Goal: Complete Application Form: Complete application form

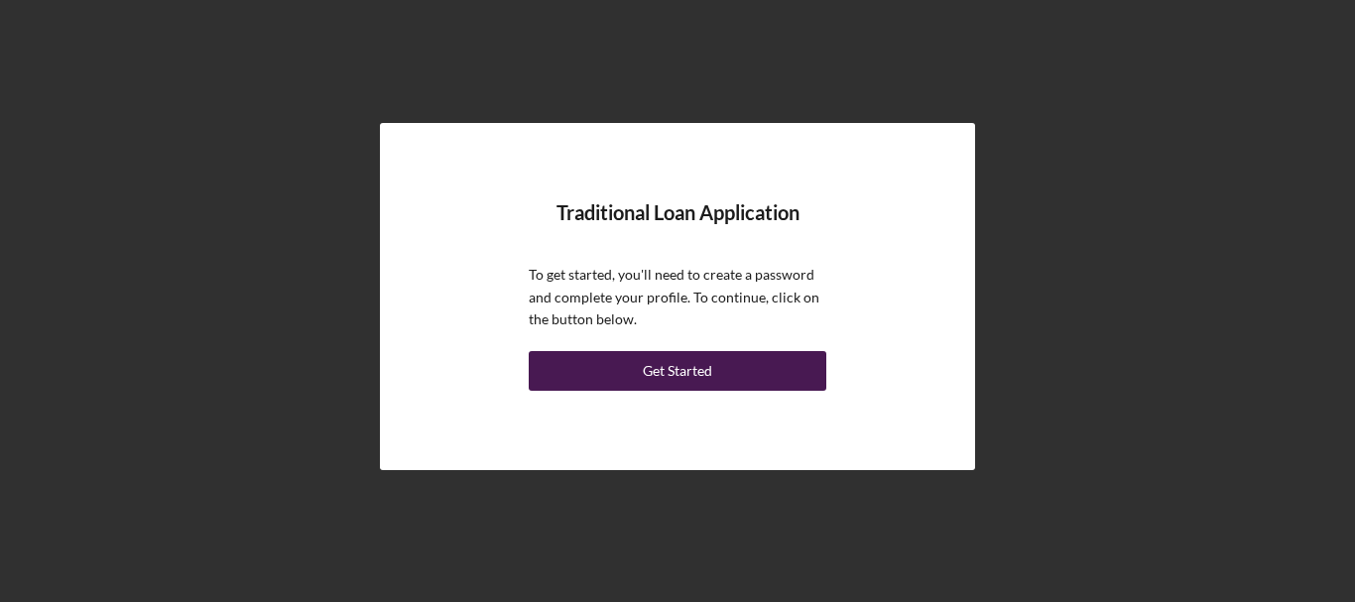
click at [707, 374] on div "Get Started" at bounding box center [677, 371] width 69 height 40
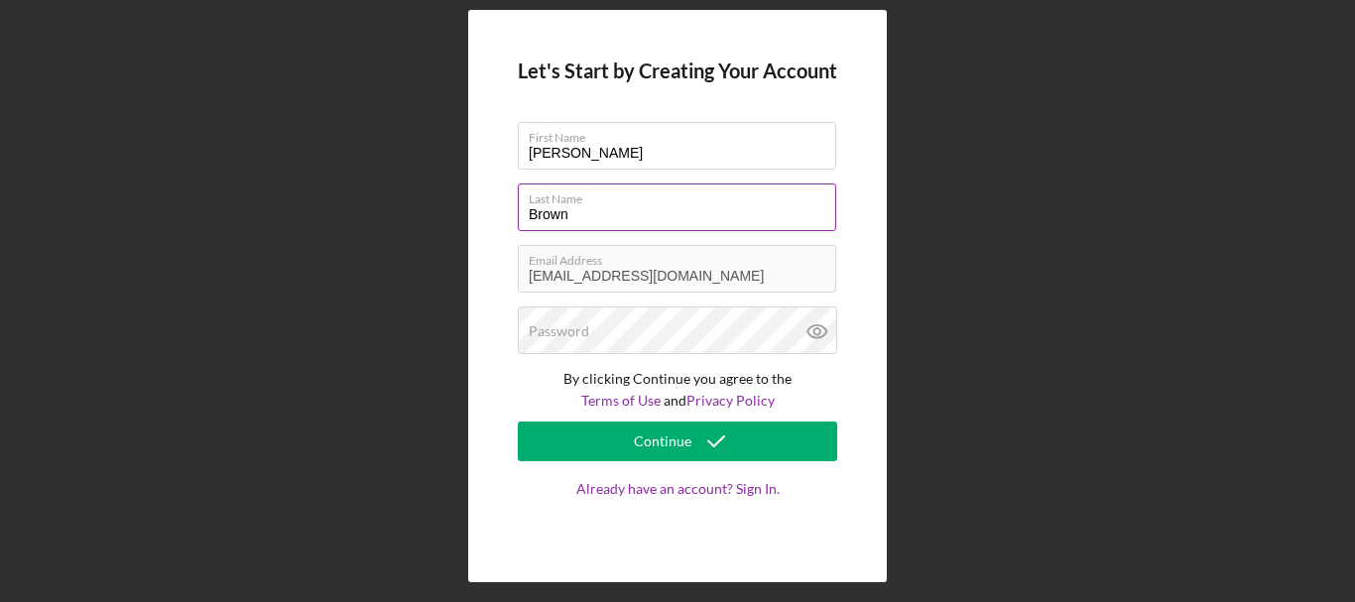
click at [584, 214] on input "Brown" at bounding box center [677, 208] width 319 height 48
type input "B"
type input "[PERSON_NAME]"
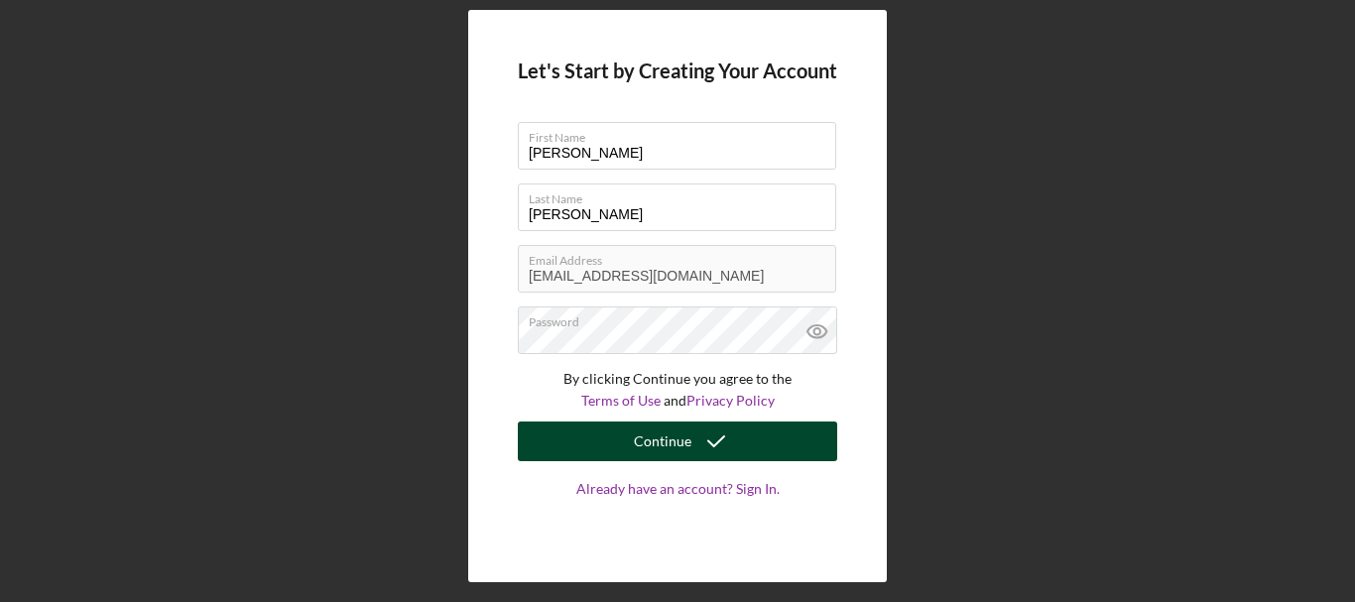
click at [774, 434] on button "Continue" at bounding box center [678, 442] width 320 height 40
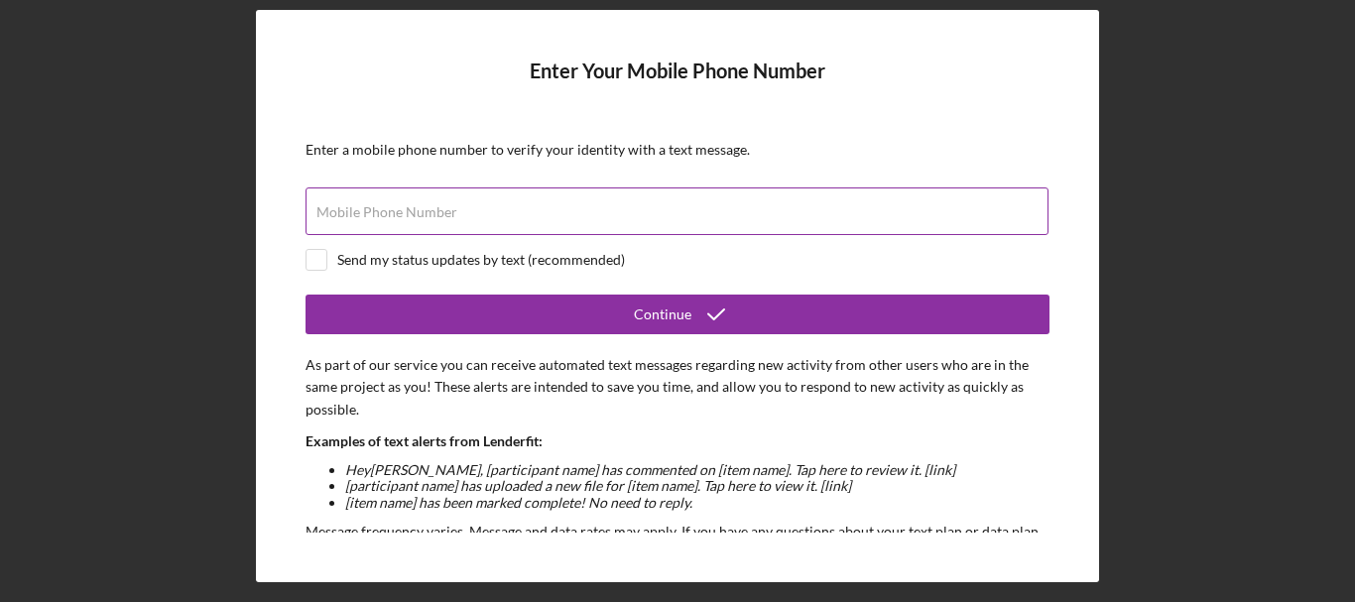
click at [458, 222] on input "Mobile Phone Number" at bounding box center [677, 212] width 743 height 48
type input "[PHONE_NUMBER]"
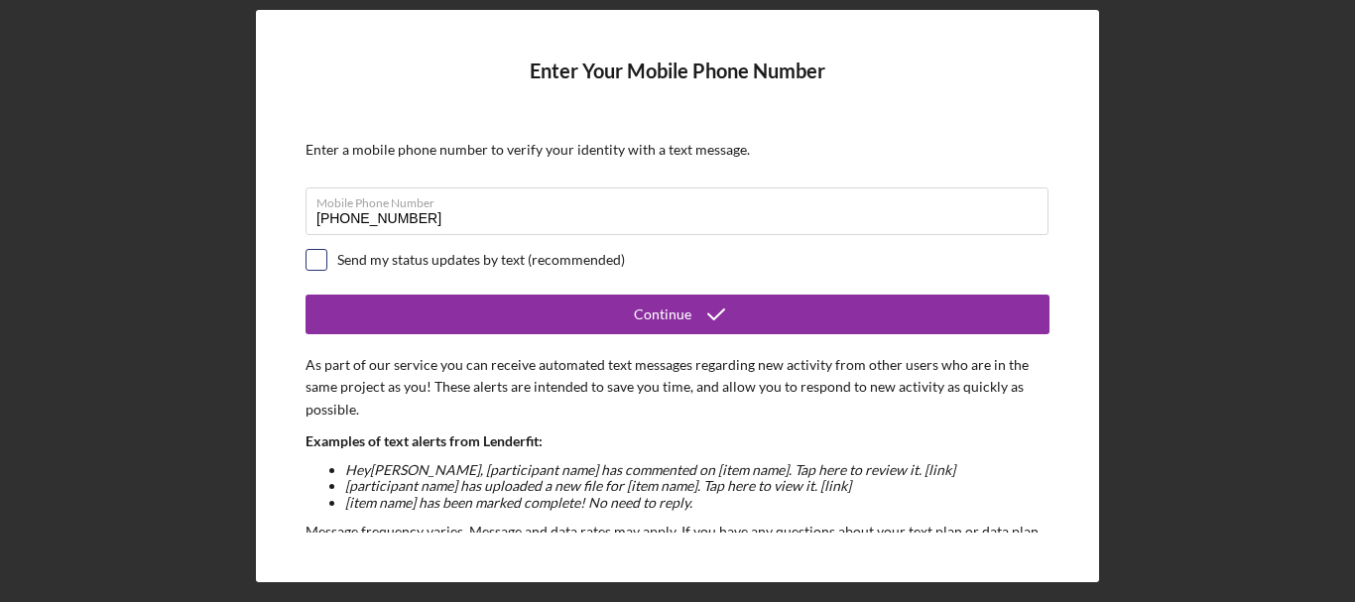
click at [315, 263] on input "checkbox" at bounding box center [317, 260] width 20 height 20
checkbox input "true"
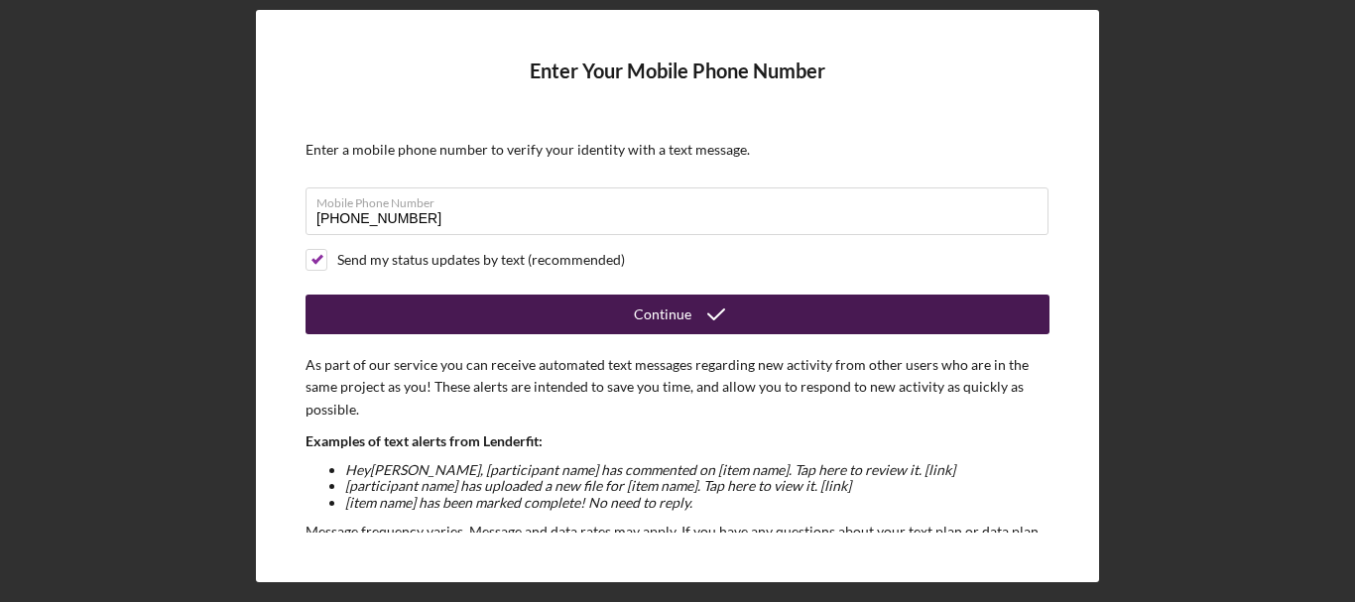
click at [524, 326] on button "Continue" at bounding box center [678, 315] width 744 height 40
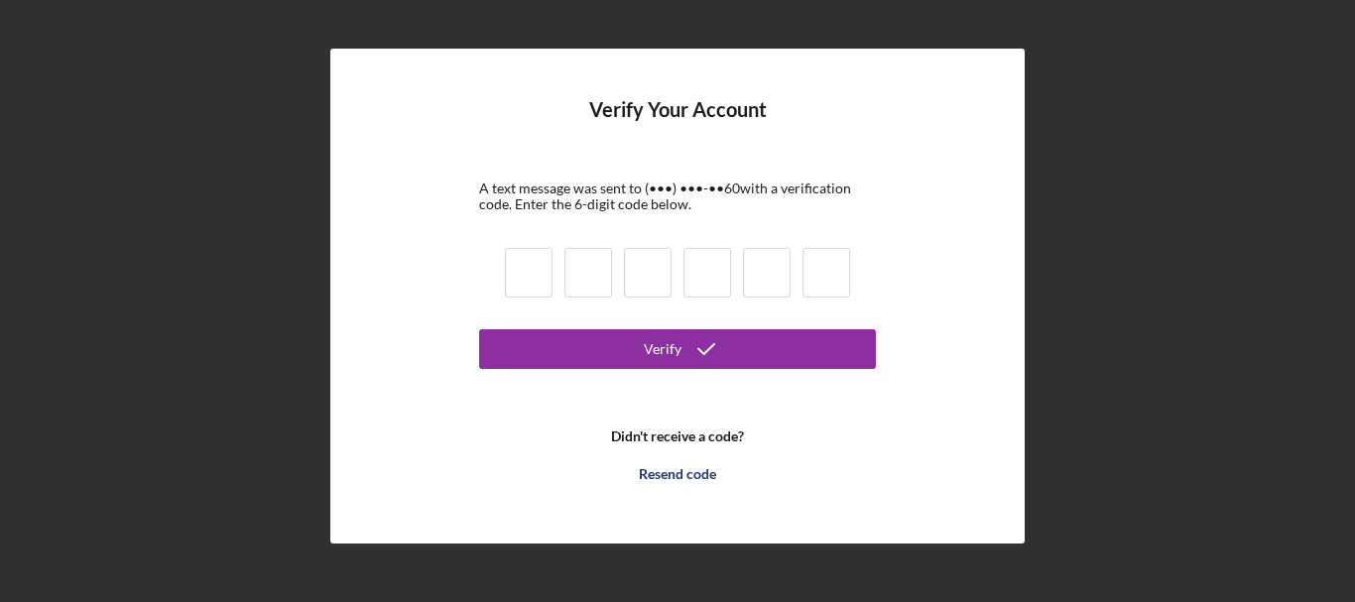
click at [535, 286] on input at bounding box center [529, 273] width 48 height 50
type input "9"
type input "7"
type input "9"
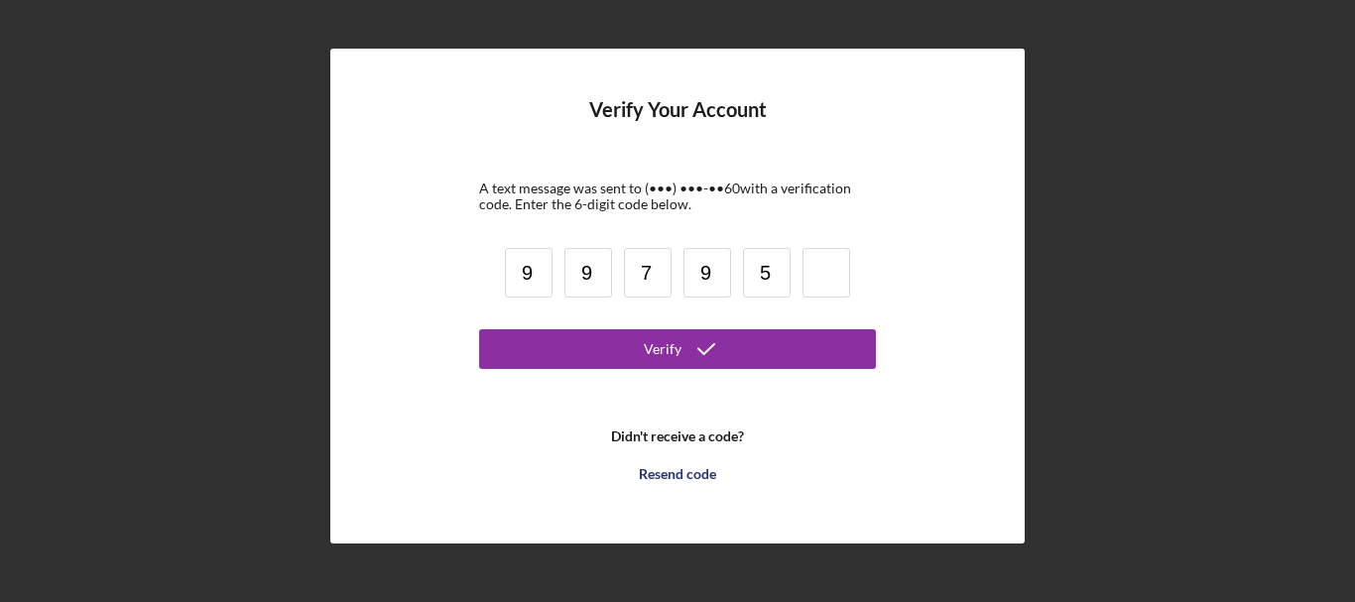
type input "5"
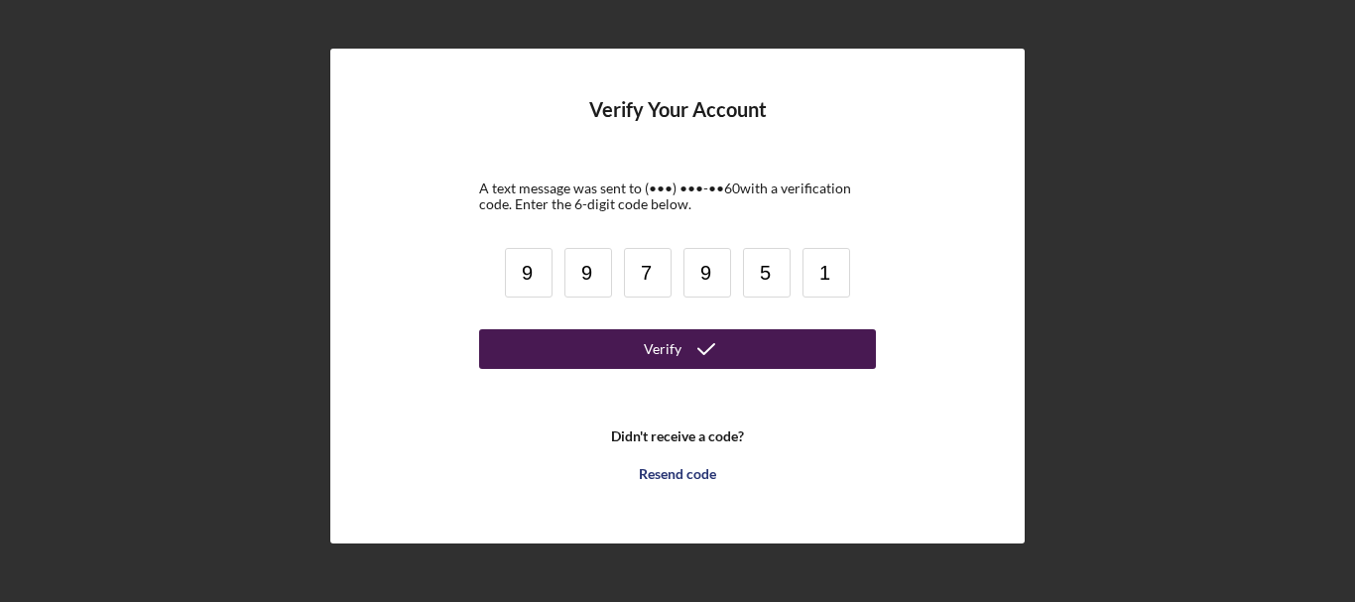
type input "1"
click at [700, 346] on icon "submit" at bounding box center [707, 349] width 50 height 50
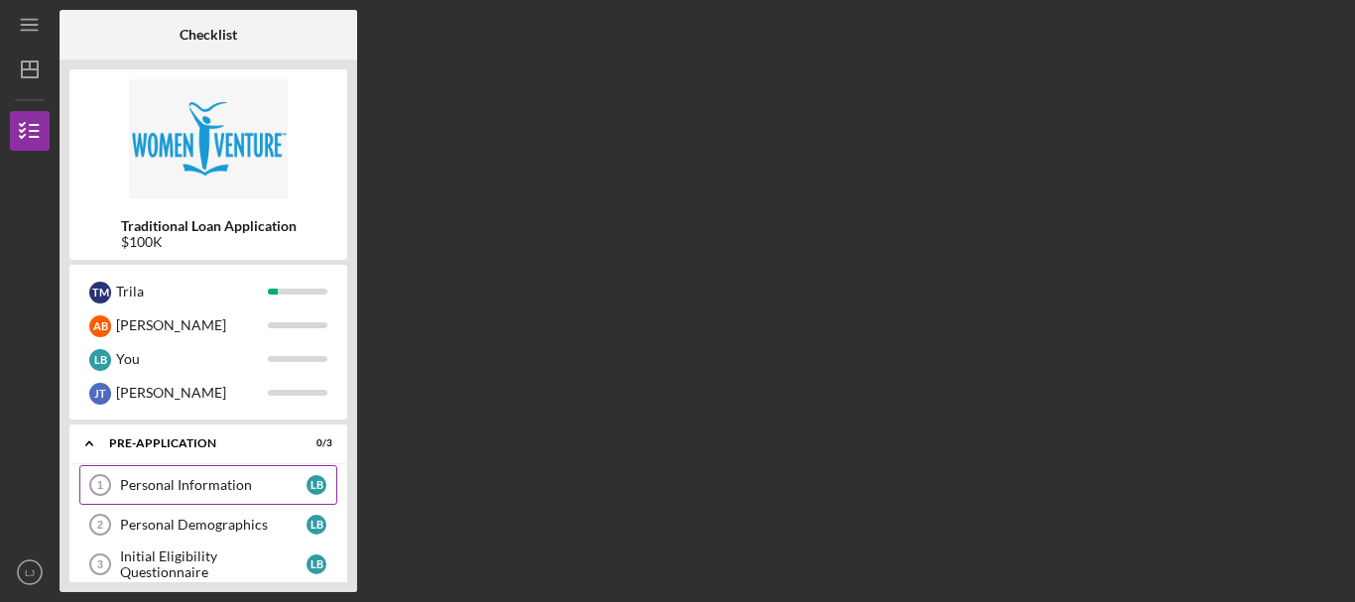
click at [172, 488] on div "Personal Information" at bounding box center [213, 485] width 187 height 16
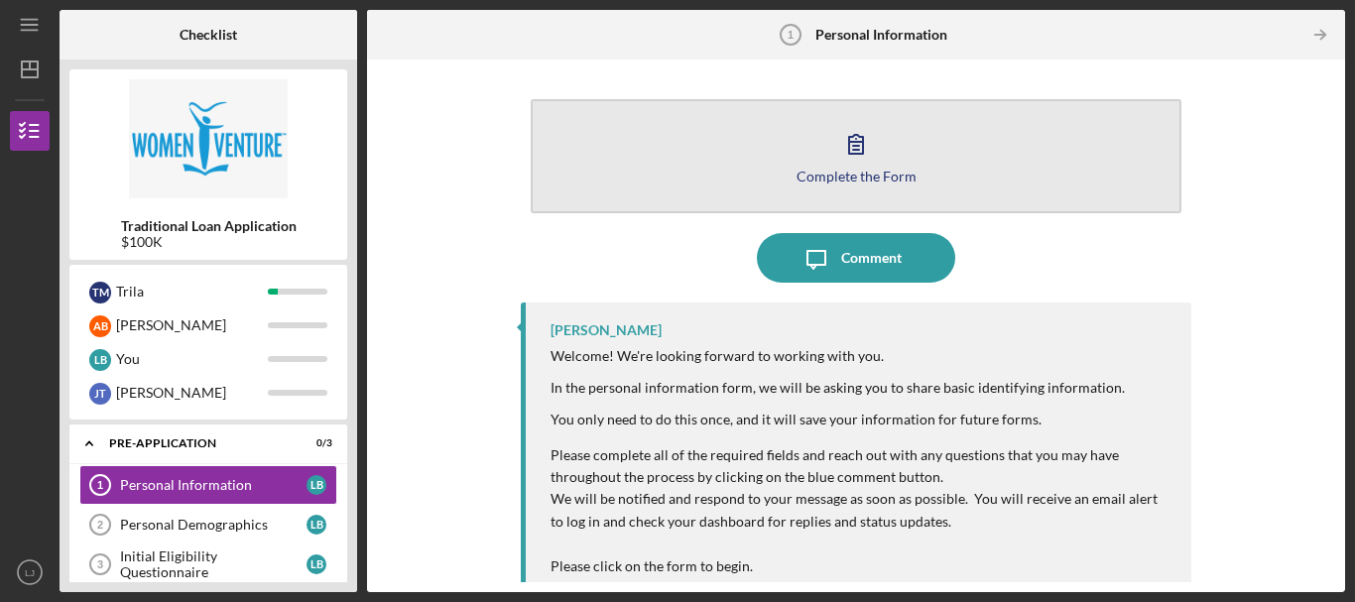
click at [720, 184] on button "Complete the Form Form" at bounding box center [856, 156] width 651 height 114
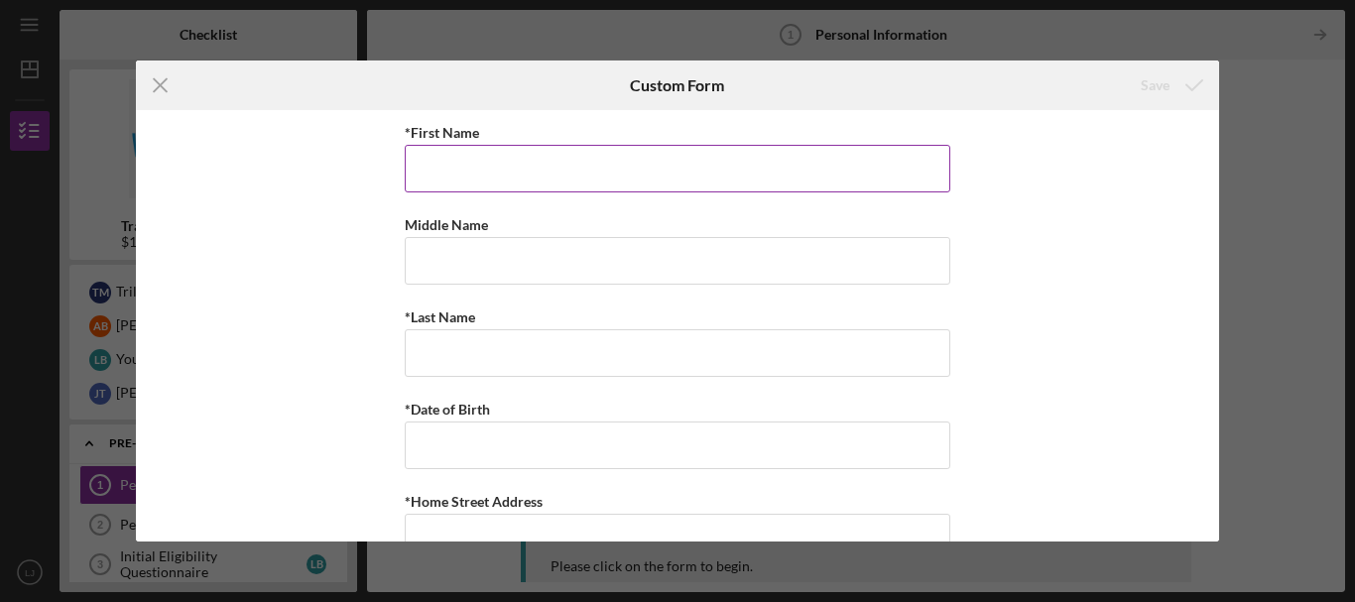
click at [588, 172] on input "*First Name" at bounding box center [678, 169] width 546 height 48
type input "[PERSON_NAME]"
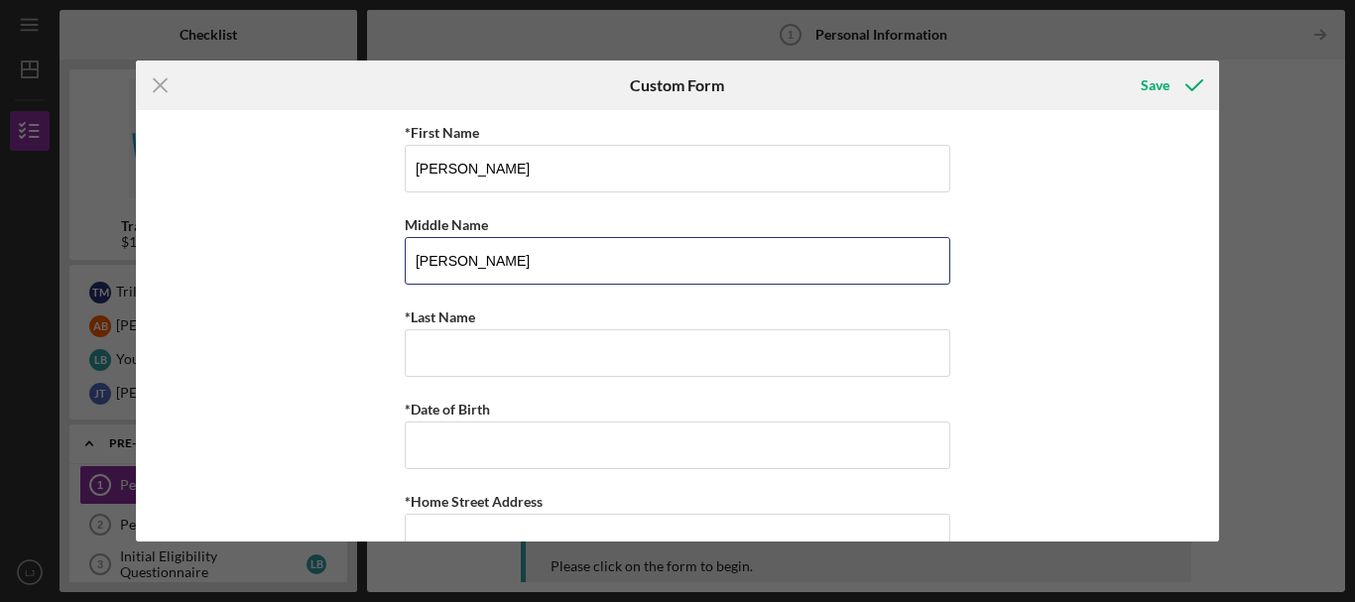
type input "[PERSON_NAME]"
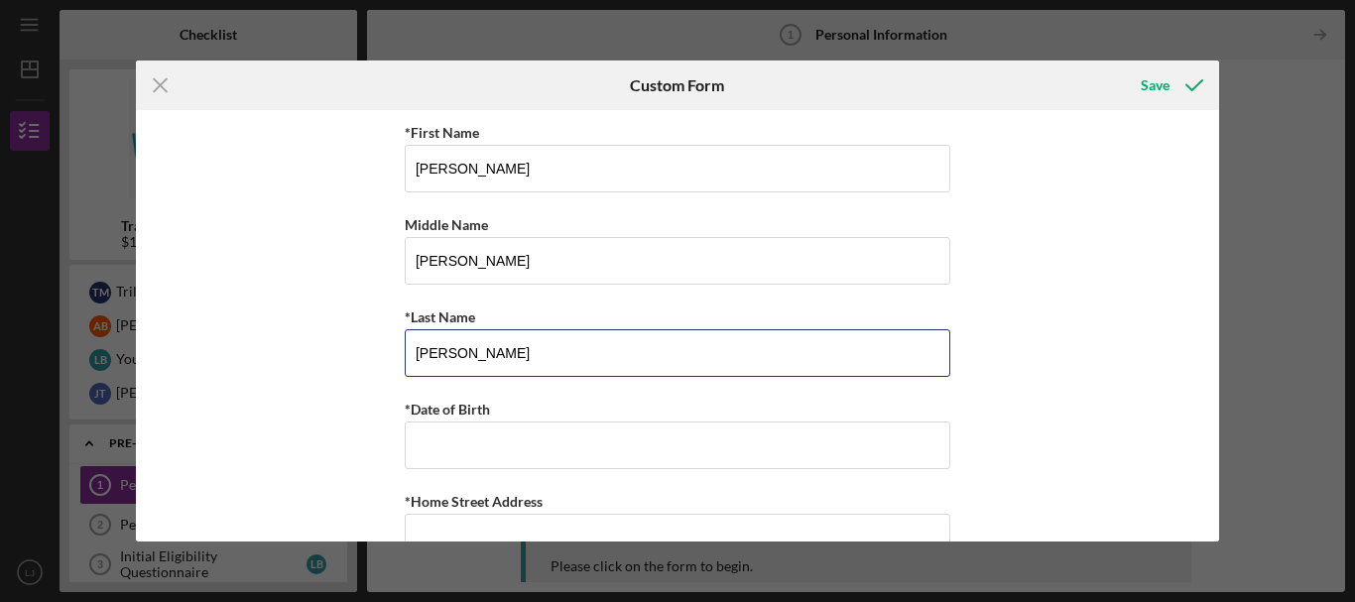
type input "[PERSON_NAME]"
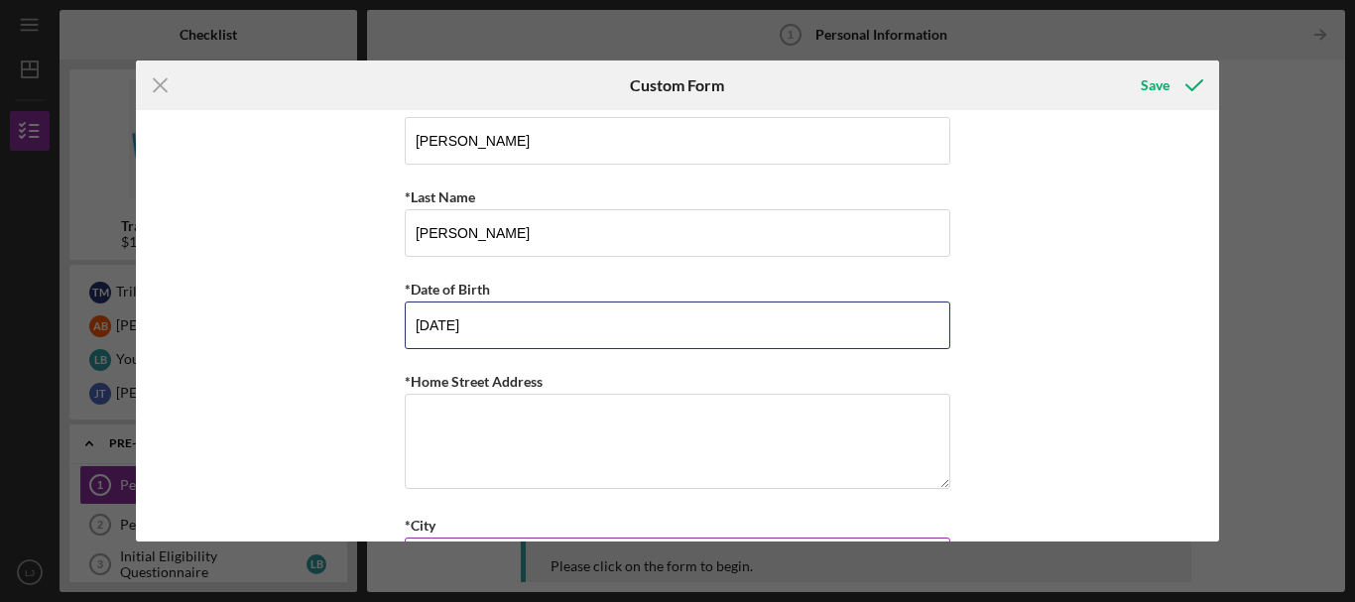
scroll to position [198, 0]
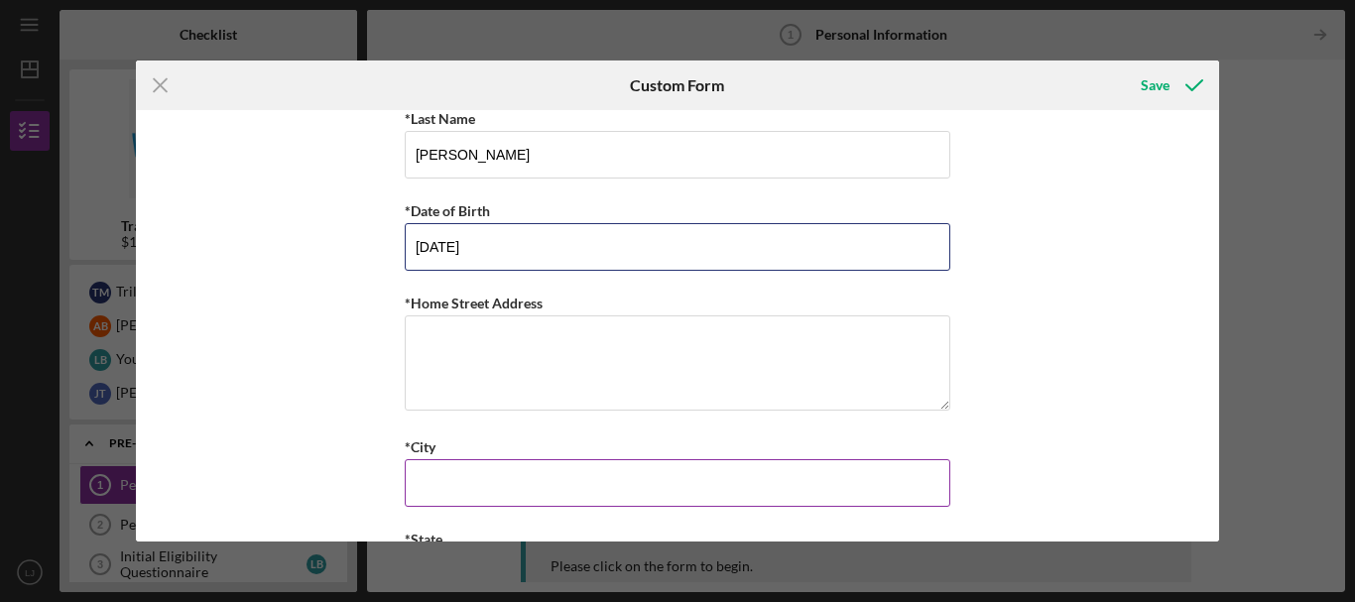
type input "[DATE]"
click at [507, 485] on input "*City" at bounding box center [678, 483] width 546 height 48
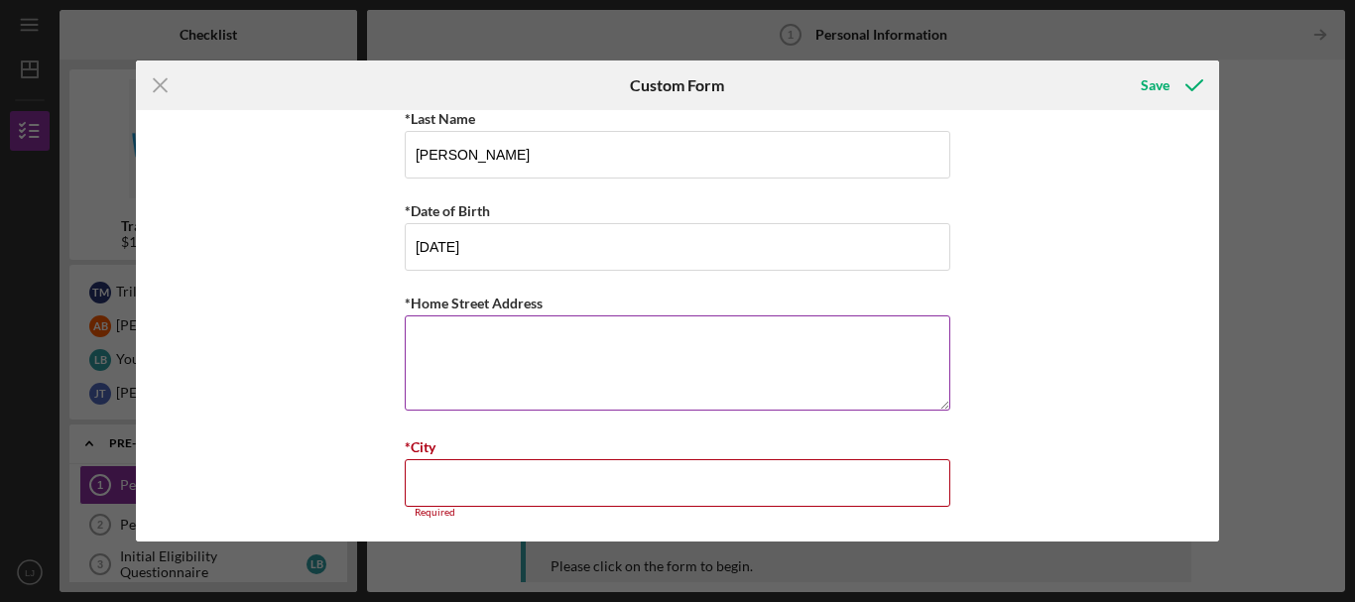
click at [530, 357] on textarea "*Home Street Address" at bounding box center [678, 363] width 546 height 95
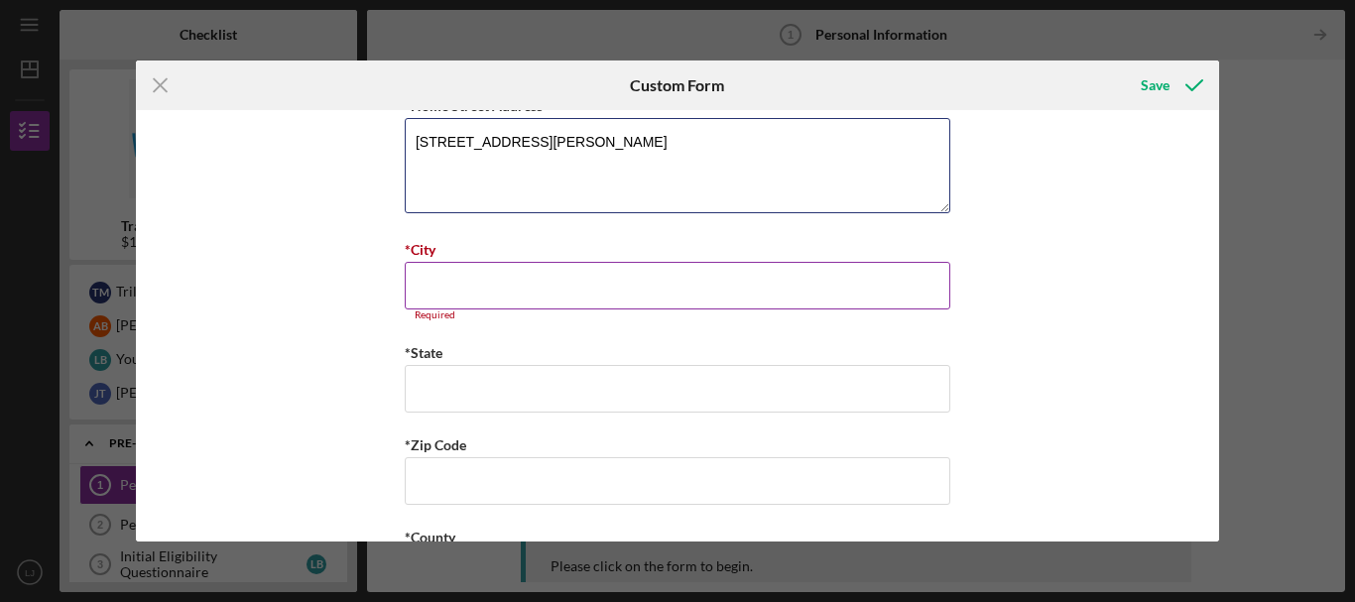
scroll to position [397, 0]
type textarea "[STREET_ADDRESS][PERSON_NAME]"
click at [563, 283] on input "*City" at bounding box center [678, 285] width 546 height 48
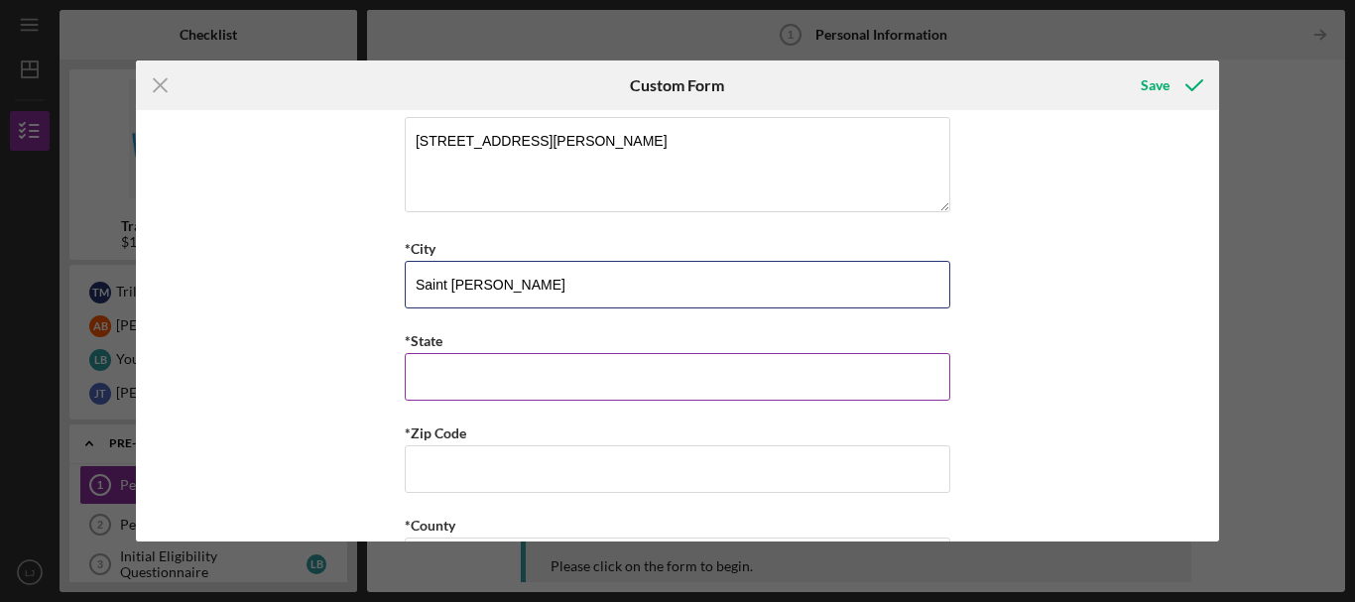
type input "Saint [PERSON_NAME]"
click at [528, 387] on input "*State" at bounding box center [678, 377] width 546 height 48
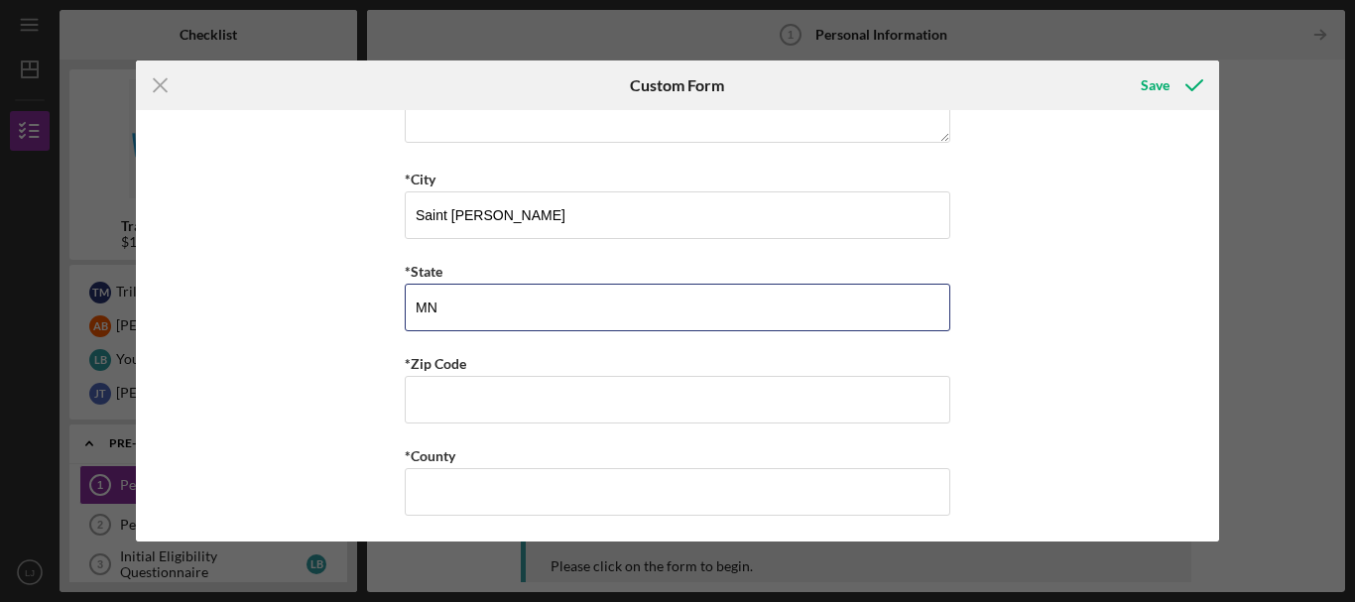
scroll to position [496, 0]
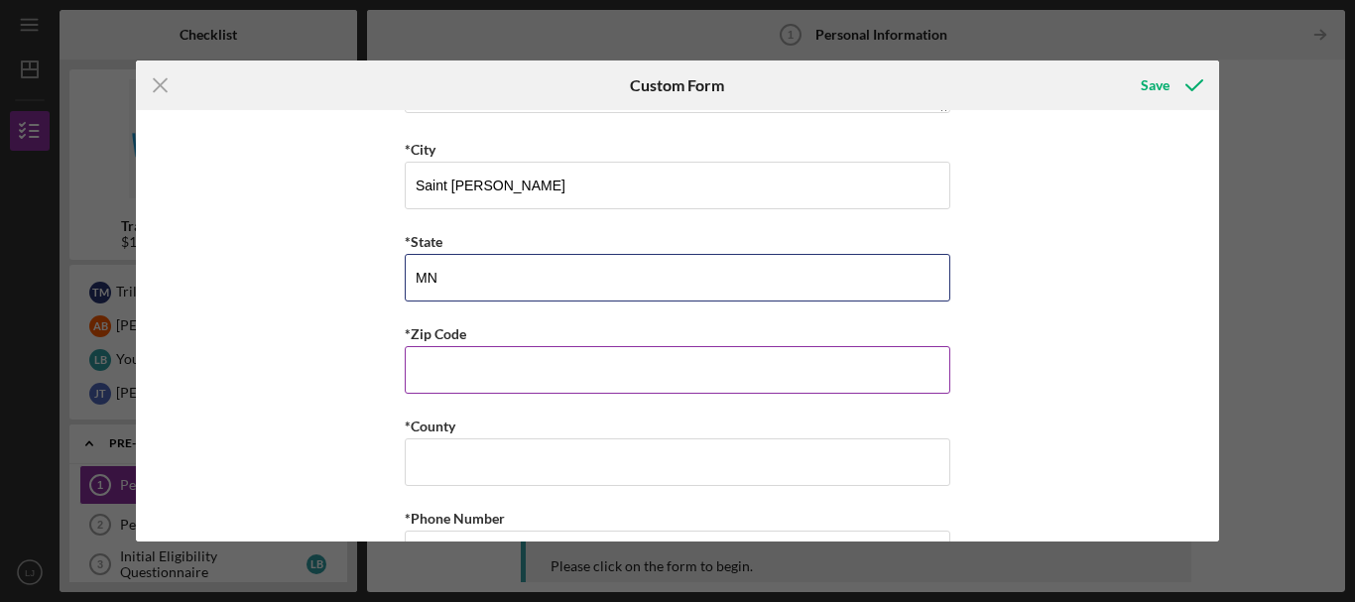
type input "MN"
click at [463, 344] on div "*Zip Code" at bounding box center [678, 334] width 546 height 25
click at [474, 380] on input "*Zip Code" at bounding box center [678, 370] width 546 height 48
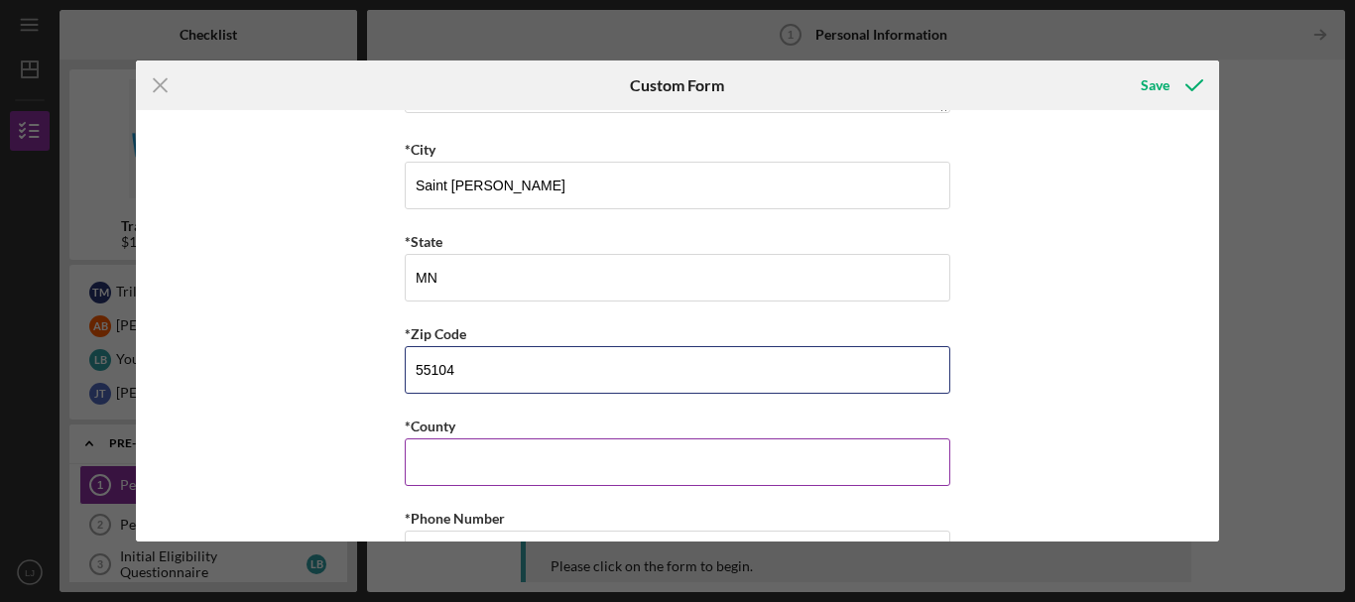
type input "55104"
click at [495, 433] on div "*County" at bounding box center [678, 426] width 546 height 25
click at [502, 456] on input "*County" at bounding box center [678, 463] width 546 height 48
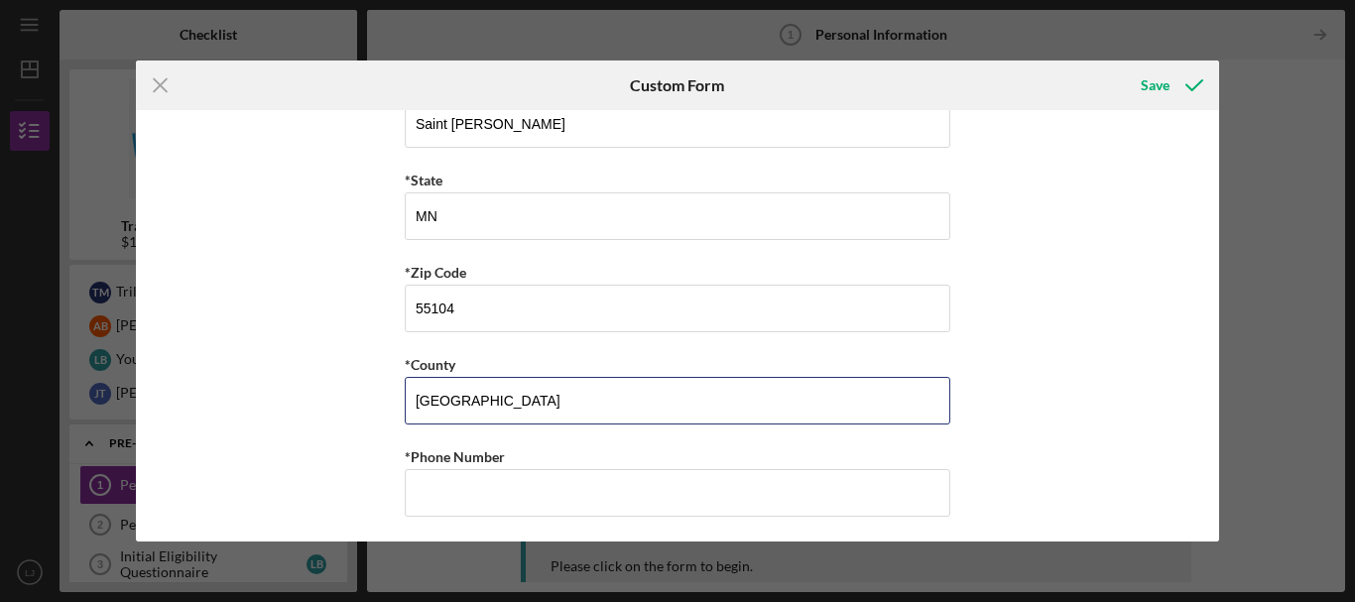
scroll to position [695, 0]
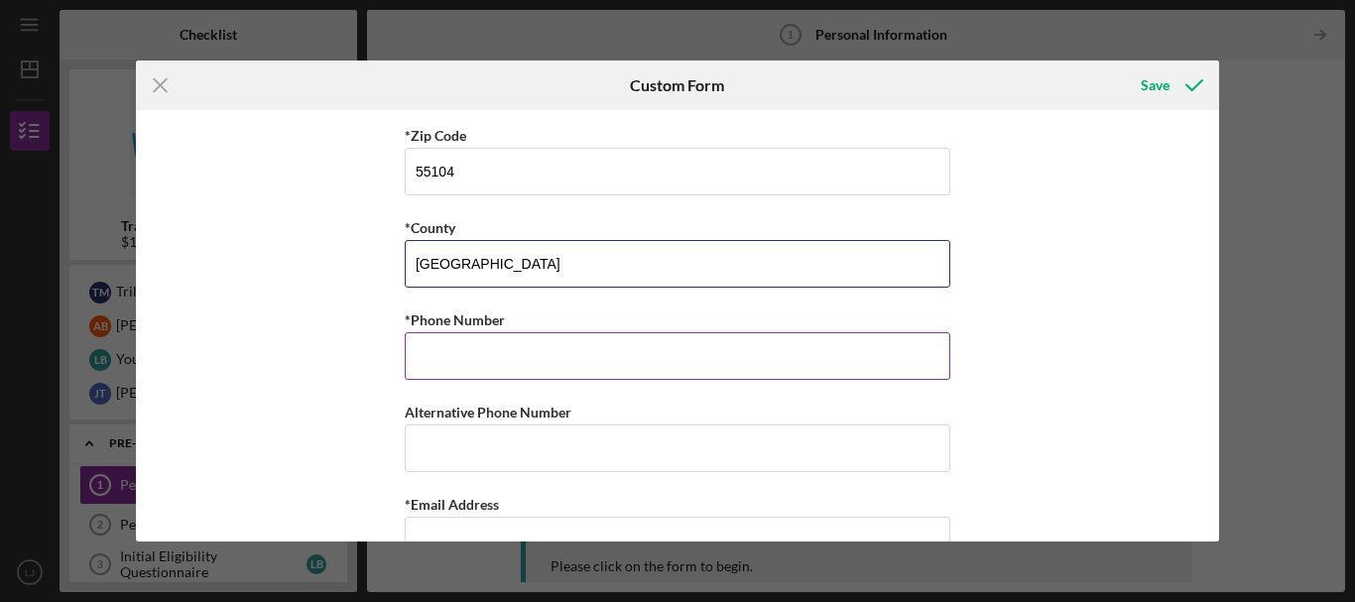
type input "[GEOGRAPHIC_DATA]"
click at [535, 347] on input "*Phone Number" at bounding box center [678, 356] width 546 height 48
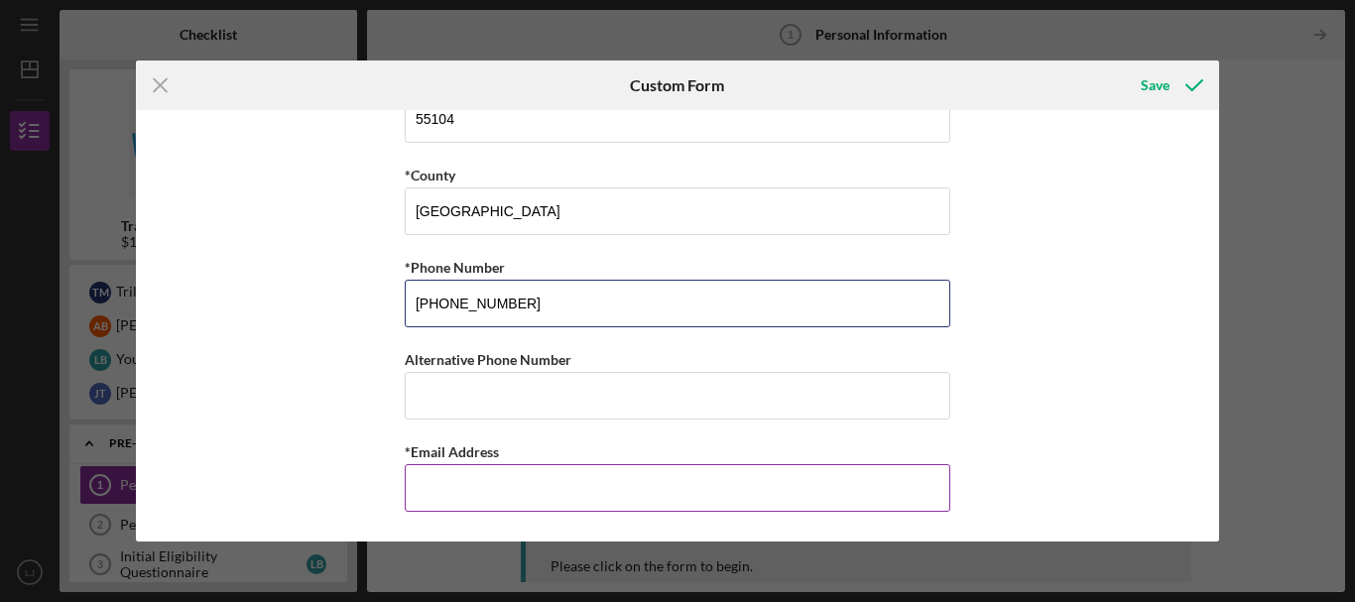
type input "[PHONE_NUMBER]"
click at [475, 479] on input "*Email Address" at bounding box center [678, 488] width 546 height 48
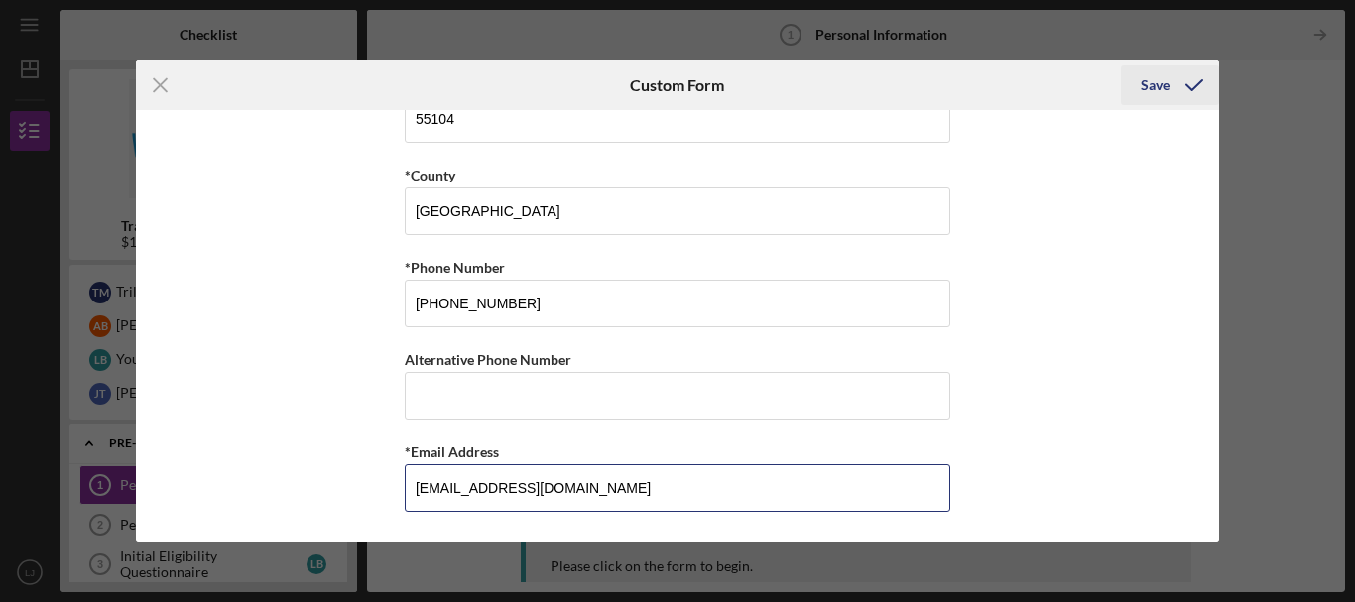
type input "[EMAIL_ADDRESS][DOMAIN_NAME]"
click at [1182, 85] on icon "submit" at bounding box center [1195, 86] width 50 height 50
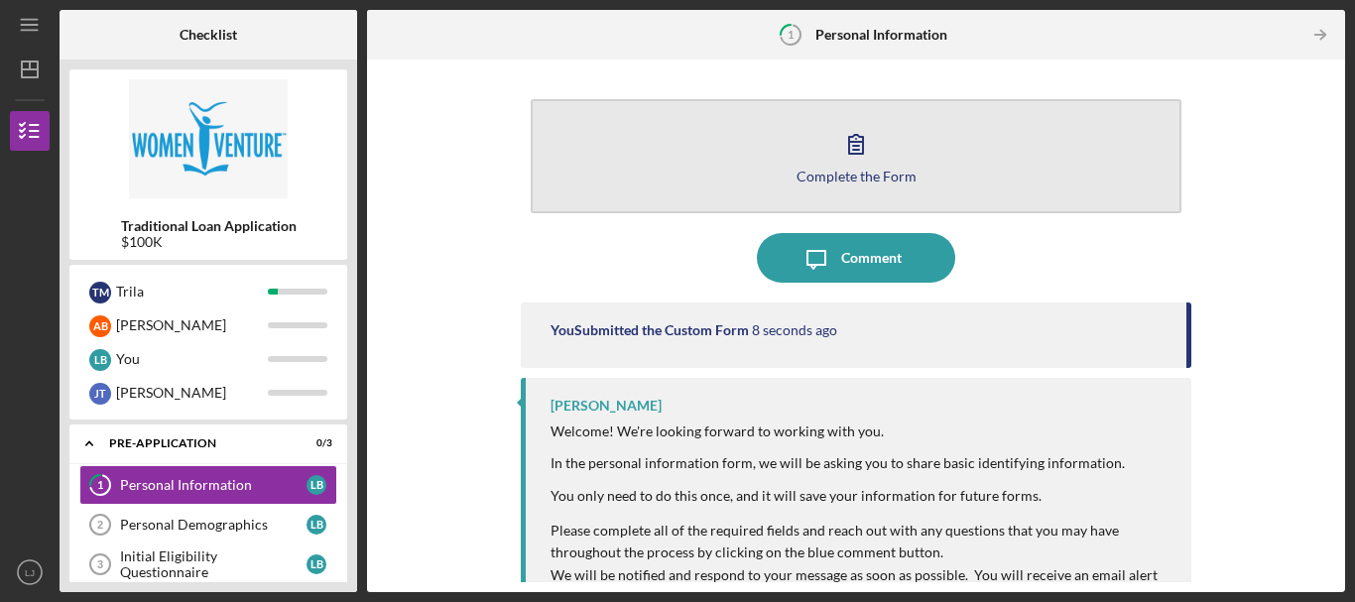
click at [978, 190] on button "Complete the Form Form" at bounding box center [856, 156] width 651 height 114
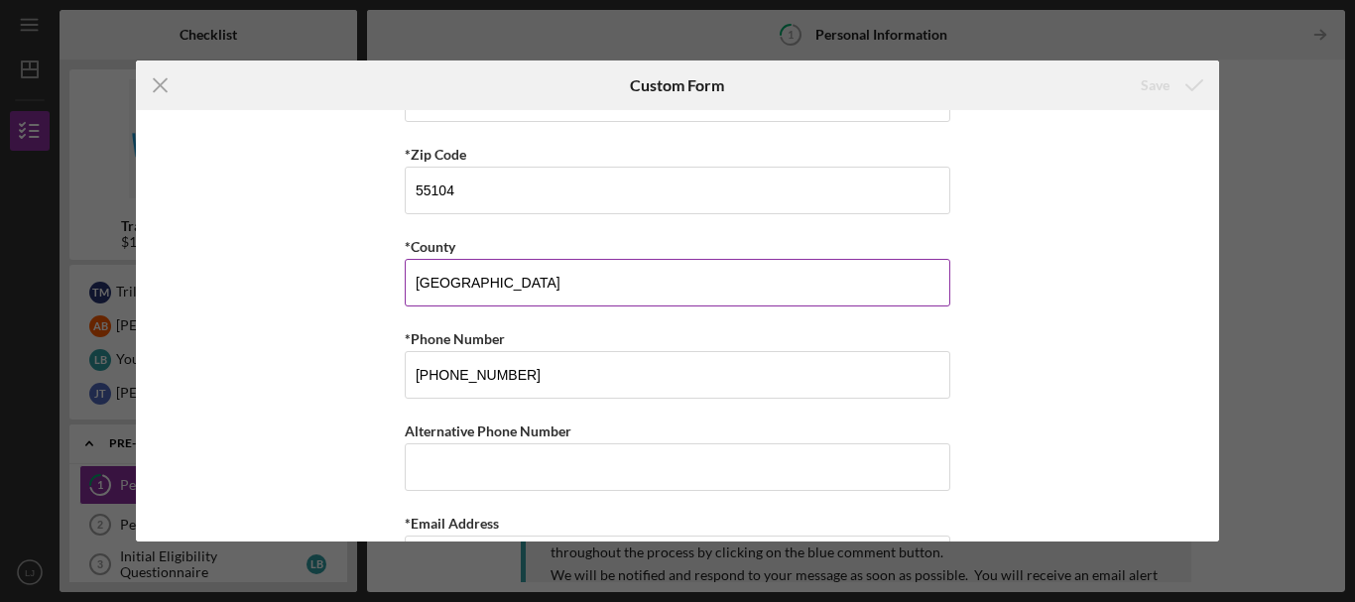
scroll to position [747, 0]
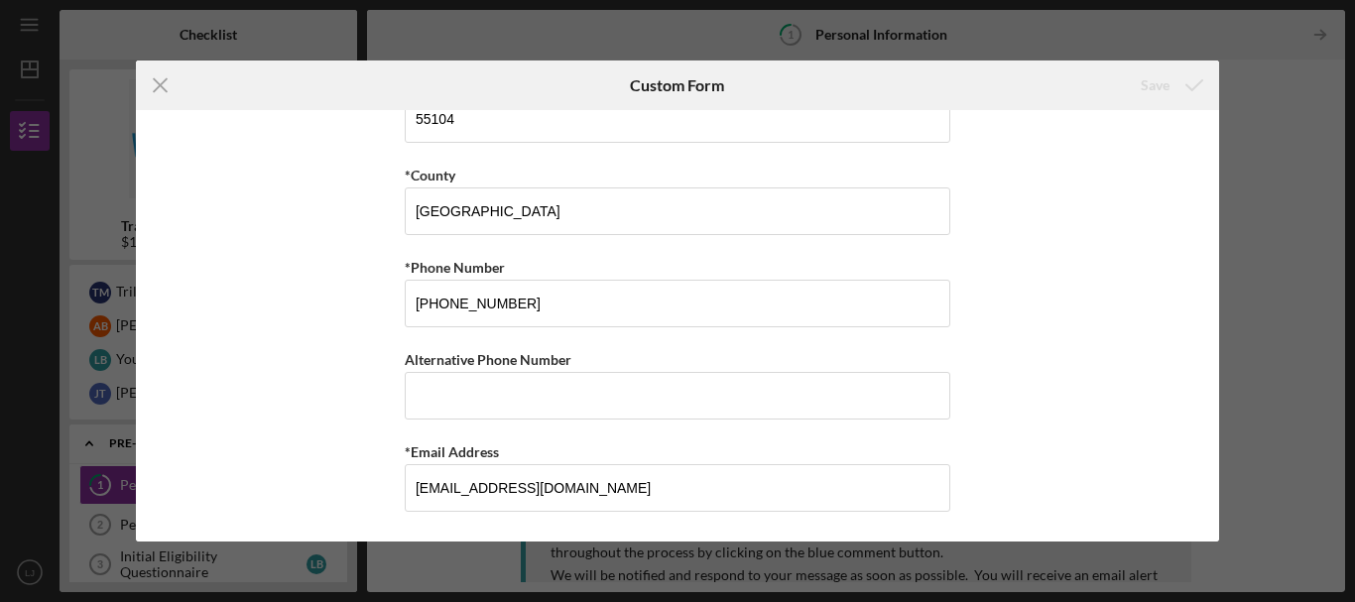
click at [1283, 172] on div "Icon/Menu Close Custom Form Save *First Name [PERSON_NAME] Middle Name [PERSON_…" at bounding box center [677, 301] width 1355 height 602
click at [164, 83] on icon "Icon/Menu Close" at bounding box center [161, 86] width 50 height 50
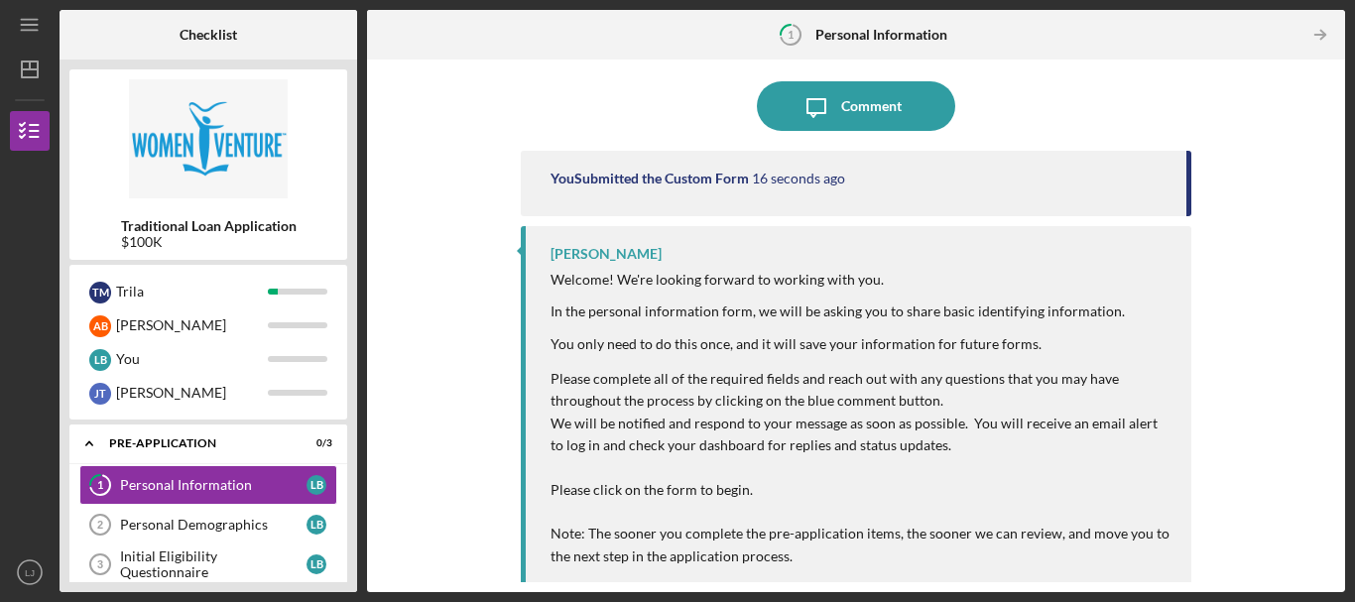
scroll to position [162, 0]
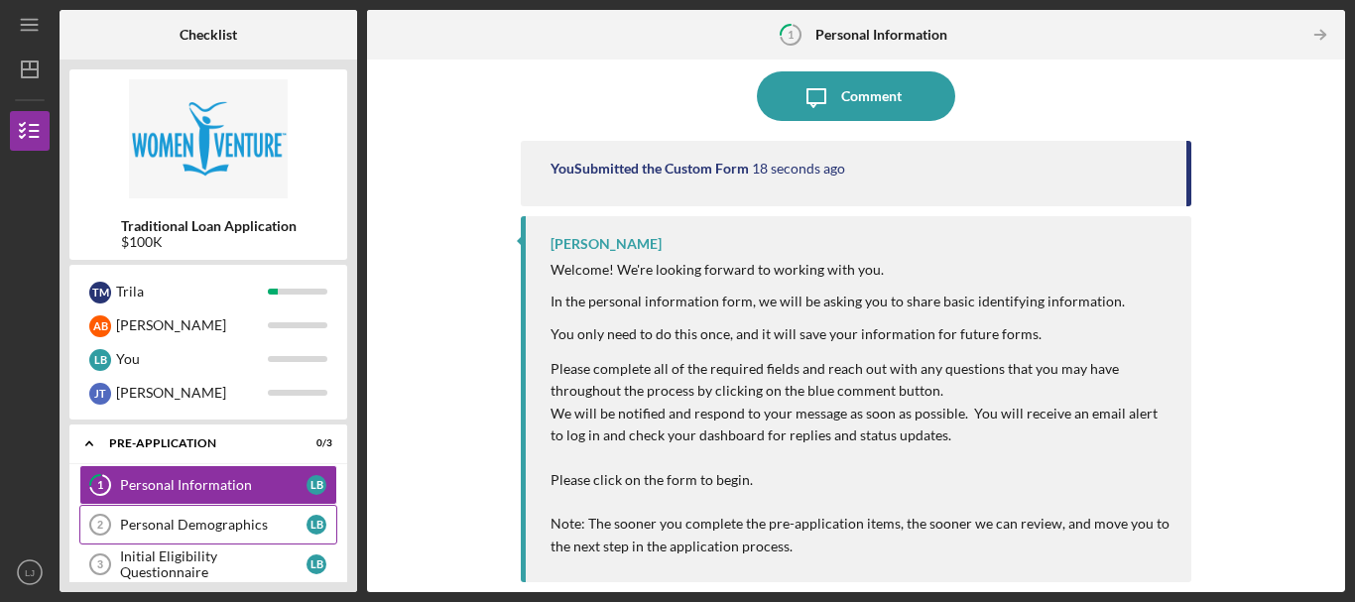
click at [169, 527] on div "Personal Demographics" at bounding box center [213, 525] width 187 height 16
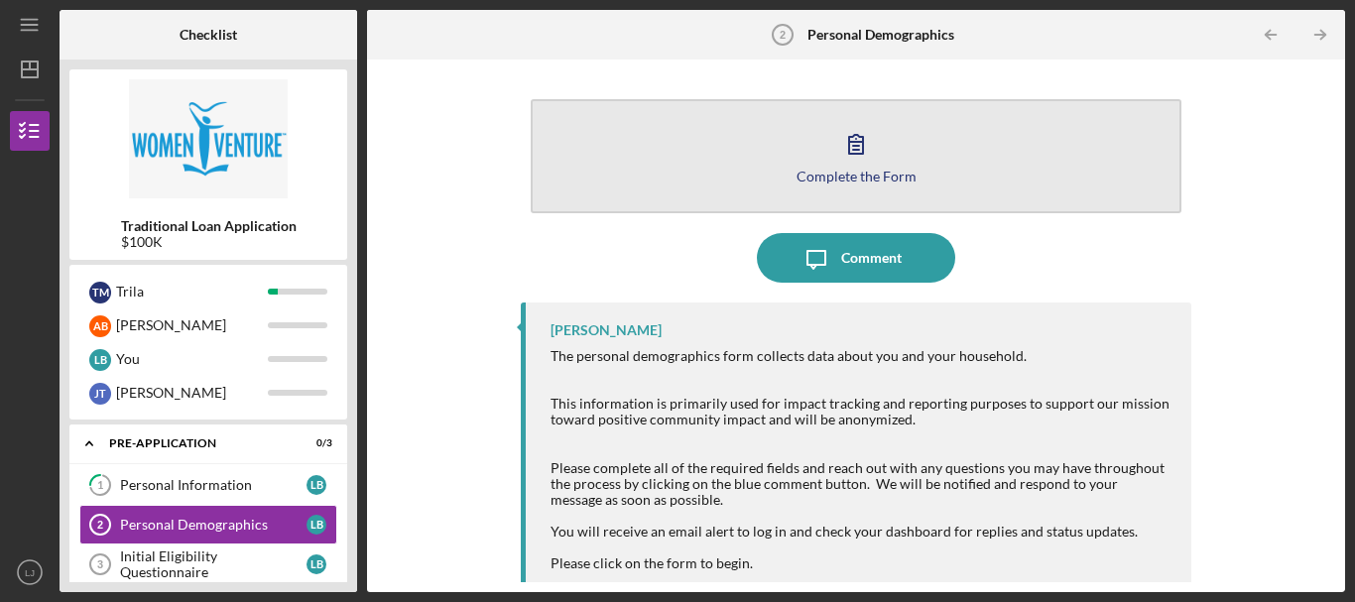
click at [839, 198] on button "Complete the Form Form" at bounding box center [856, 156] width 651 height 114
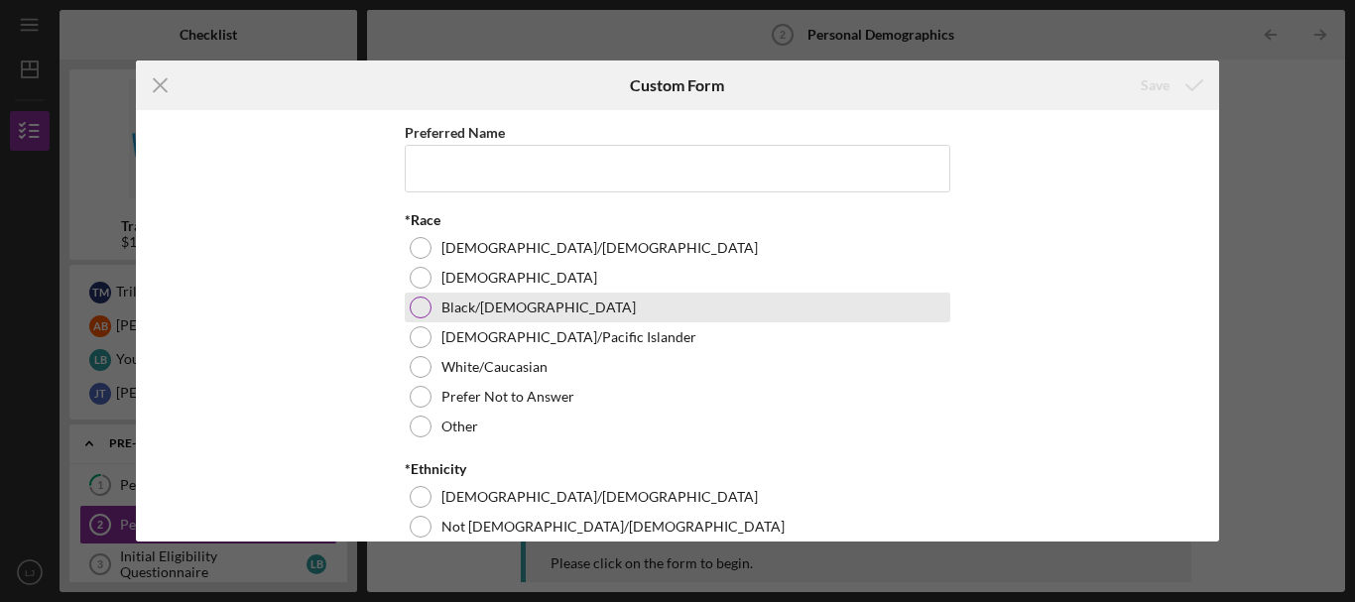
click at [424, 309] on div at bounding box center [421, 308] width 22 height 22
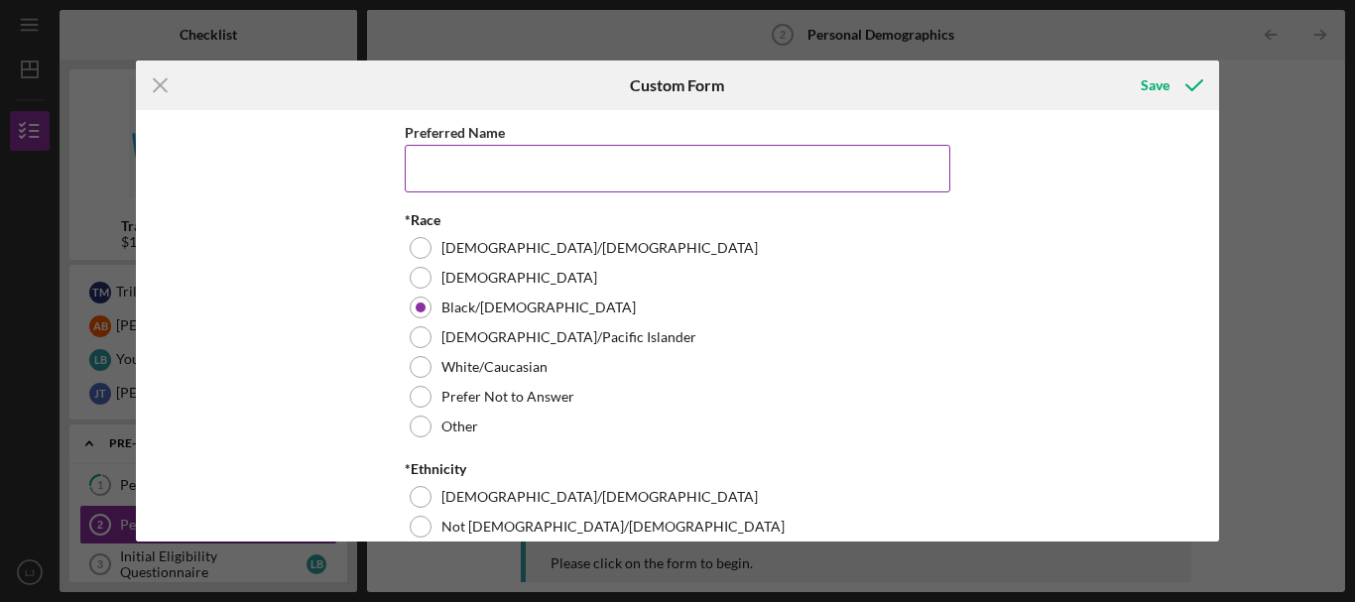
click at [524, 170] on input "Preferred Name" at bounding box center [678, 169] width 546 height 48
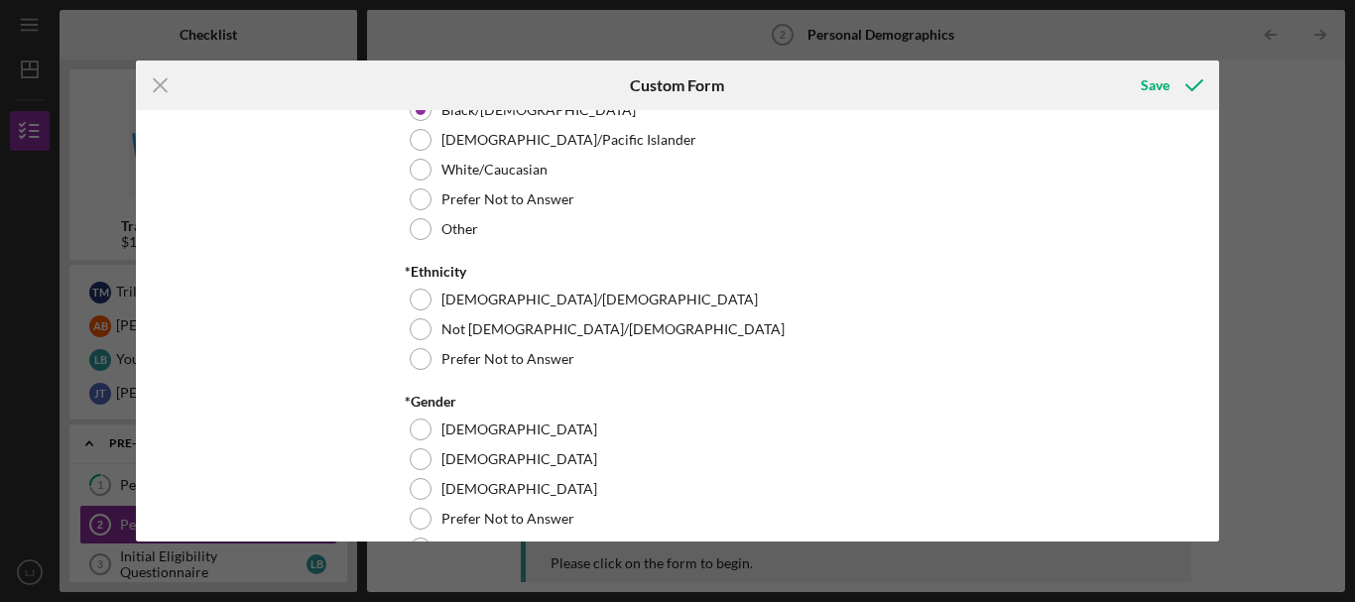
scroll to position [198, 0]
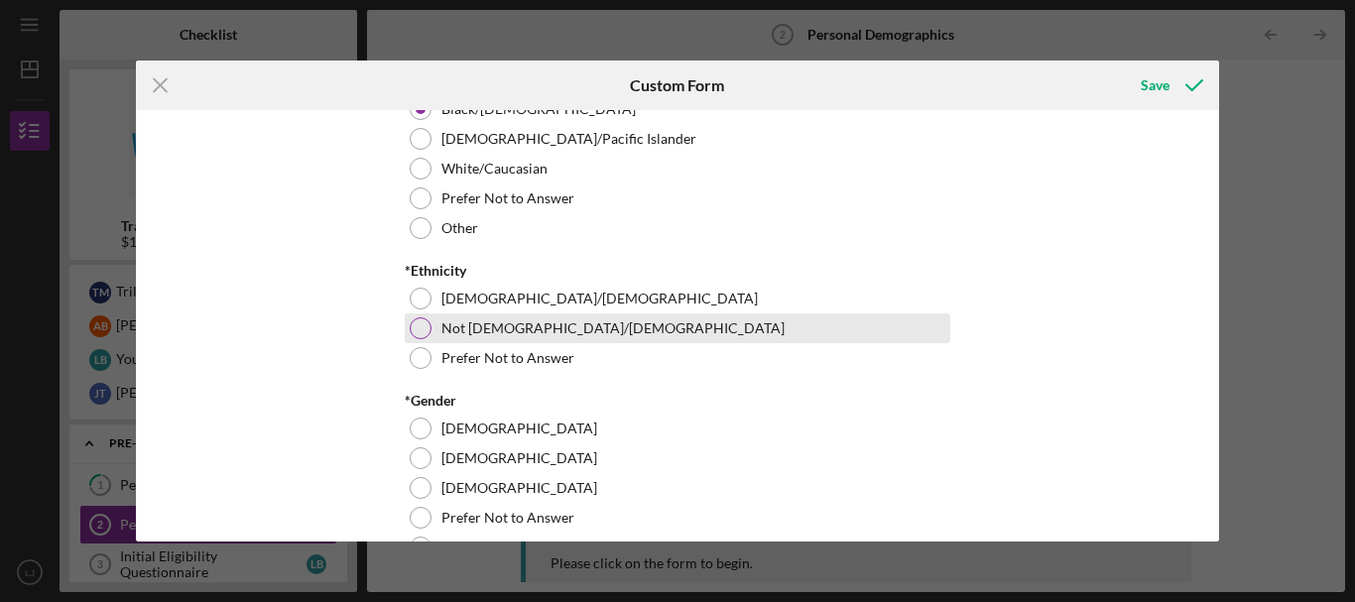
type input "[PERSON_NAME]"
click at [421, 323] on div at bounding box center [421, 329] width 22 height 22
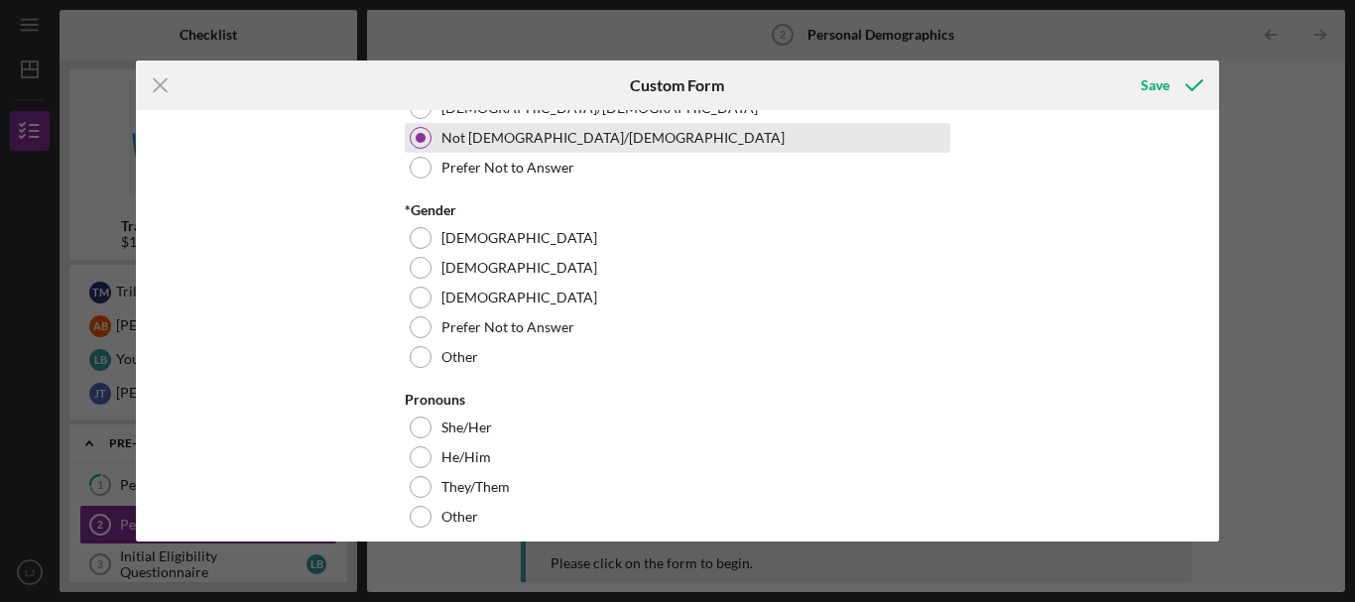
scroll to position [397, 0]
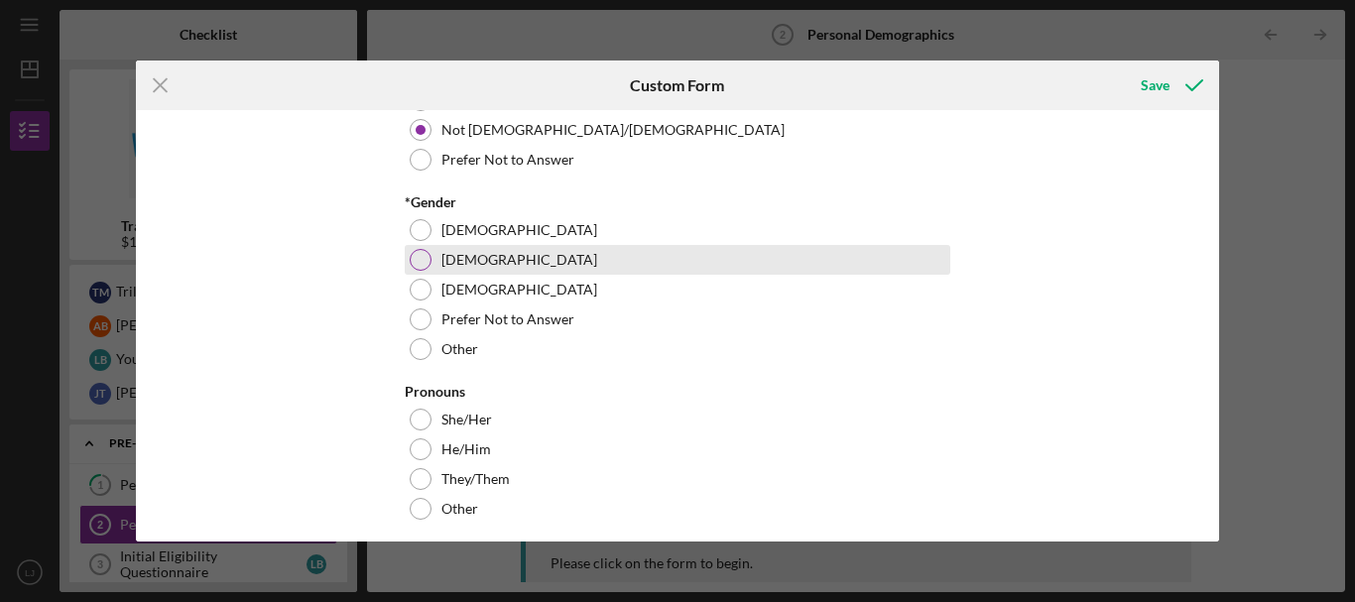
click at [430, 267] on div "[DEMOGRAPHIC_DATA]" at bounding box center [678, 260] width 546 height 30
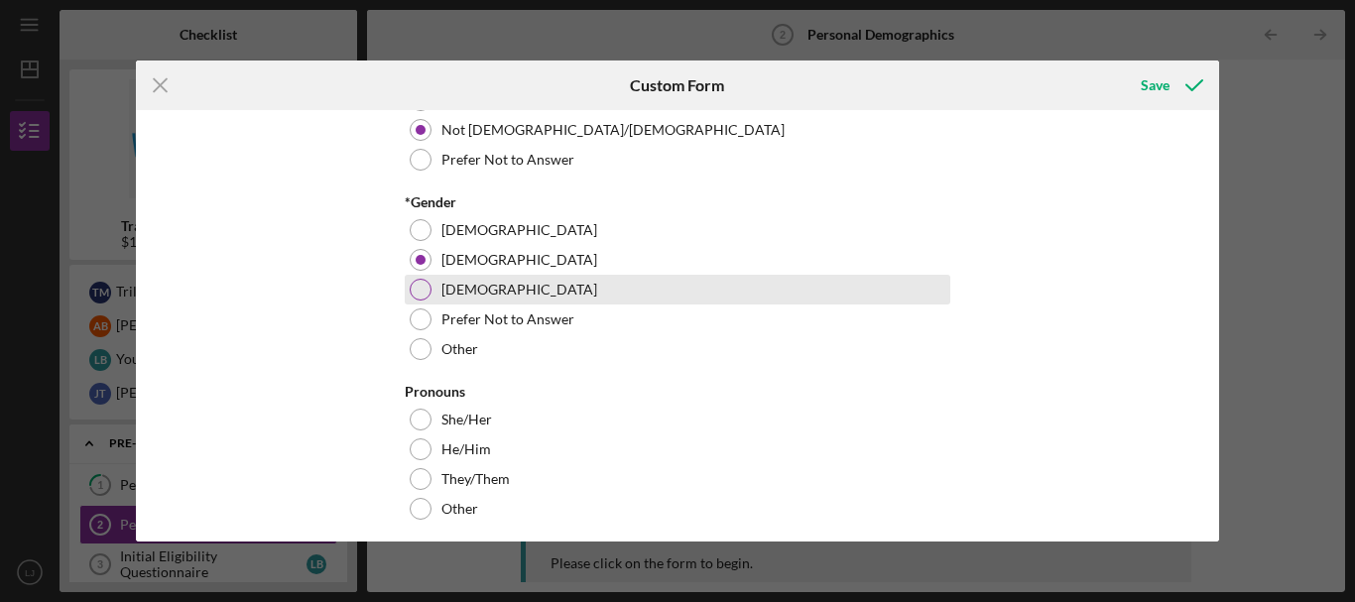
scroll to position [496, 0]
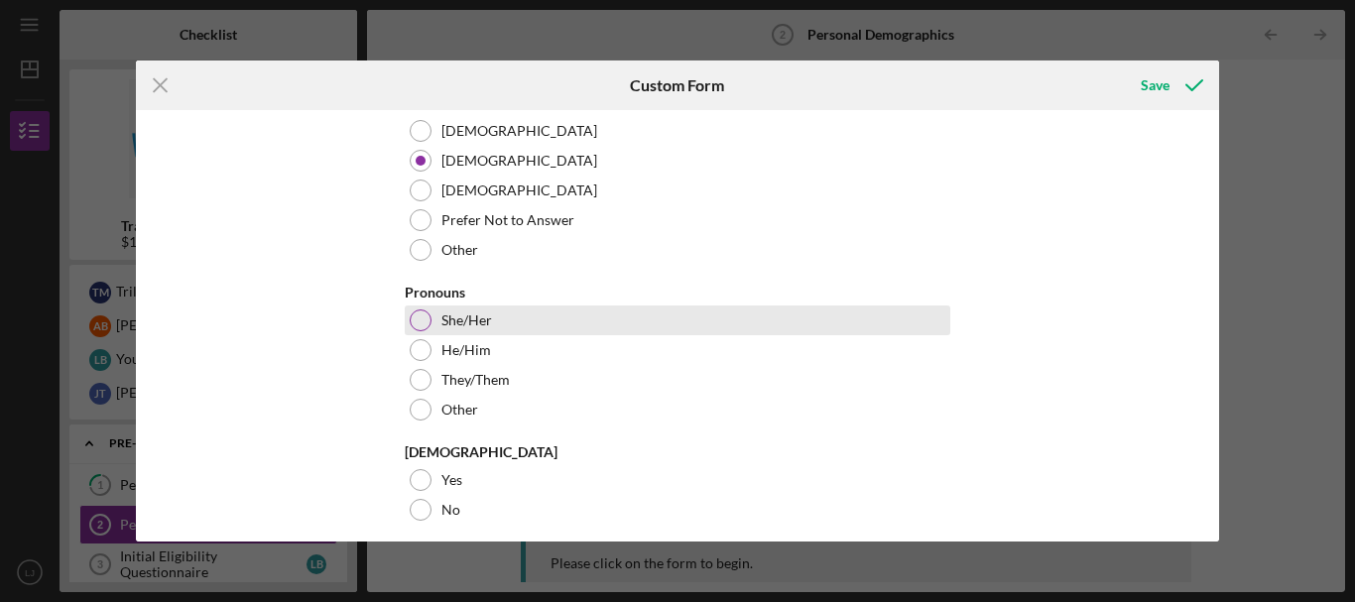
click at [427, 312] on div "She/Her" at bounding box center [678, 321] width 546 height 30
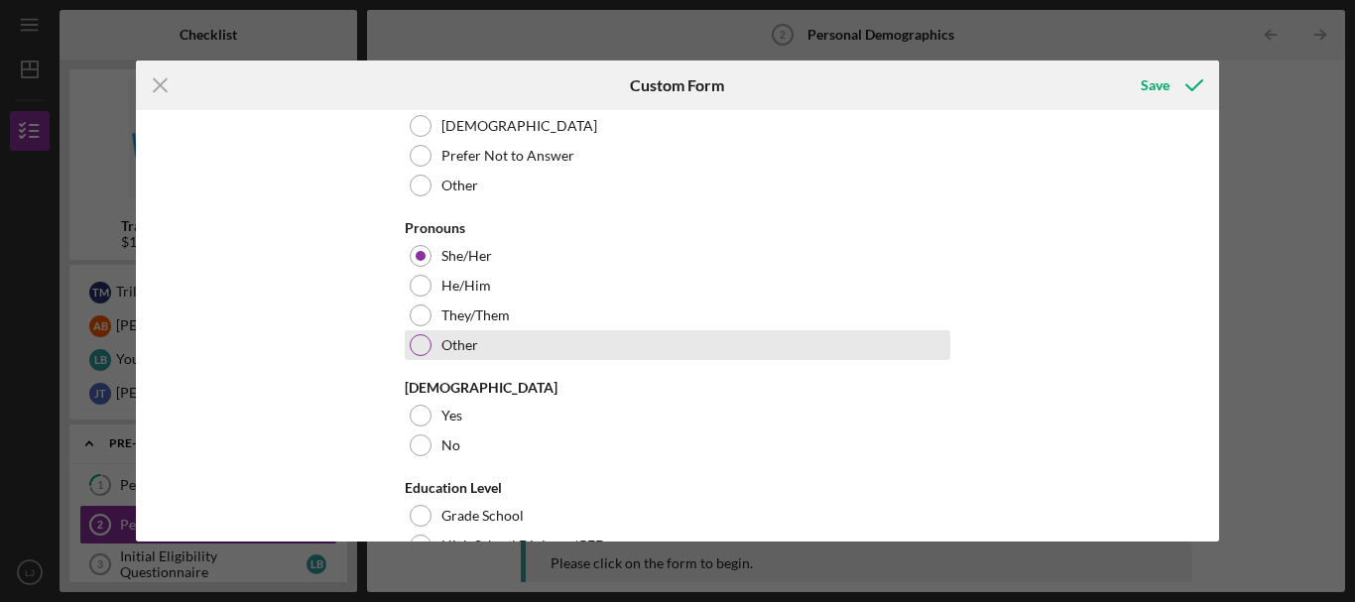
scroll to position [595, 0]
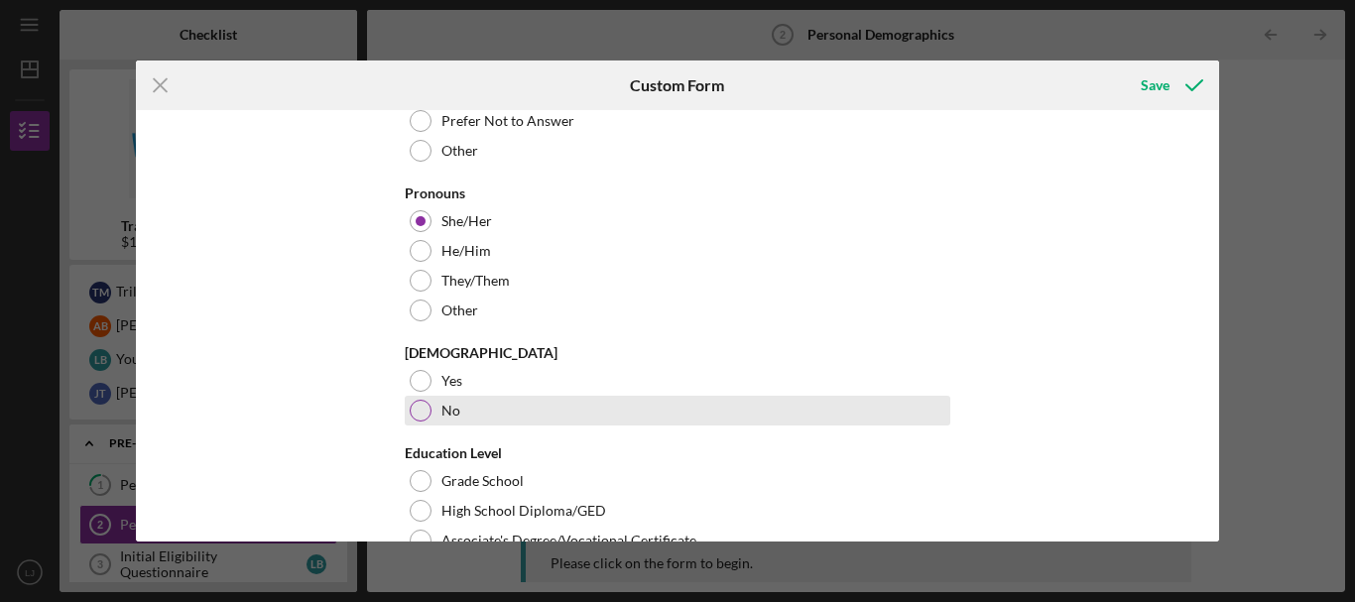
click at [415, 401] on div at bounding box center [421, 411] width 22 height 22
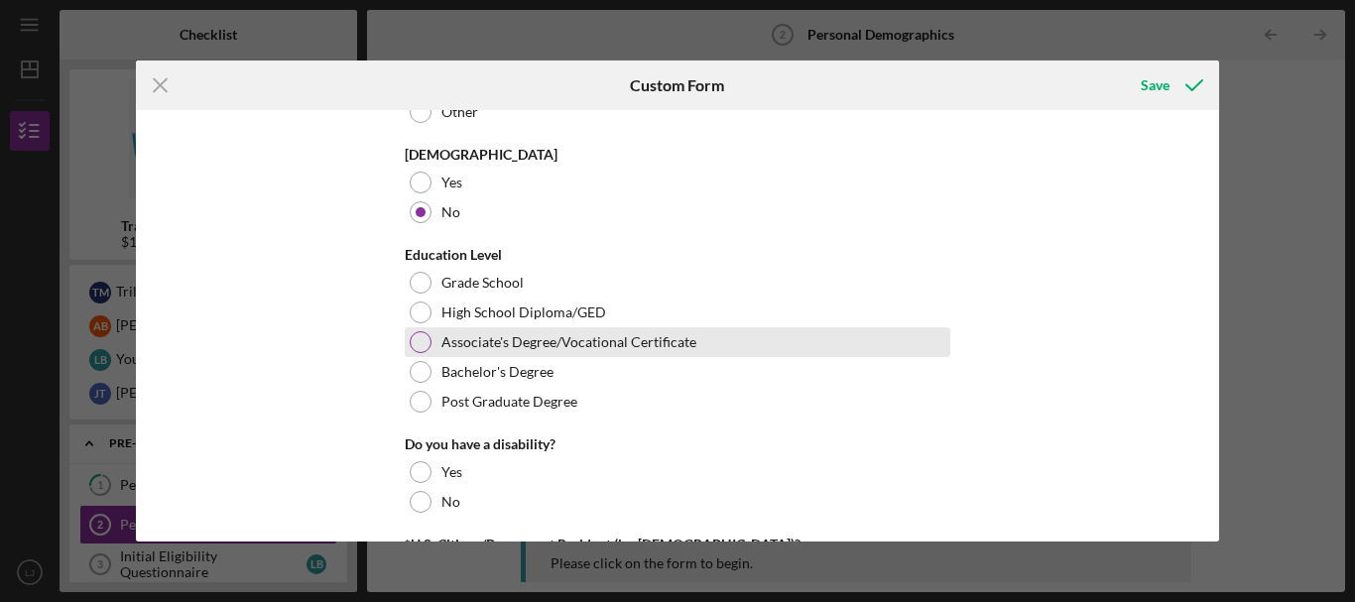
click at [415, 337] on div at bounding box center [421, 342] width 22 height 22
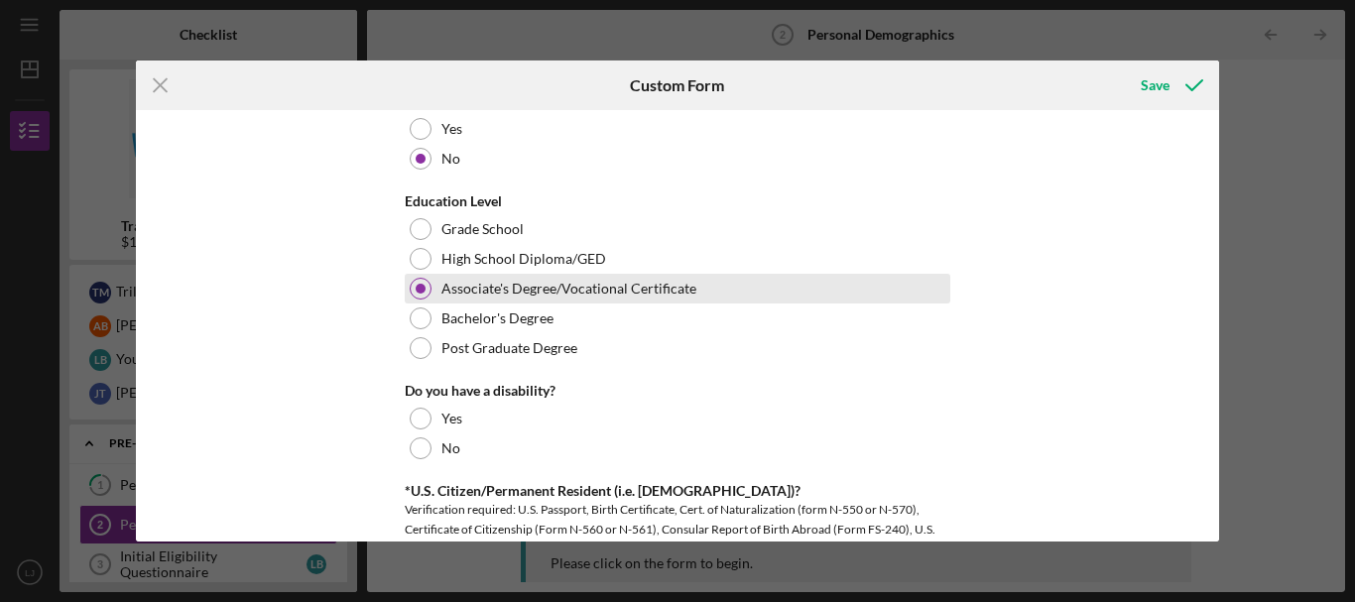
scroll to position [893, 0]
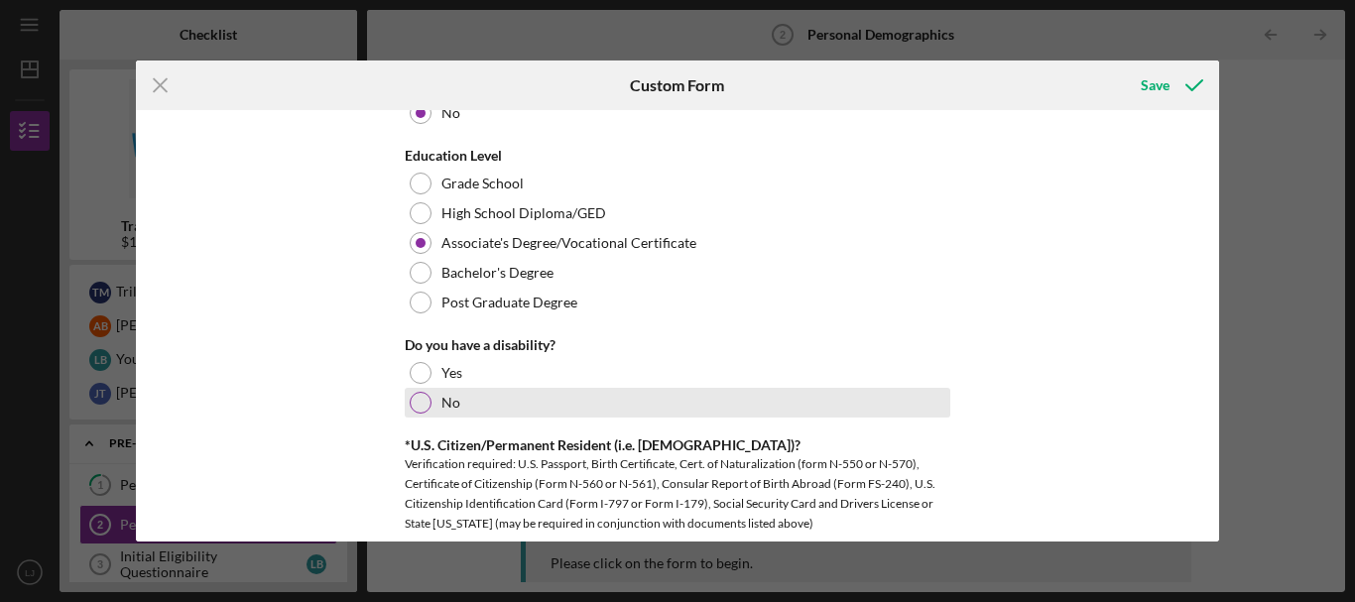
click at [416, 413] on div at bounding box center [421, 403] width 22 height 22
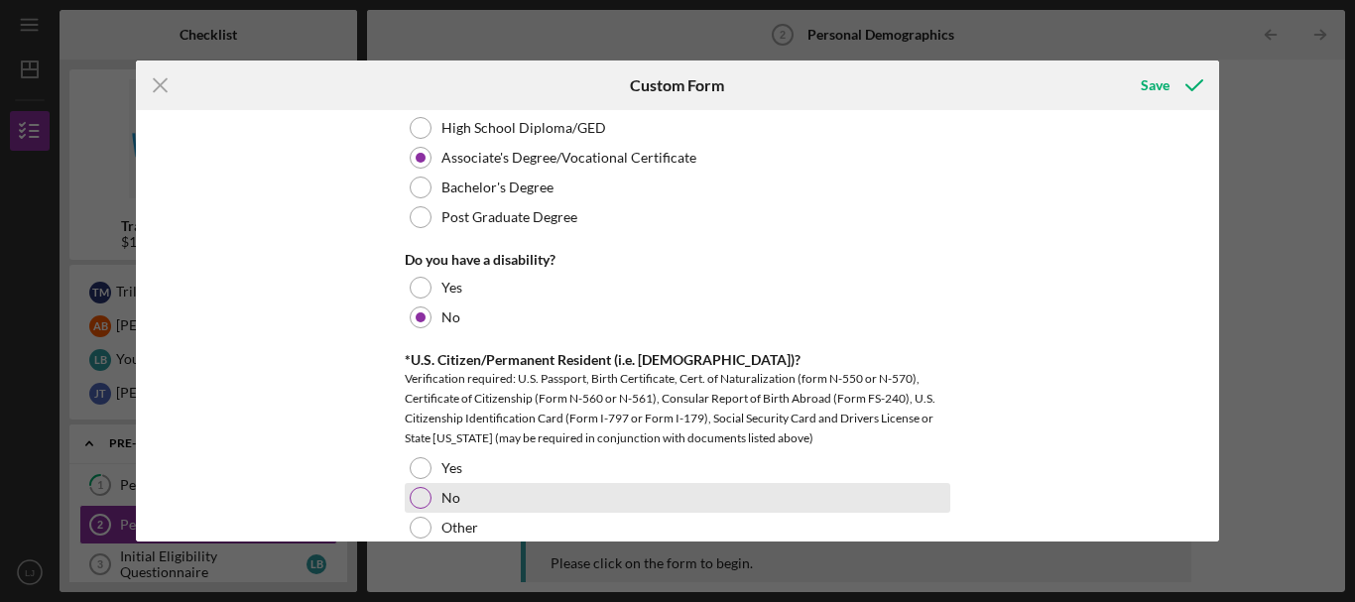
scroll to position [1092, 0]
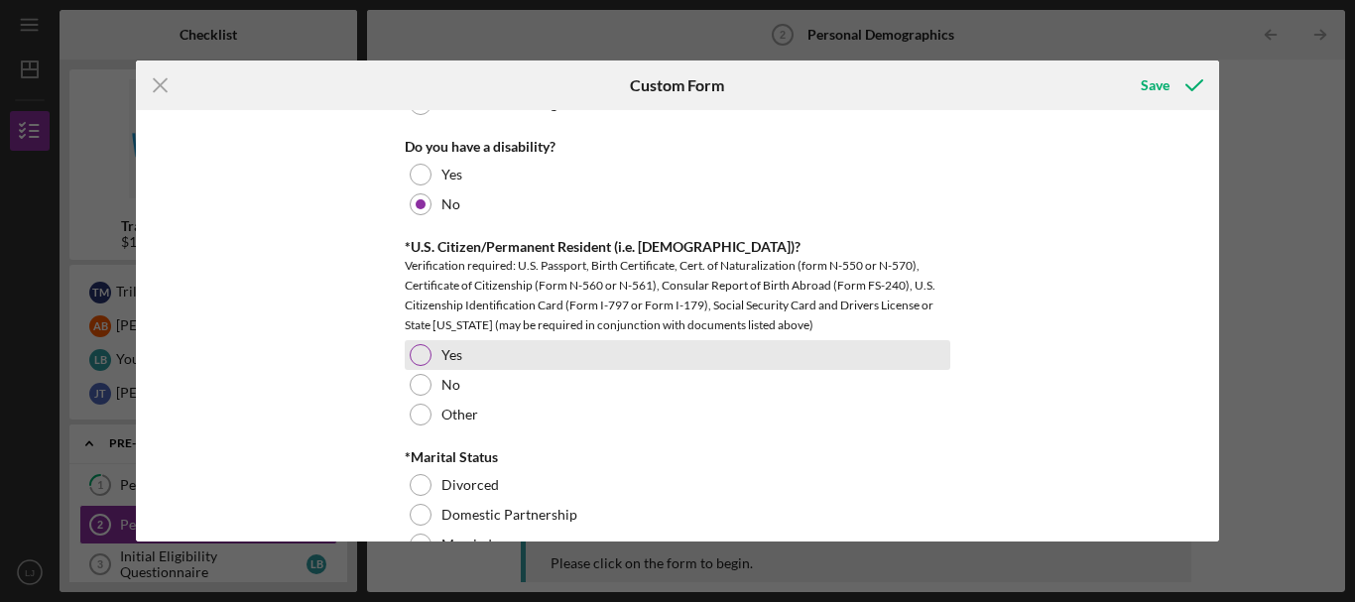
click at [428, 352] on div at bounding box center [421, 355] width 22 height 22
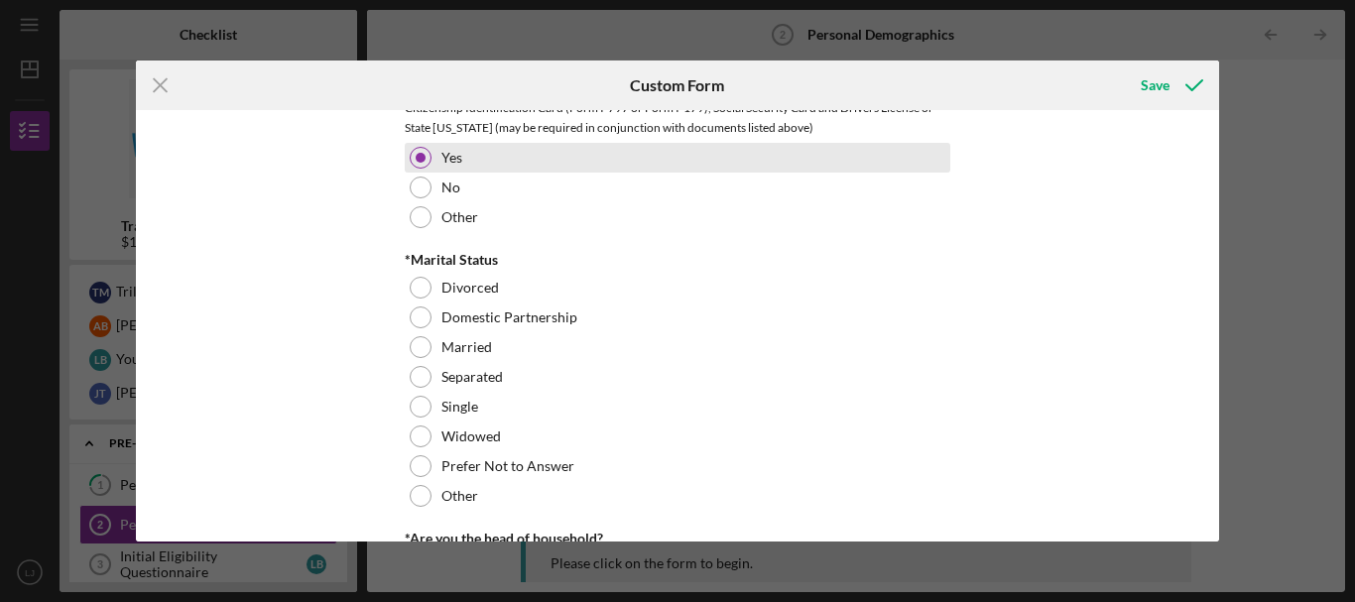
scroll to position [1290, 0]
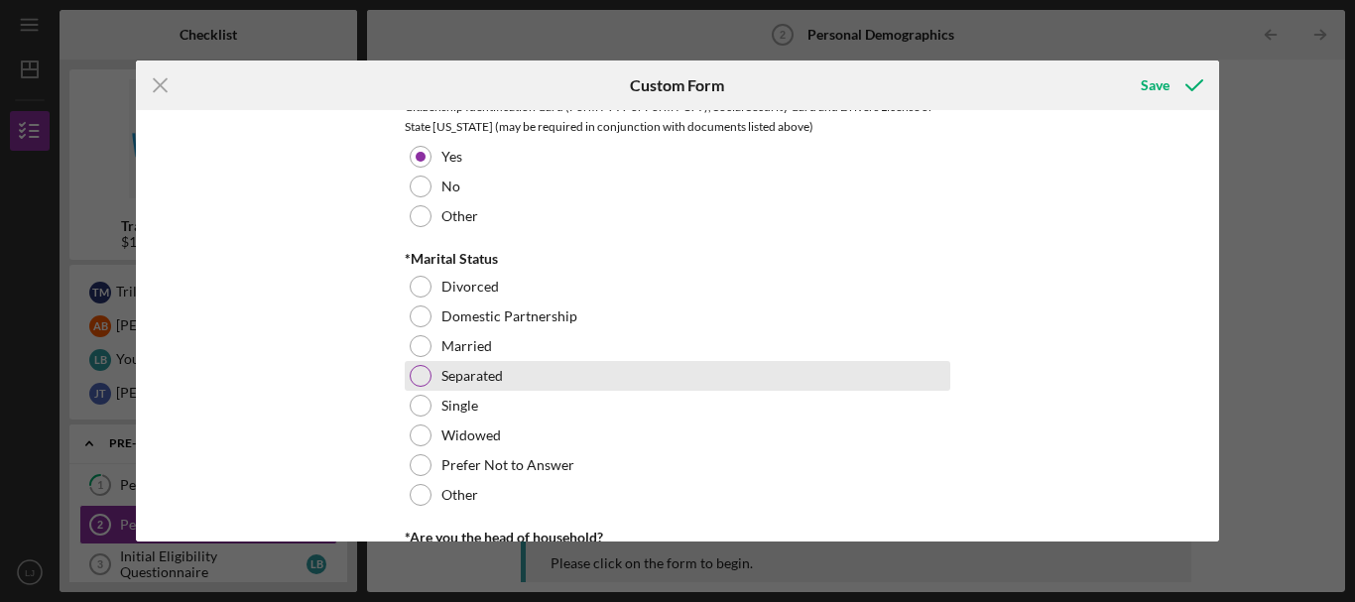
click at [423, 372] on div at bounding box center [421, 376] width 22 height 22
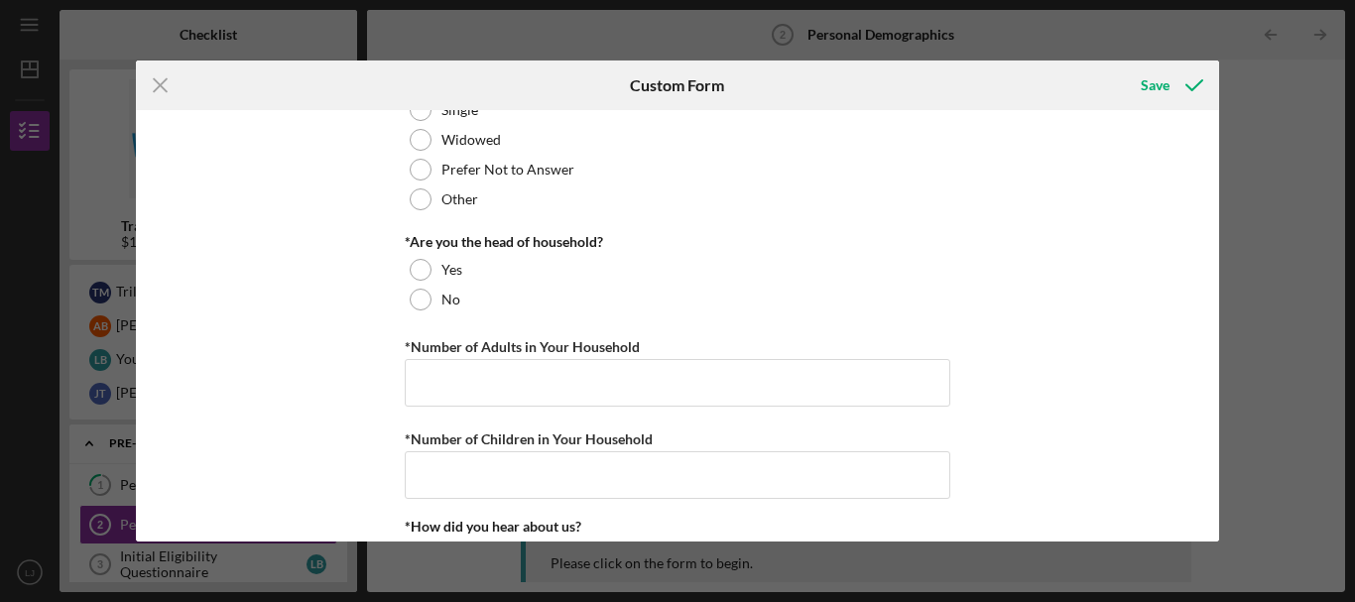
scroll to position [1588, 0]
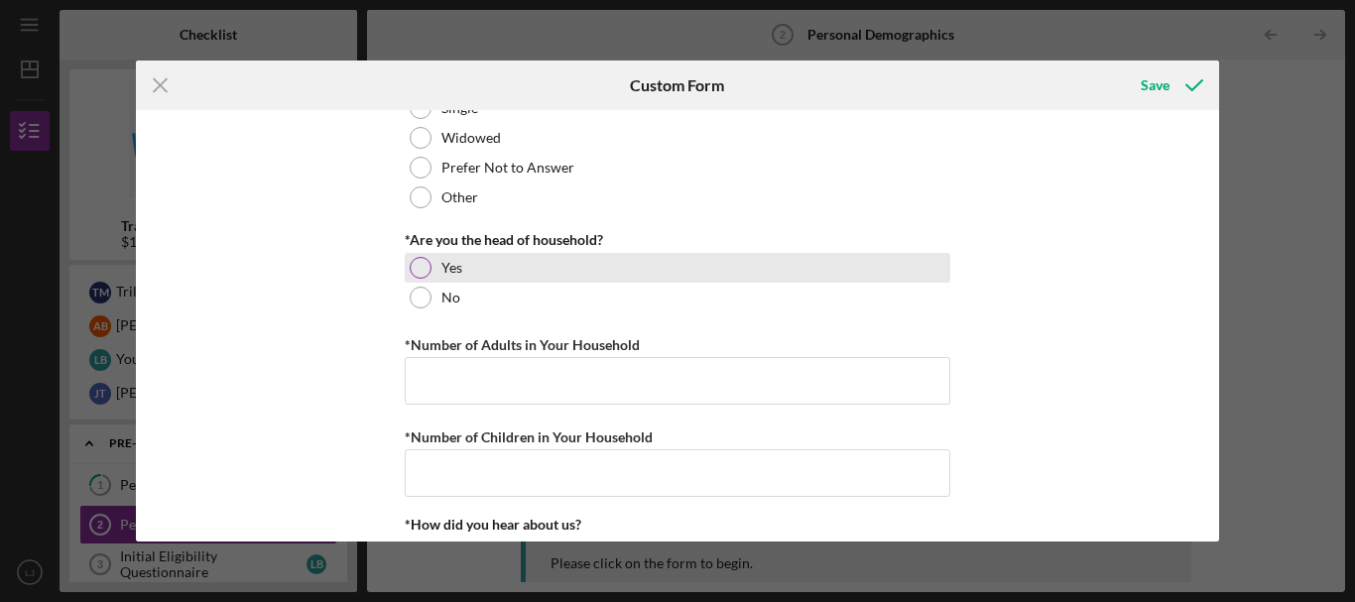
click at [410, 268] on div at bounding box center [421, 268] width 22 height 22
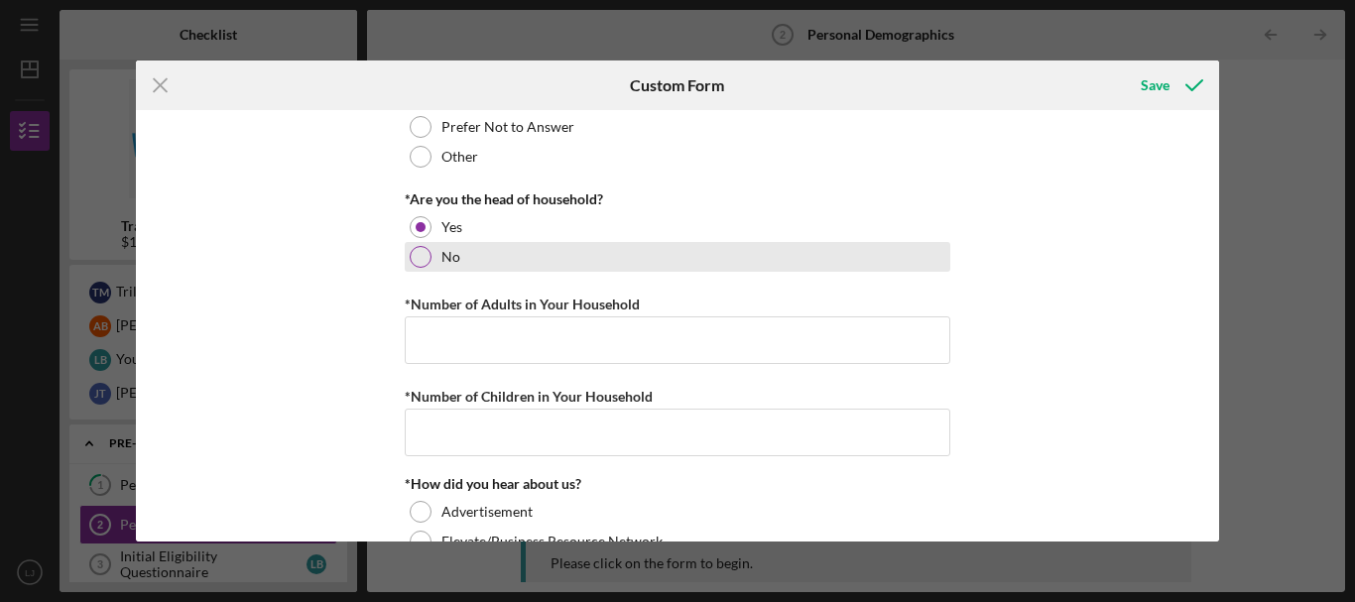
scroll to position [1687, 0]
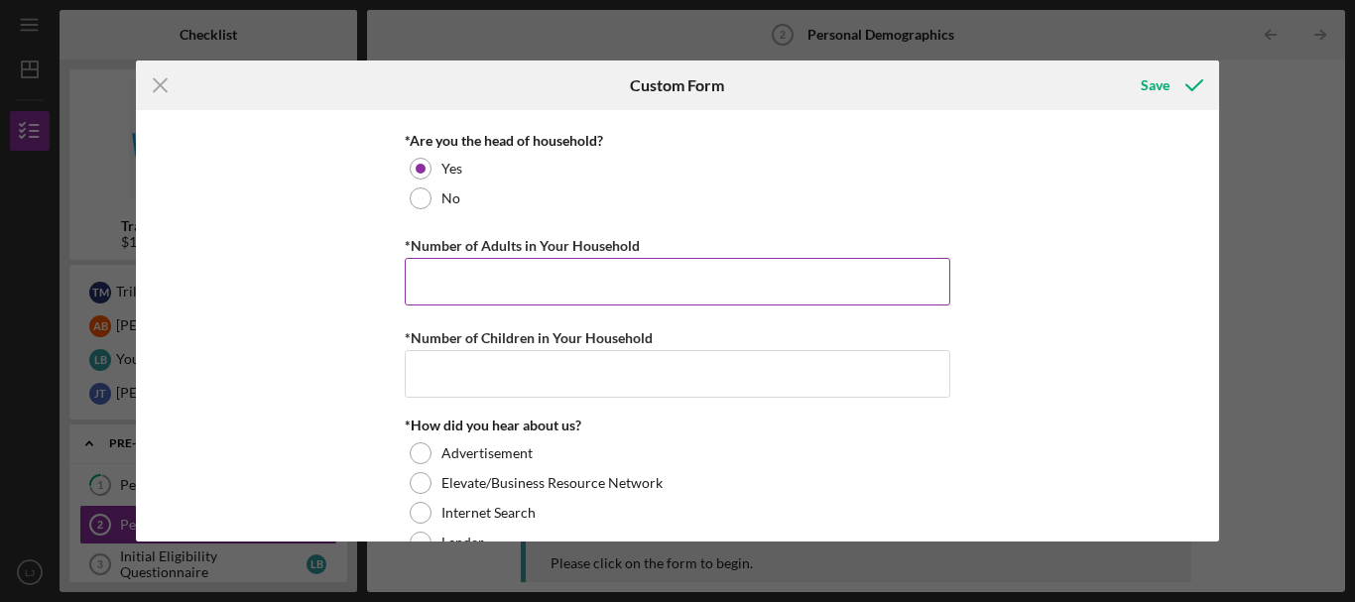
click at [427, 290] on input "*Number of Adults in Your Household" at bounding box center [678, 282] width 546 height 48
type input "1"
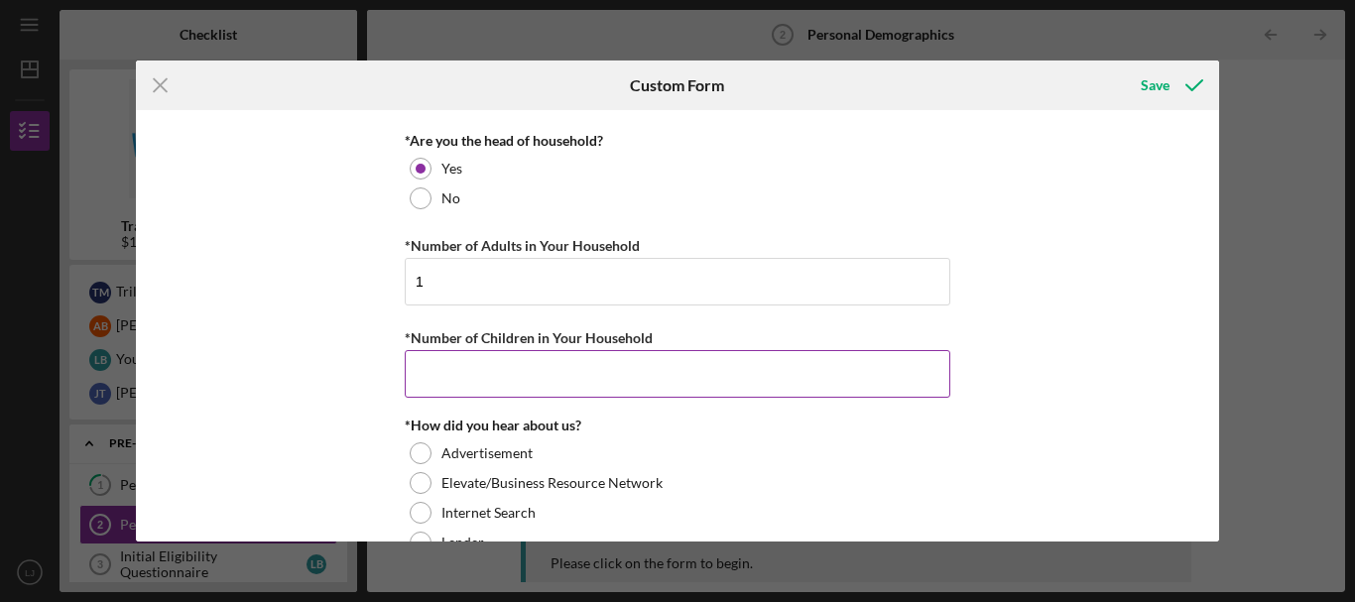
click at [484, 384] on input "*Number of Children in Your Household" at bounding box center [678, 374] width 546 height 48
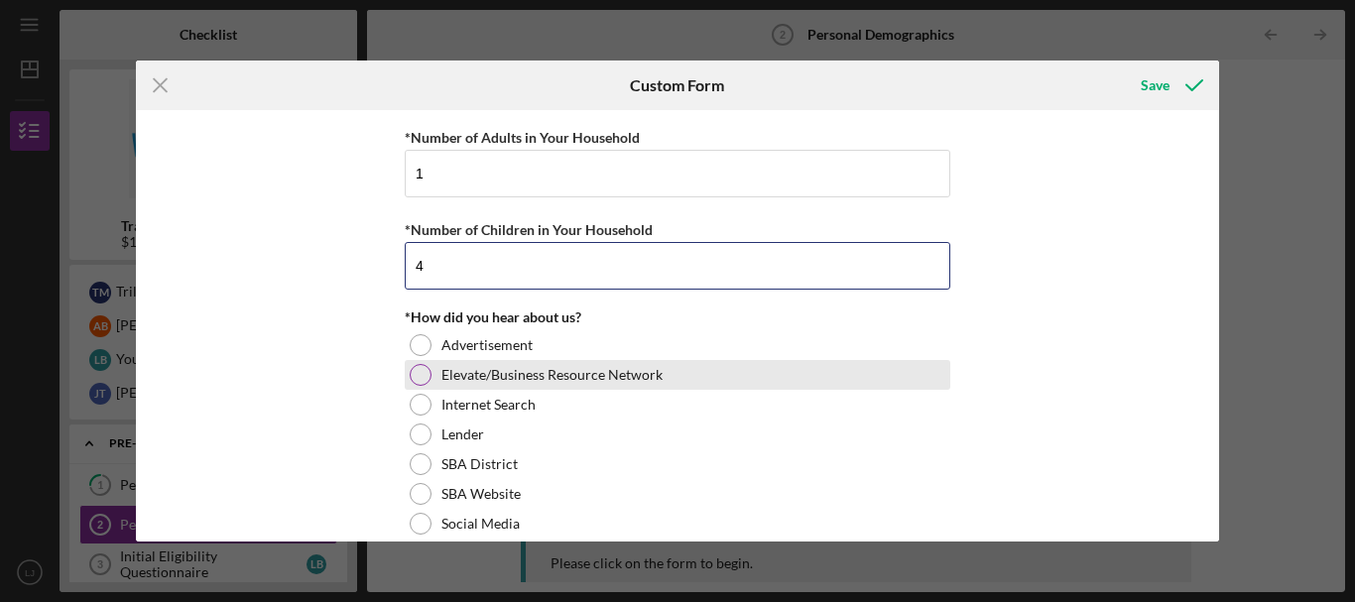
scroll to position [1885, 0]
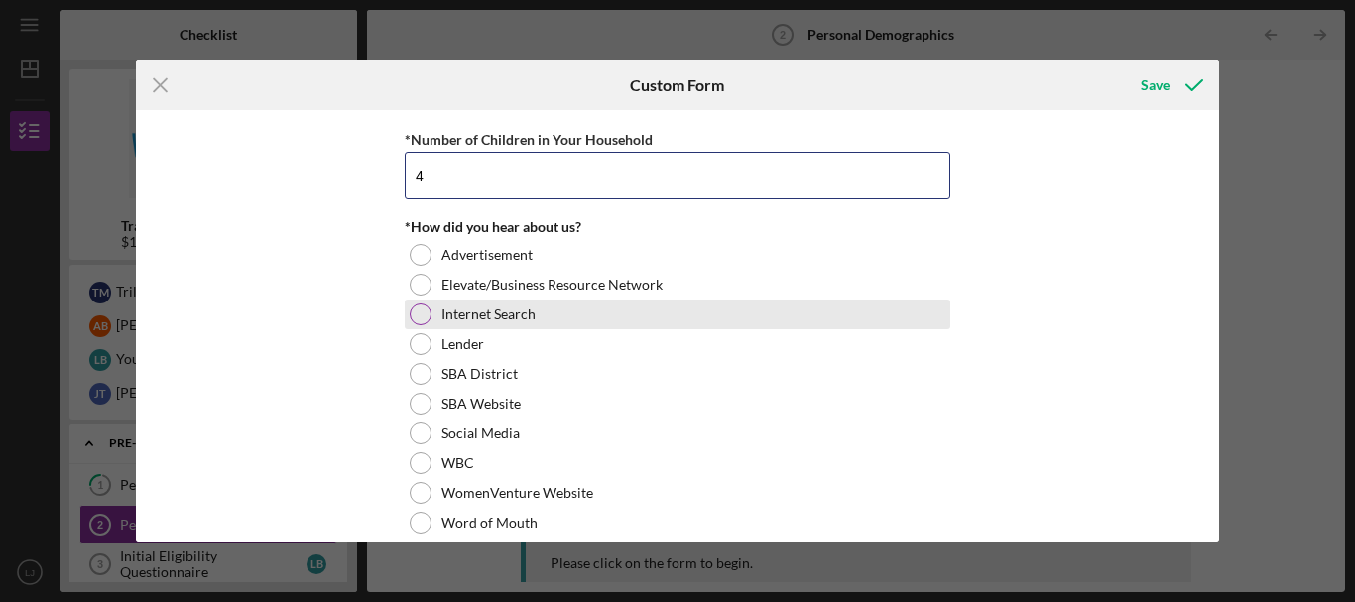
type input "4"
click at [413, 313] on div at bounding box center [421, 315] width 22 height 22
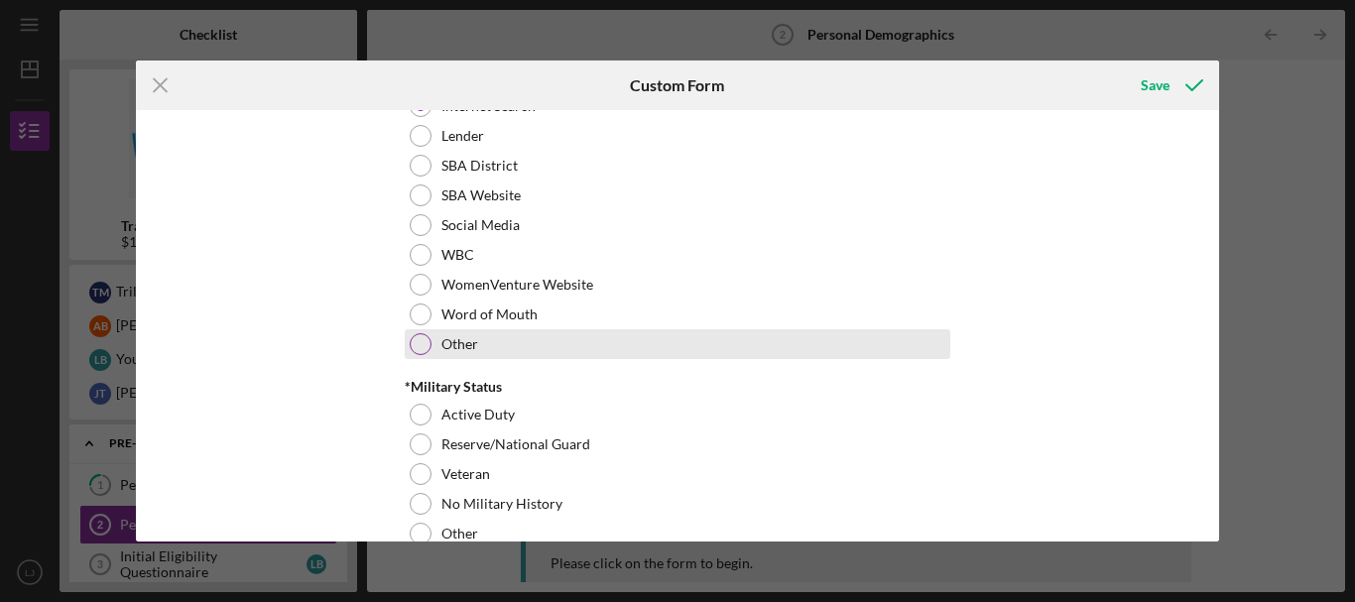
scroll to position [2129, 0]
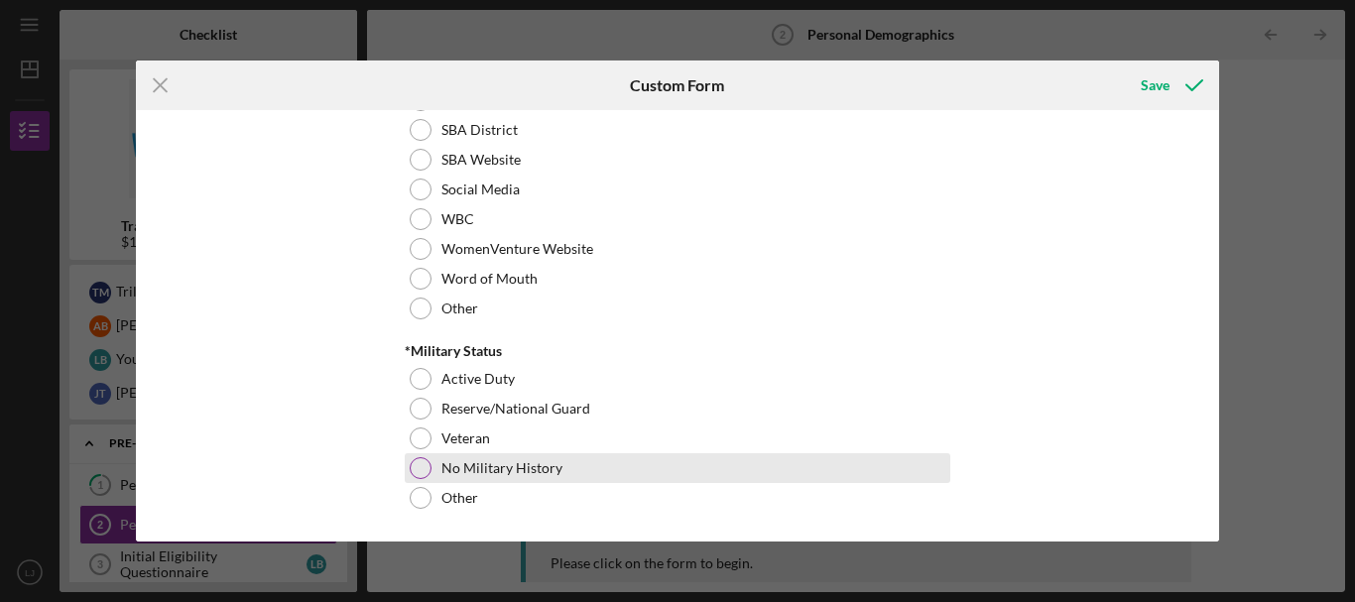
drag, startPoint x: 422, startPoint y: 471, endPoint x: 432, endPoint y: 468, distance: 10.4
click at [445, 466] on div "No Military History" at bounding box center [678, 468] width 546 height 30
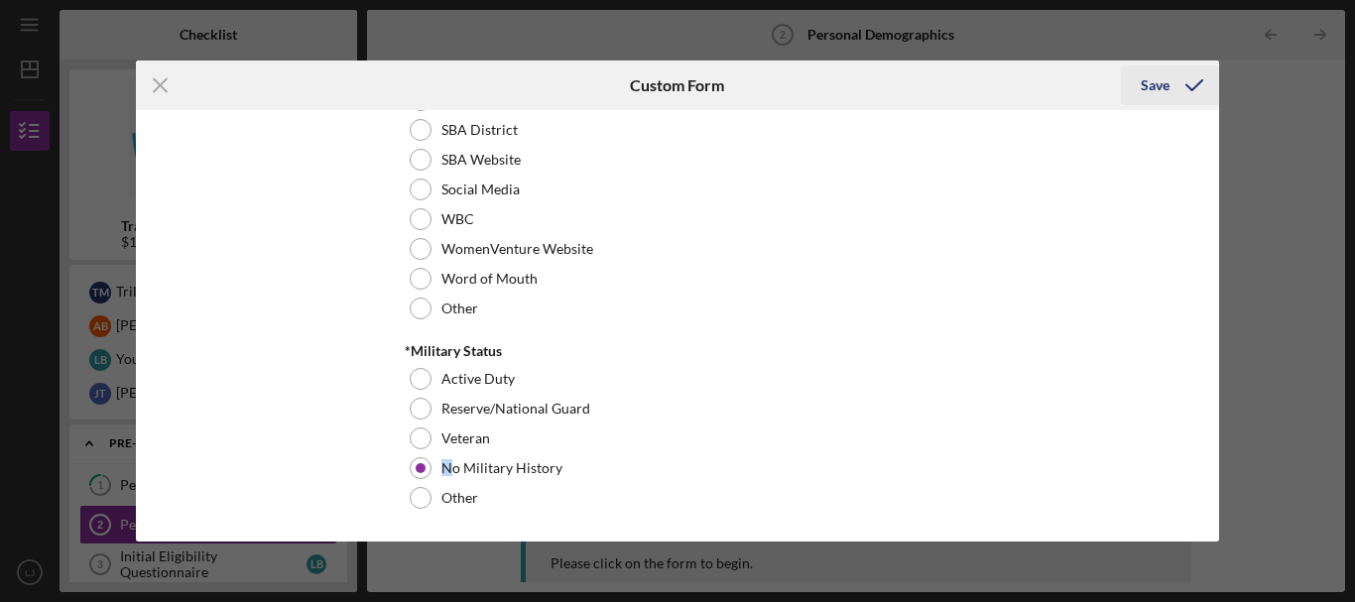
click at [1149, 85] on div "Save" at bounding box center [1155, 85] width 29 height 40
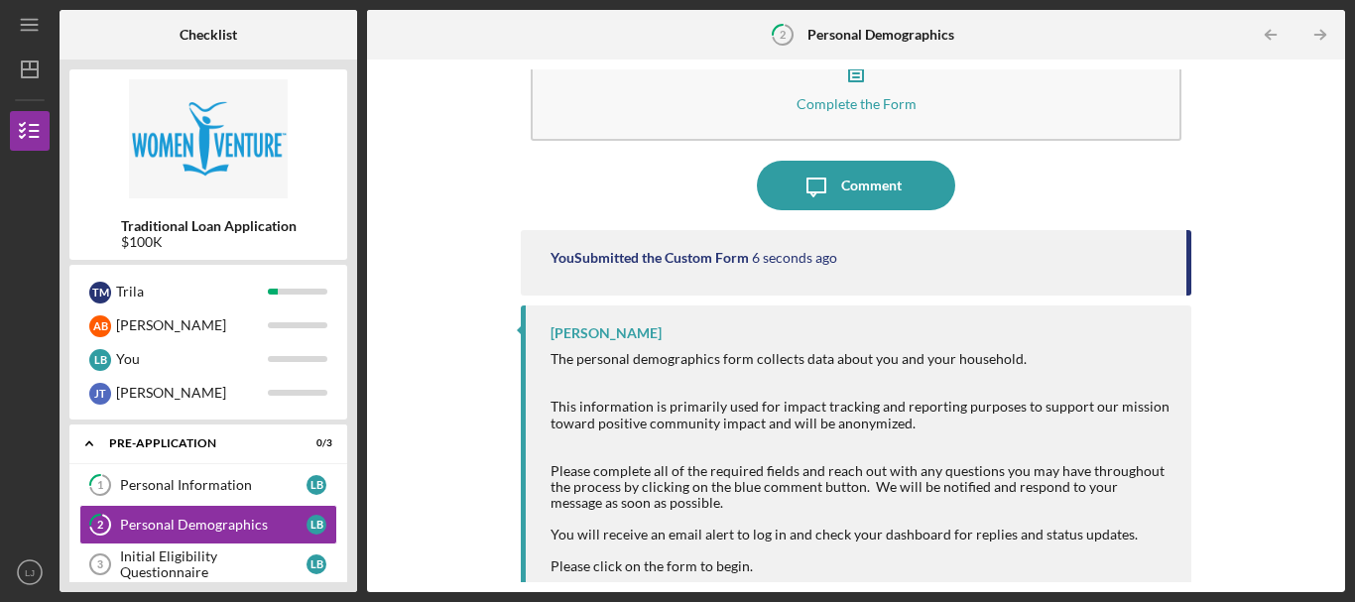
scroll to position [166, 0]
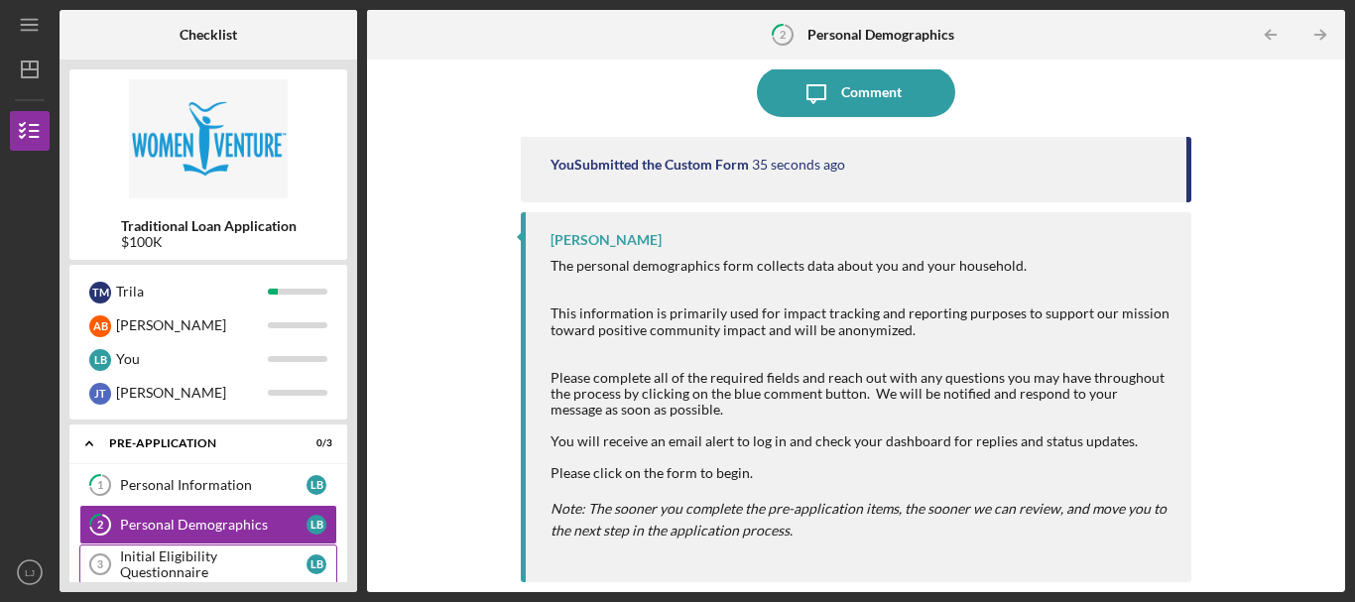
click at [161, 556] on link "Initial Eligibility Questionnaire 3 Initial Eligibility Questionnaire L B" at bounding box center [208, 565] width 258 height 40
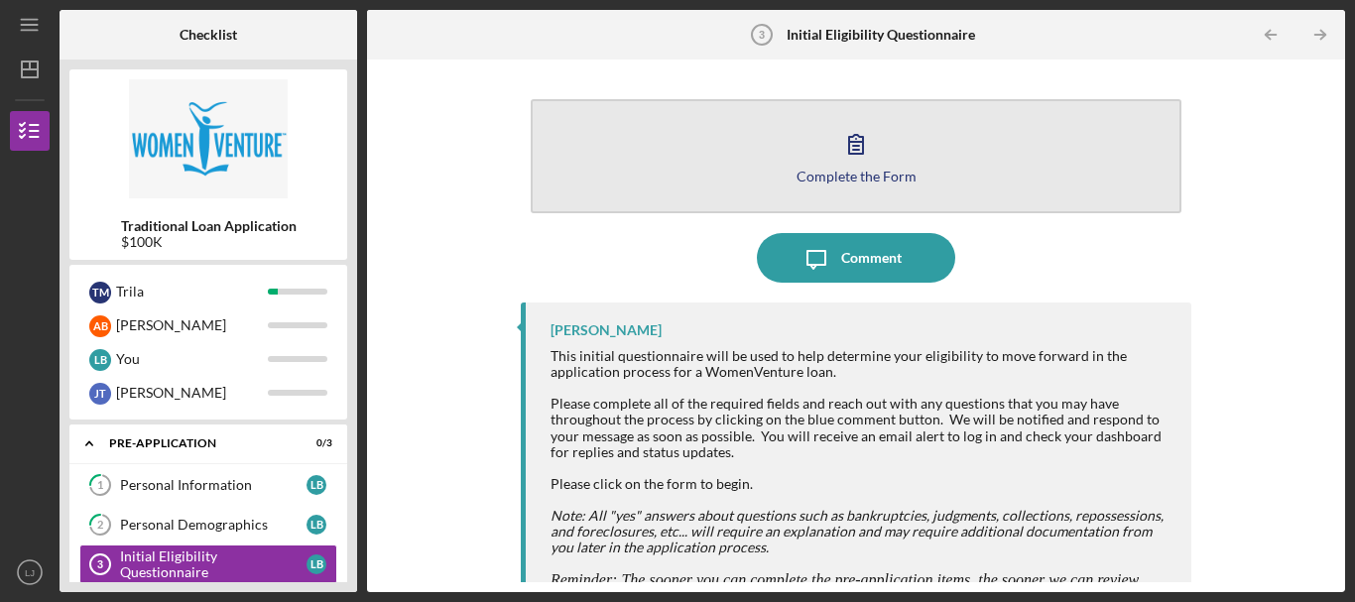
click at [649, 162] on button "Complete the Form Form" at bounding box center [856, 156] width 651 height 114
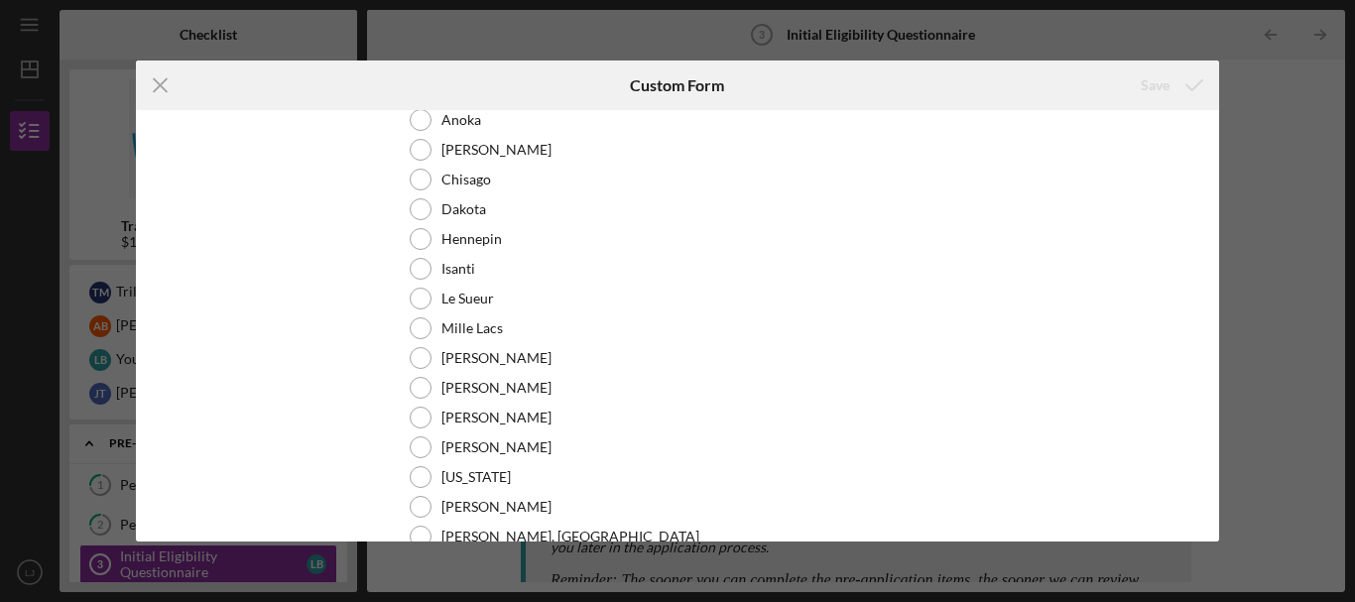
scroll to position [99, 0]
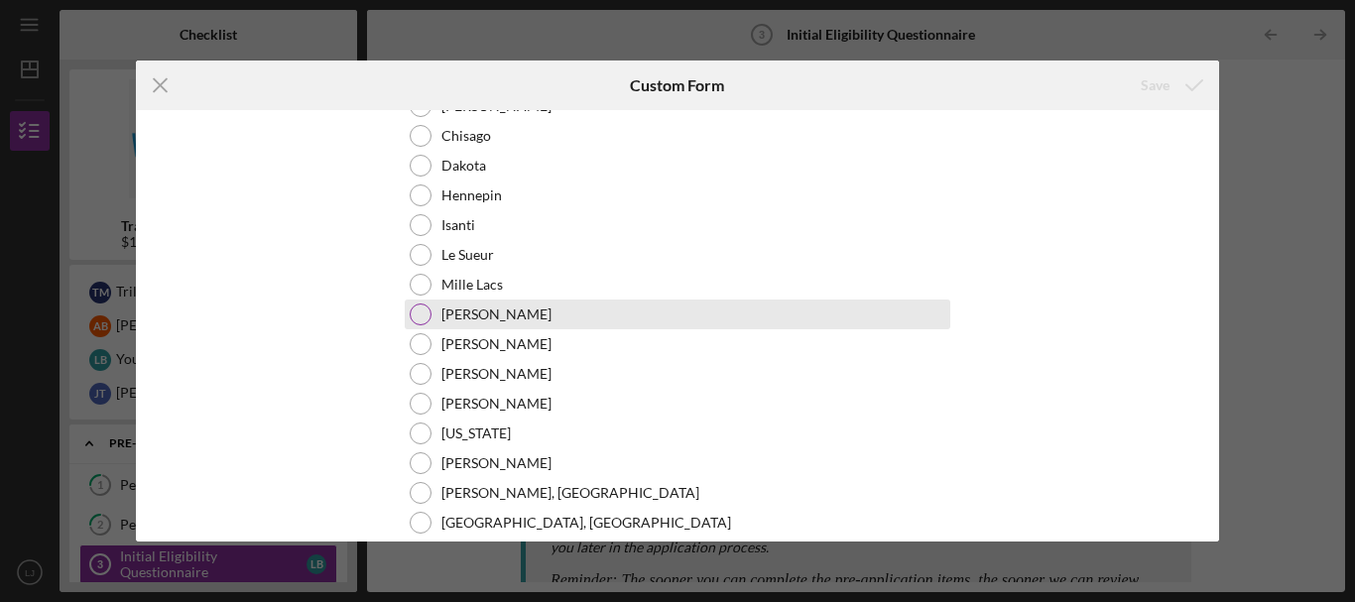
click at [422, 310] on div at bounding box center [421, 315] width 22 height 22
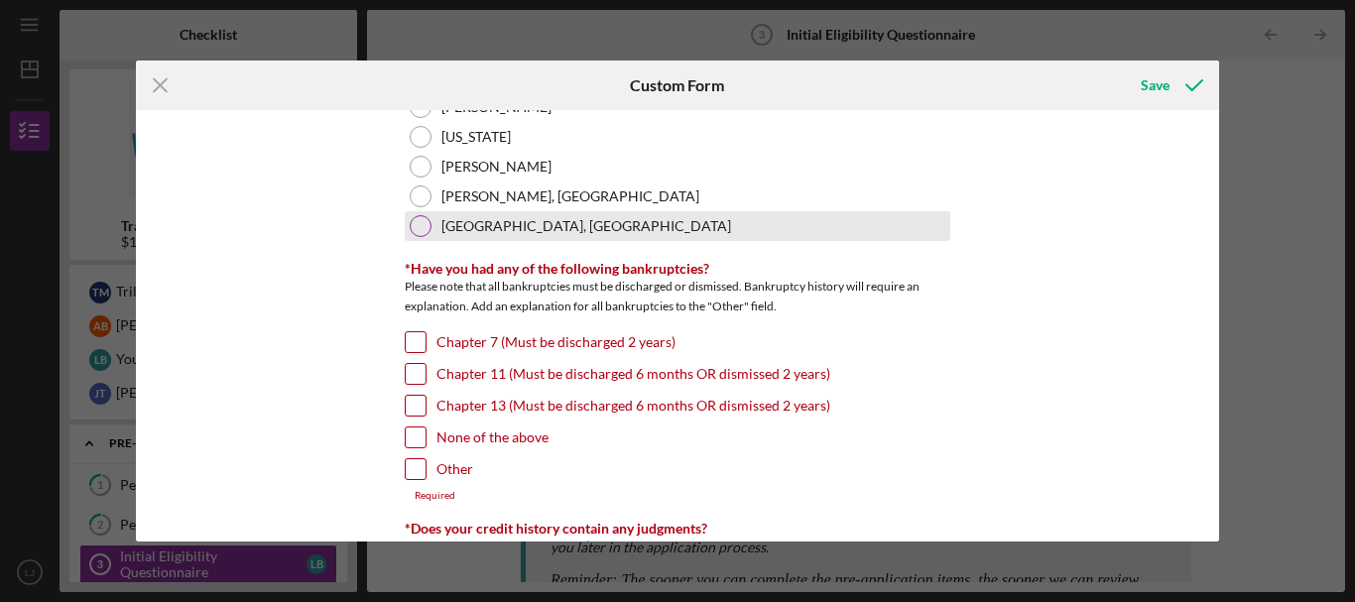
scroll to position [397, 0]
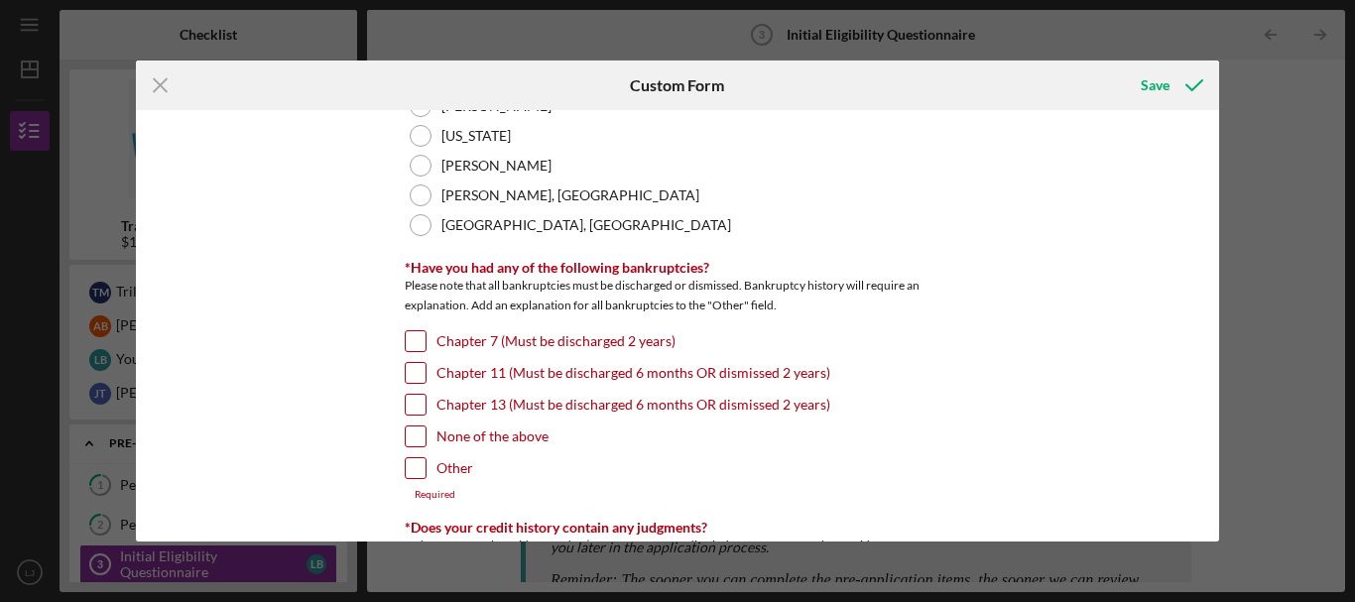
click at [416, 436] on input "None of the above" at bounding box center [416, 437] width 20 height 20
checkbox input "true"
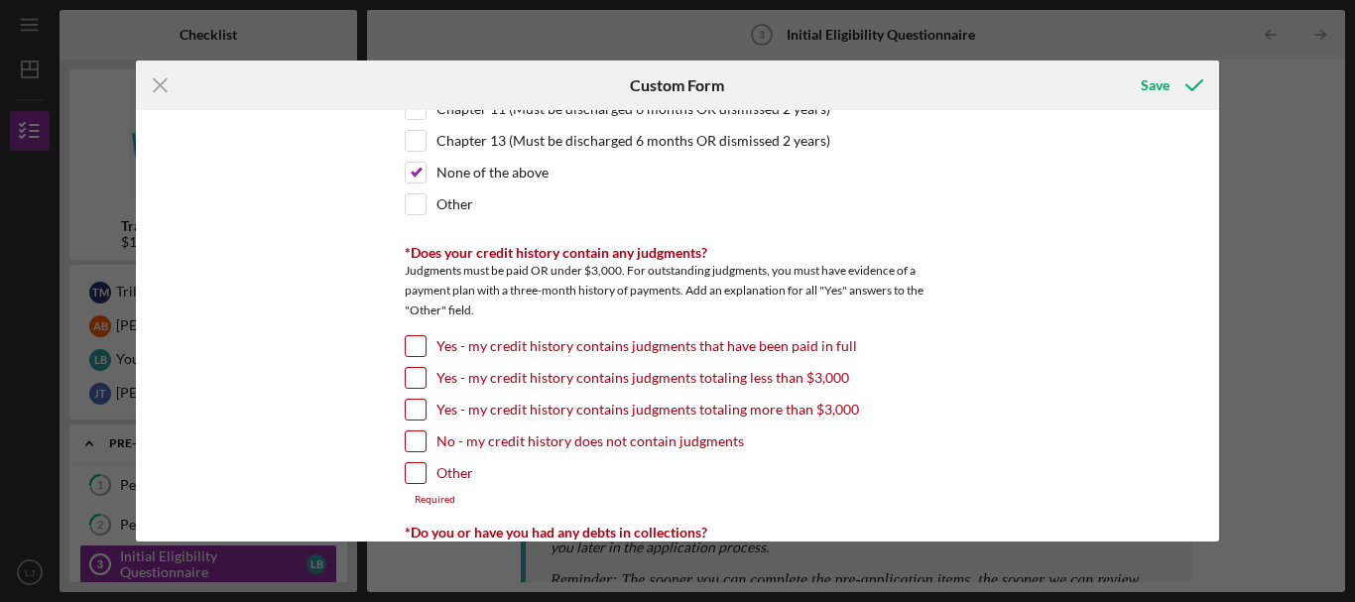
scroll to position [695, 0]
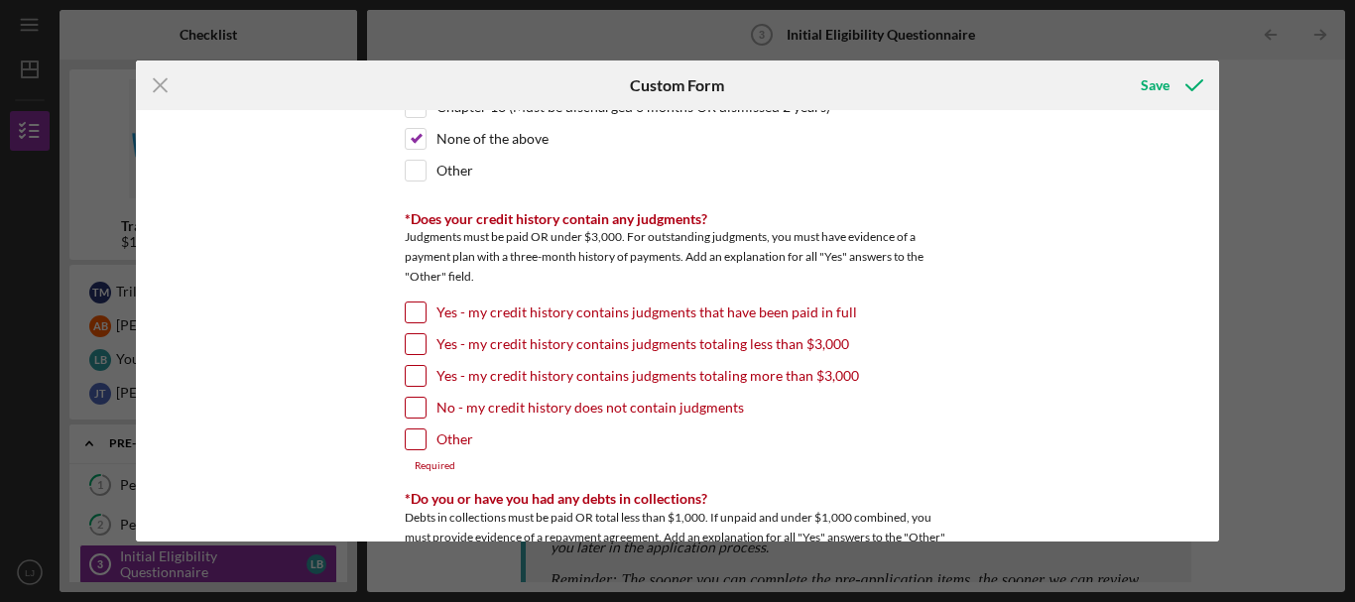
click at [409, 405] on input "No - my credit history does not contain judgments" at bounding box center [416, 408] width 20 height 20
checkbox input "true"
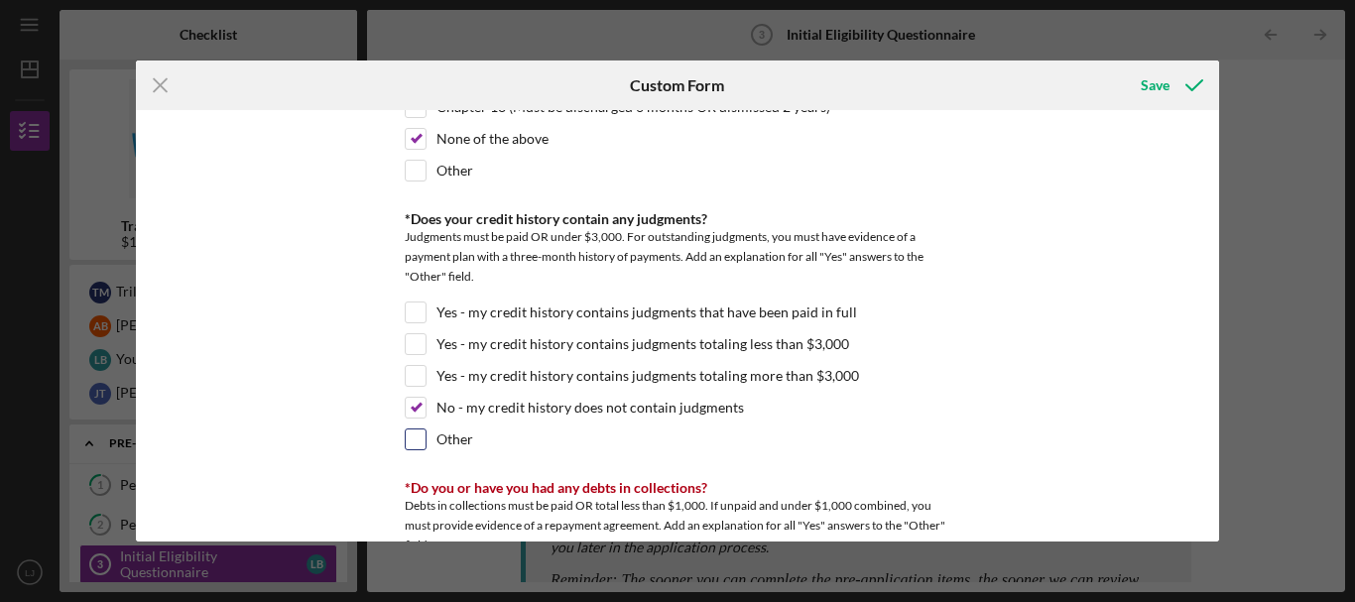
click at [413, 433] on input "Other" at bounding box center [416, 440] width 20 height 20
checkbox input "true"
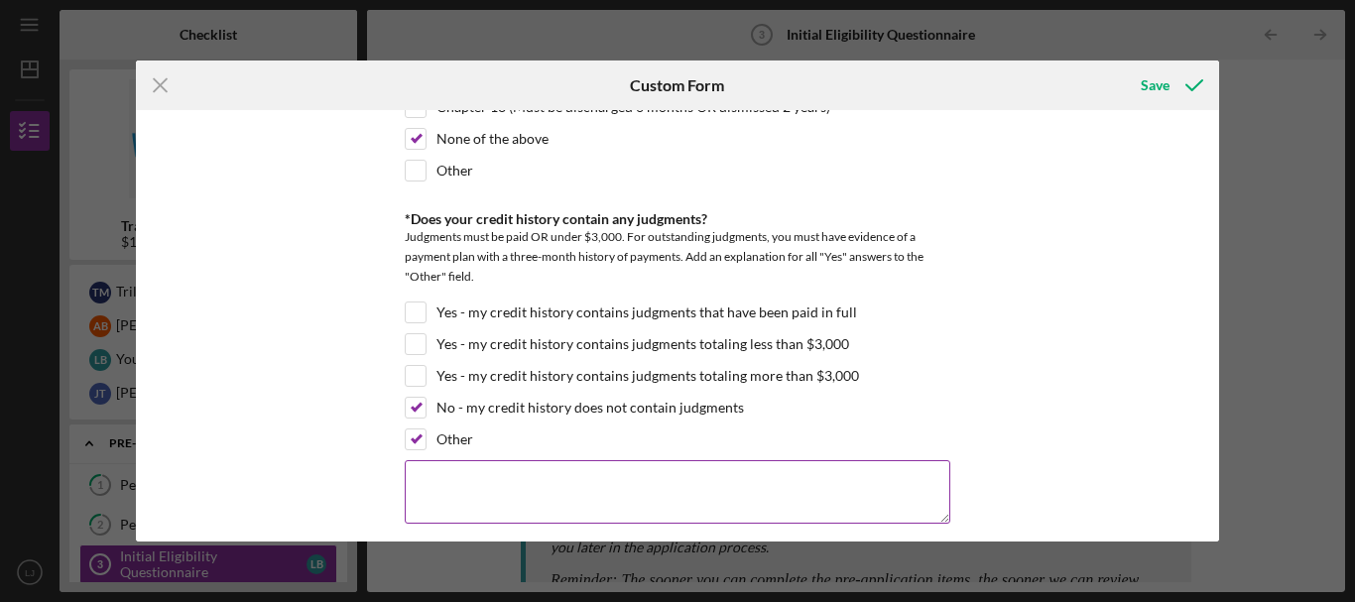
click at [463, 488] on textarea at bounding box center [678, 492] width 546 height 64
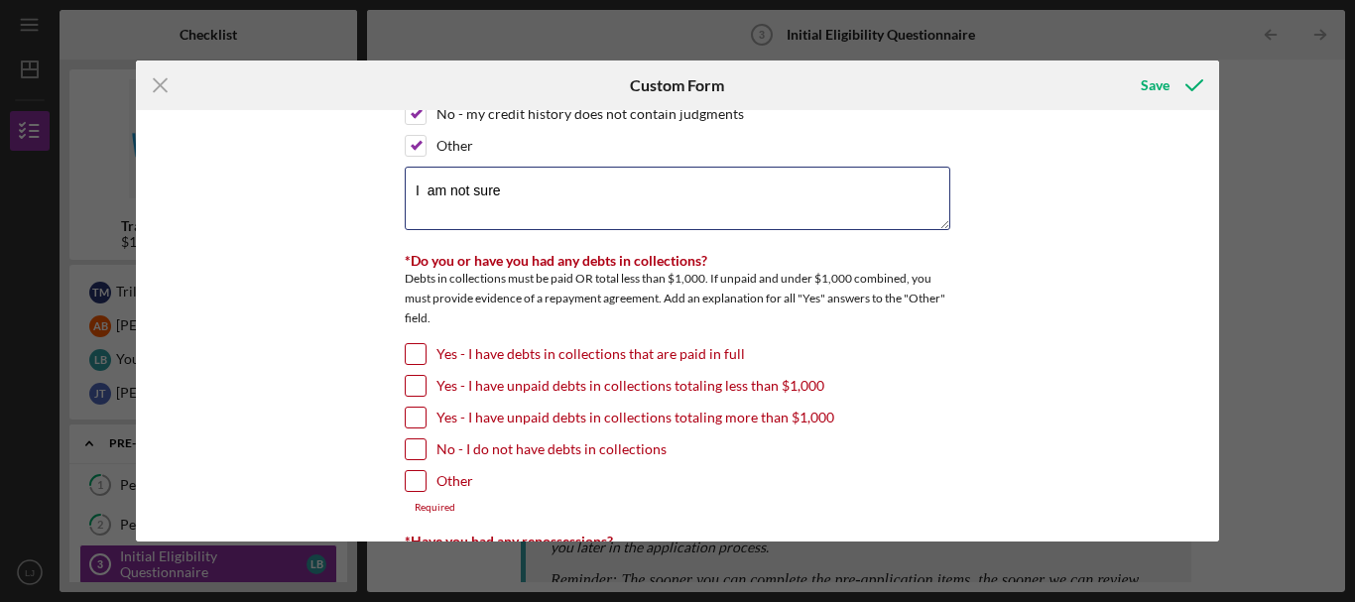
scroll to position [992, 0]
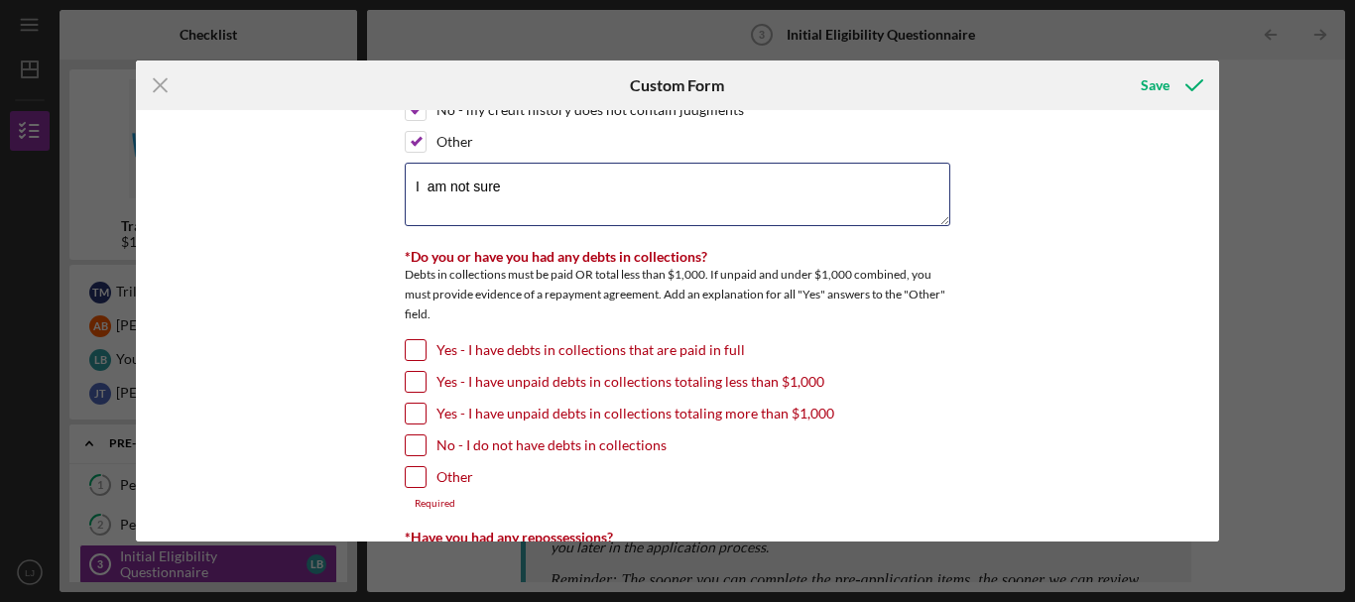
type textarea "I am not sure"
click at [406, 344] on input "Yes - I have debts in collections that are paid in full" at bounding box center [416, 350] width 20 height 20
checkbox input "true"
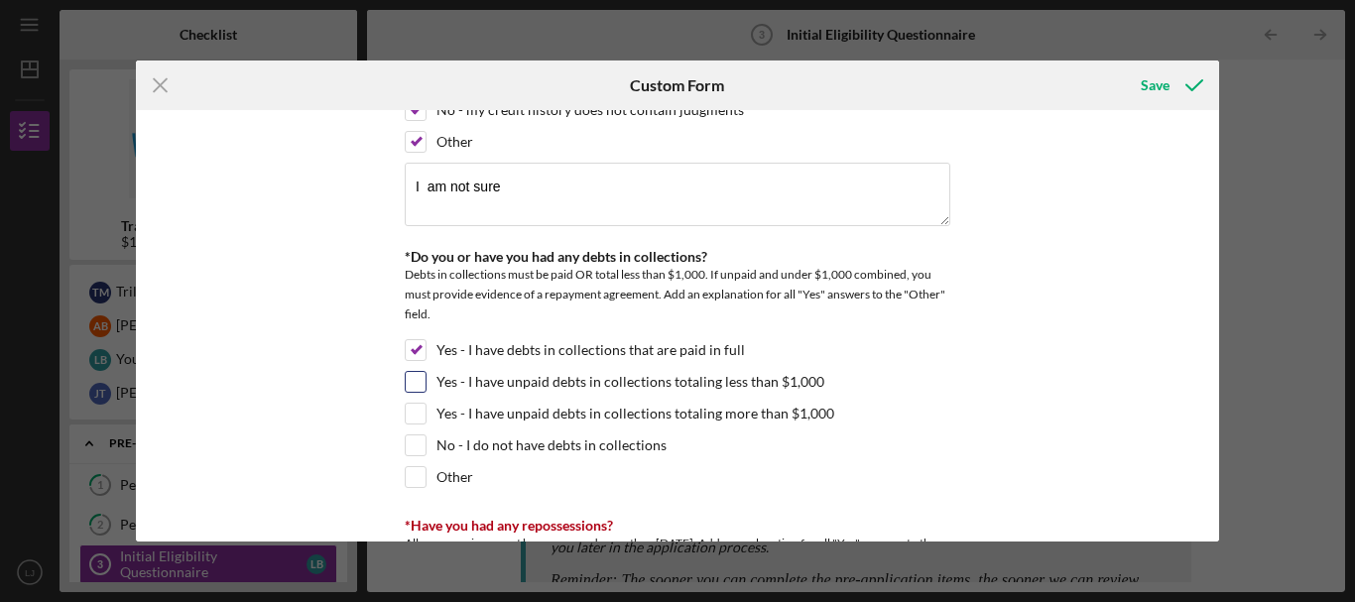
click at [418, 378] on input "Yes - I have unpaid debts in collections totaling less than $1,000" at bounding box center [416, 382] width 20 height 20
checkbox input "true"
click at [410, 352] on input "Yes - I have debts in collections that are paid in full" at bounding box center [416, 350] width 20 height 20
checkbox input "false"
click at [409, 414] on input "Yes - I have unpaid debts in collections totaling more than $1,000" at bounding box center [416, 414] width 20 height 20
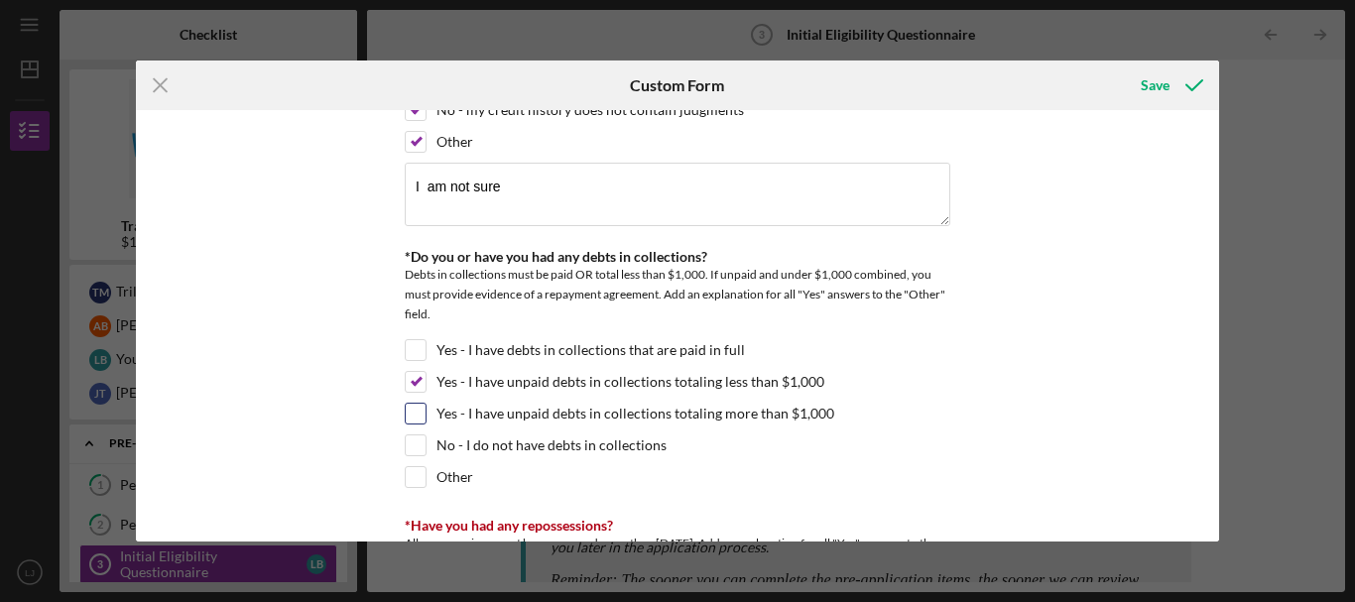
checkbox input "true"
click at [420, 384] on input "Yes - I have unpaid debts in collections totaling less than $1,000" at bounding box center [416, 382] width 20 height 20
checkbox input "false"
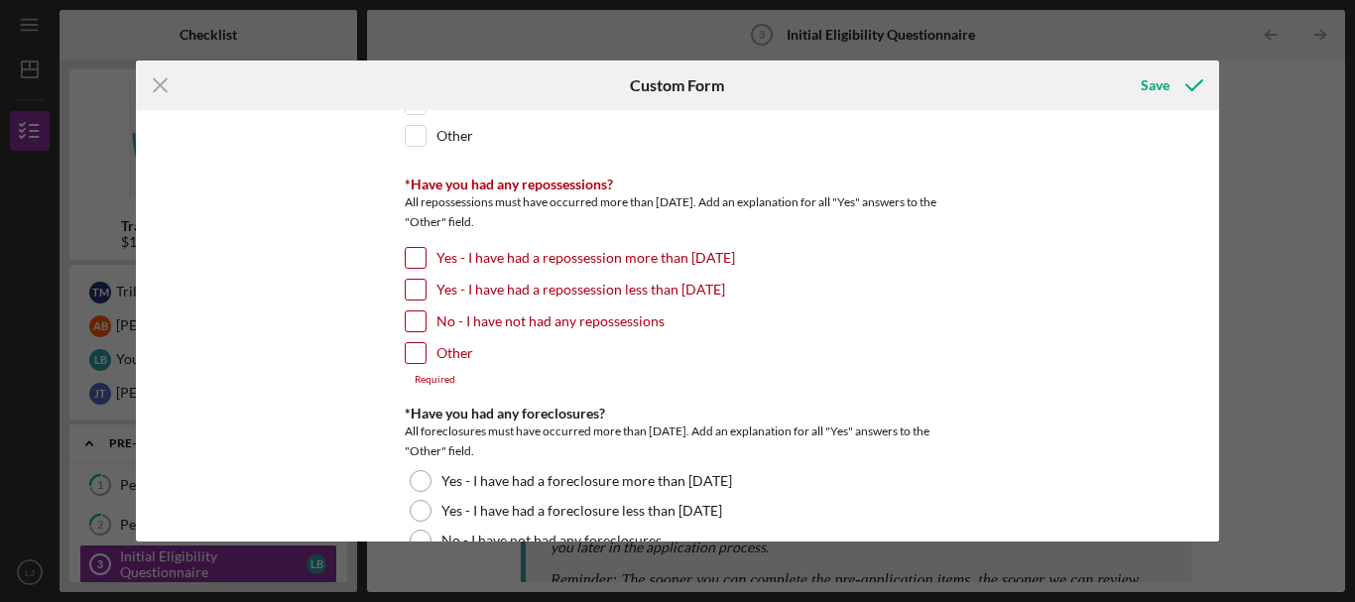
scroll to position [1389, 0]
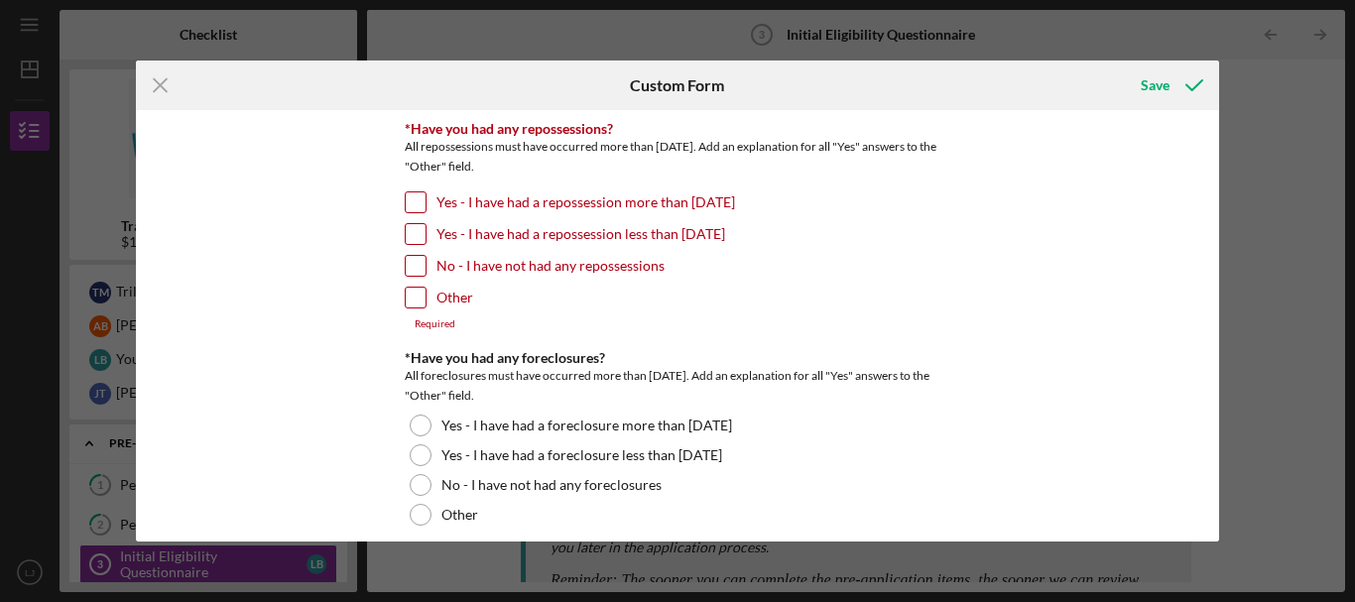
click at [411, 302] on input "Other" at bounding box center [416, 298] width 20 height 20
checkbox input "true"
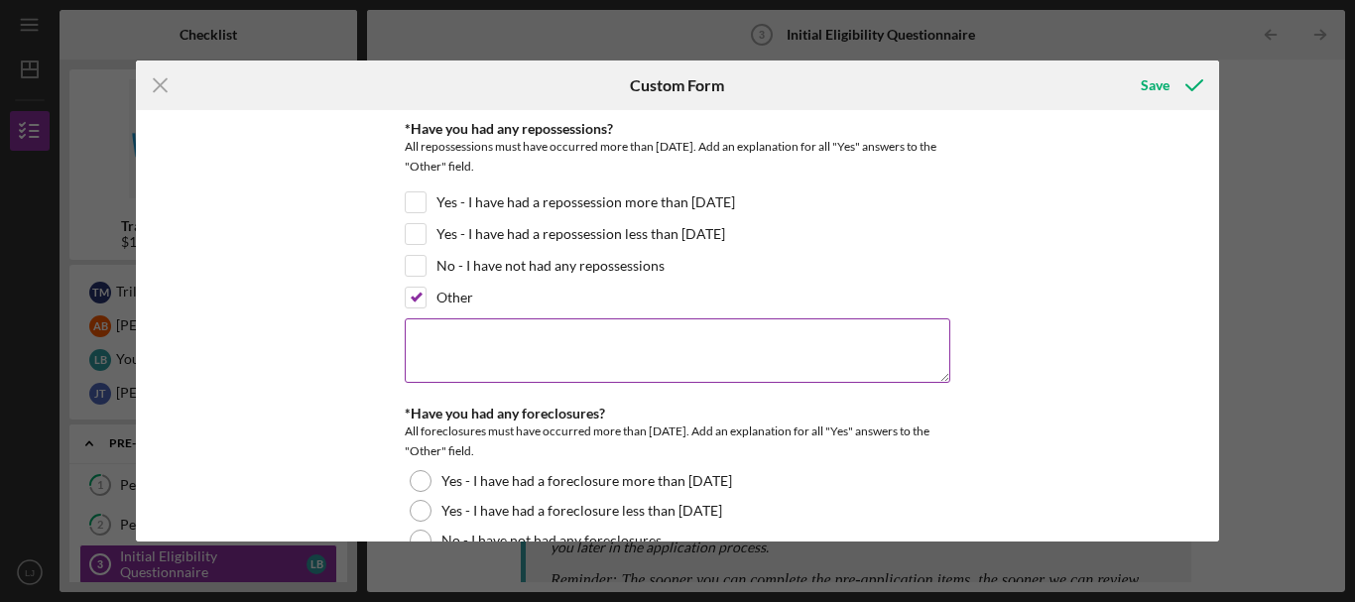
click at [513, 369] on textarea at bounding box center [678, 351] width 546 height 64
click at [441, 339] on textarea "I am t sure" at bounding box center [678, 351] width 546 height 64
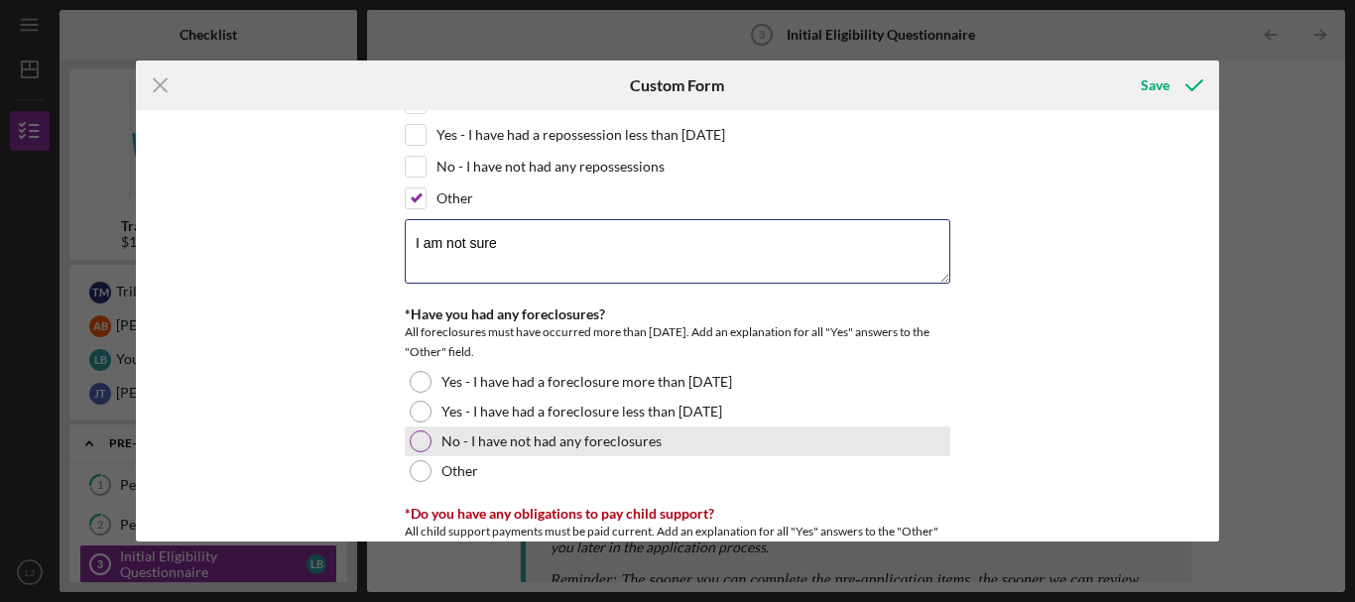
type textarea "I am not sure"
click at [413, 443] on div at bounding box center [421, 442] width 22 height 22
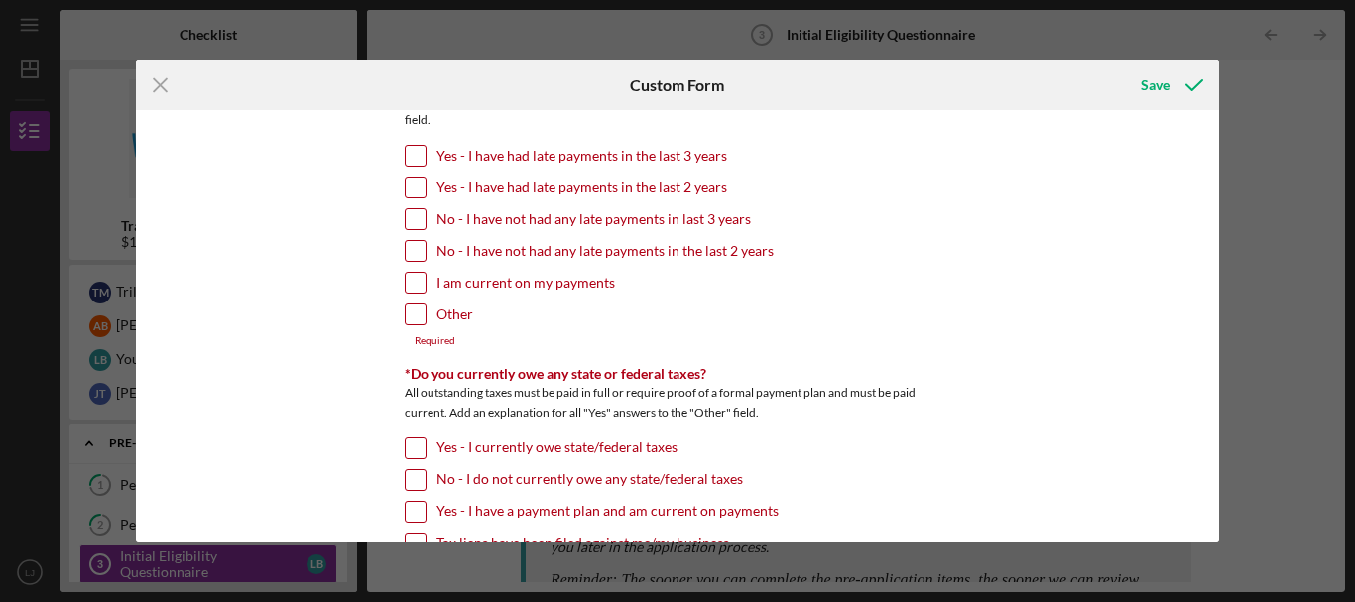
scroll to position [1885, 0]
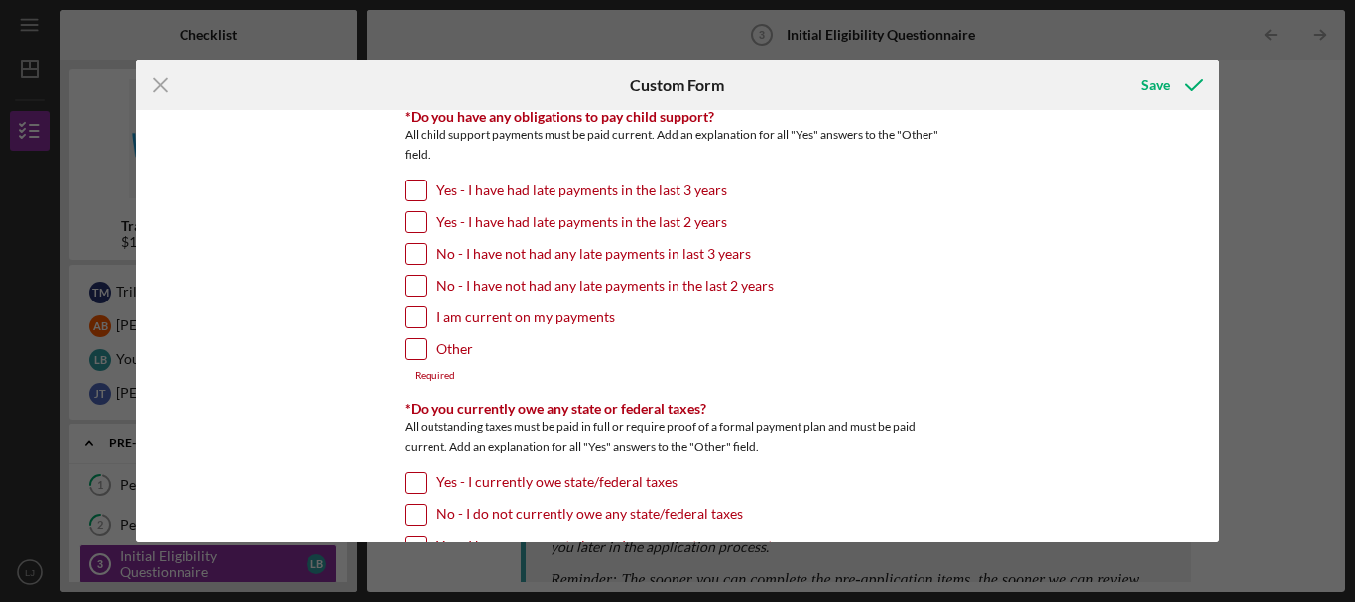
click at [410, 335] on div "I am current on my payments" at bounding box center [678, 323] width 546 height 32
click at [409, 349] on input "Other" at bounding box center [416, 349] width 20 height 20
checkbox input "true"
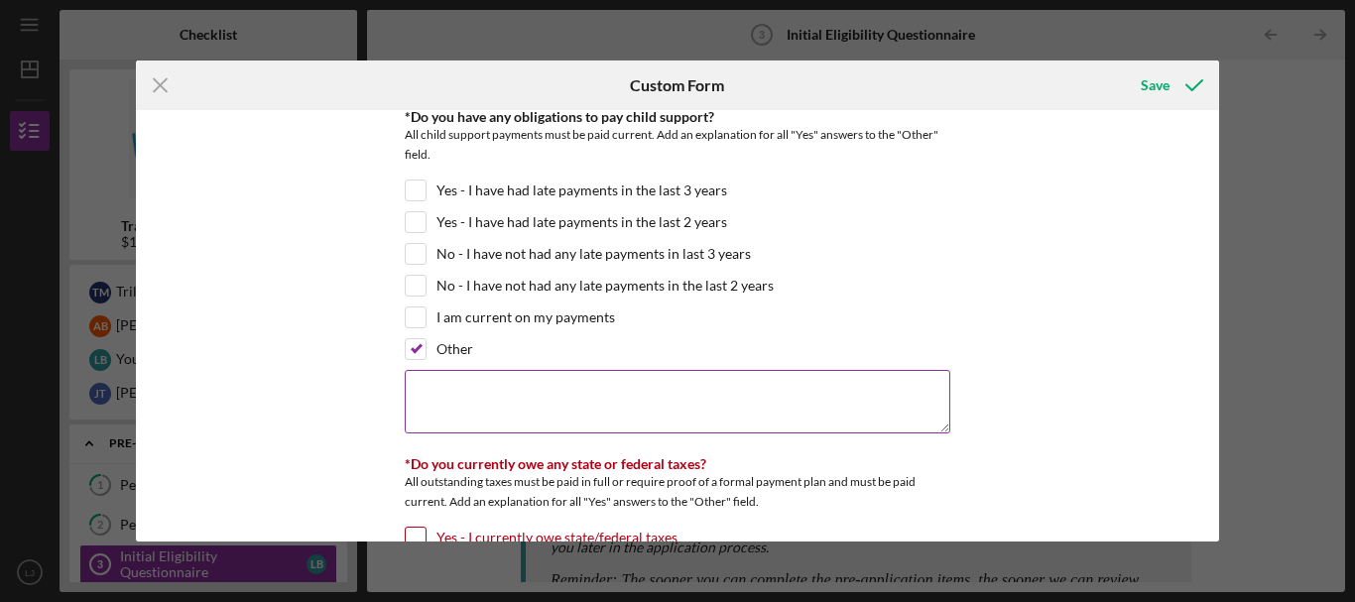
drag, startPoint x: 446, startPoint y: 398, endPoint x: 459, endPoint y: 398, distance: 13.9
click at [450, 397] on textarea at bounding box center [678, 402] width 546 height 64
click at [452, 390] on textarea "No chid support" at bounding box center [678, 402] width 546 height 64
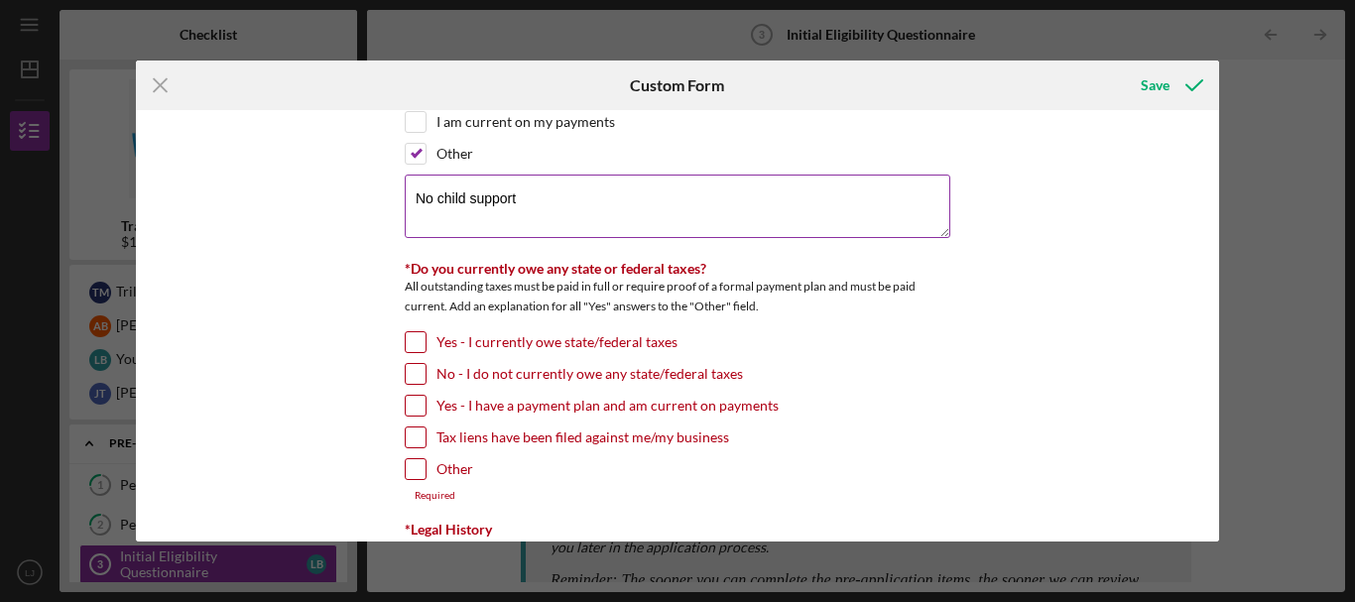
scroll to position [2084, 0]
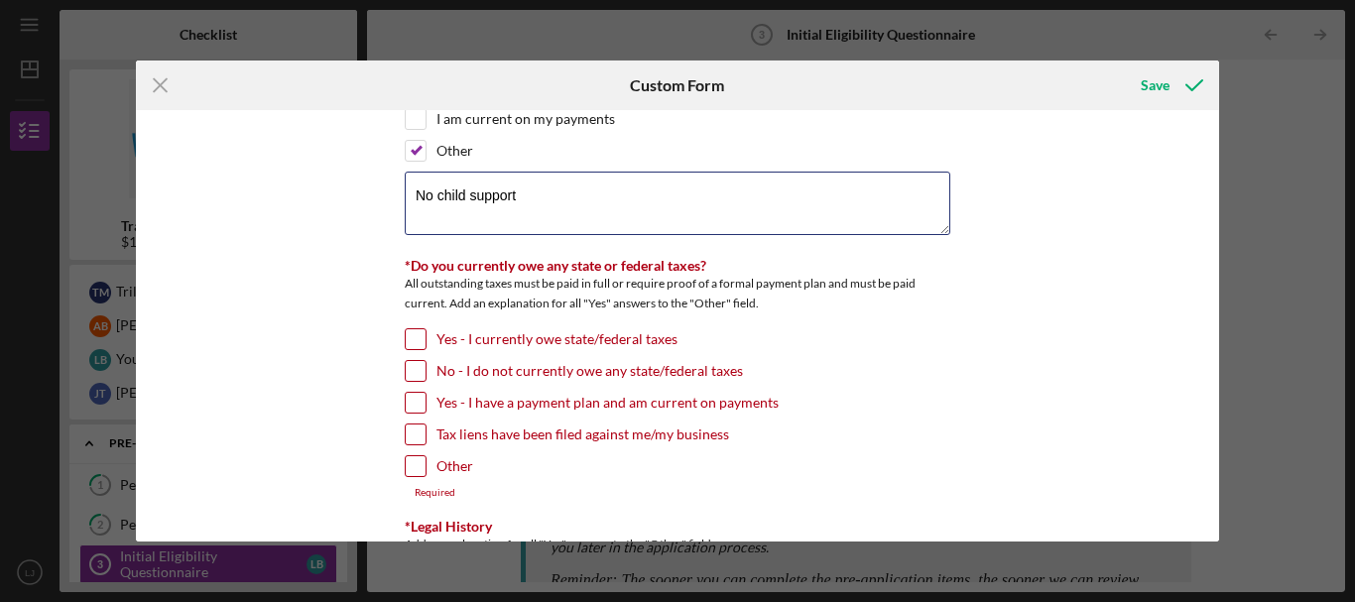
type textarea "No child support"
click at [415, 366] on input "No - I do not currently owe any state/federal taxes" at bounding box center [416, 371] width 20 height 20
checkbox input "true"
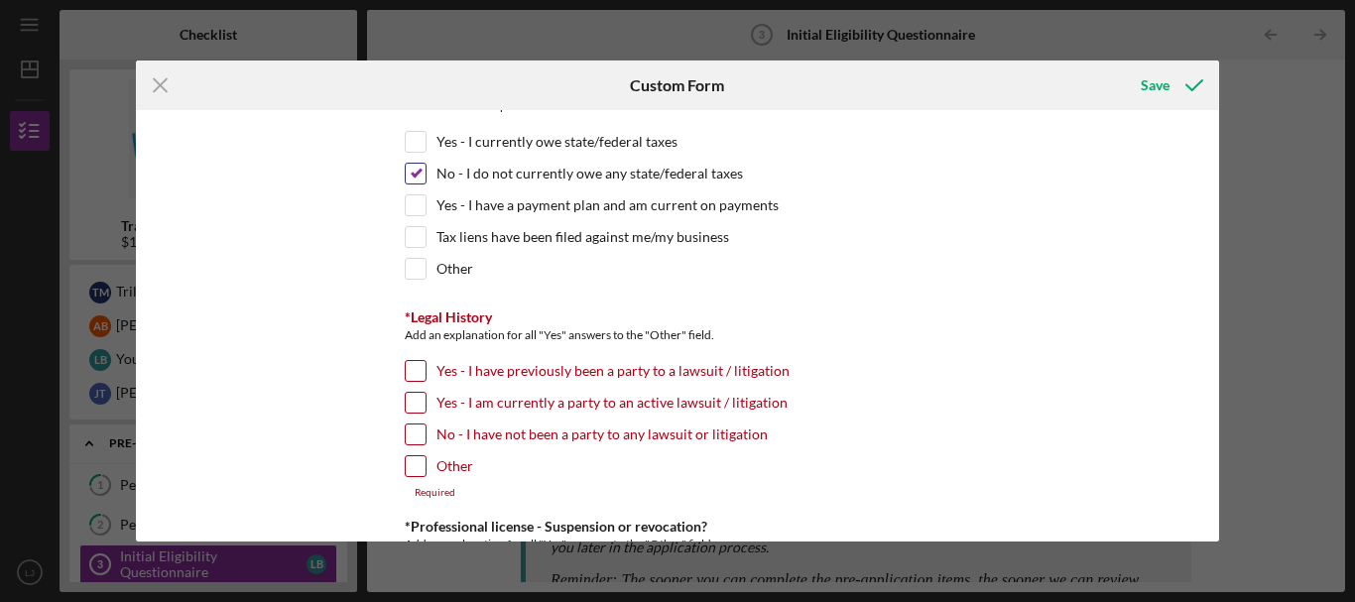
scroll to position [2282, 0]
click at [411, 367] on input "Yes - I have previously been a party to a lawsuit / litigation" at bounding box center [416, 370] width 20 height 20
checkbox input "true"
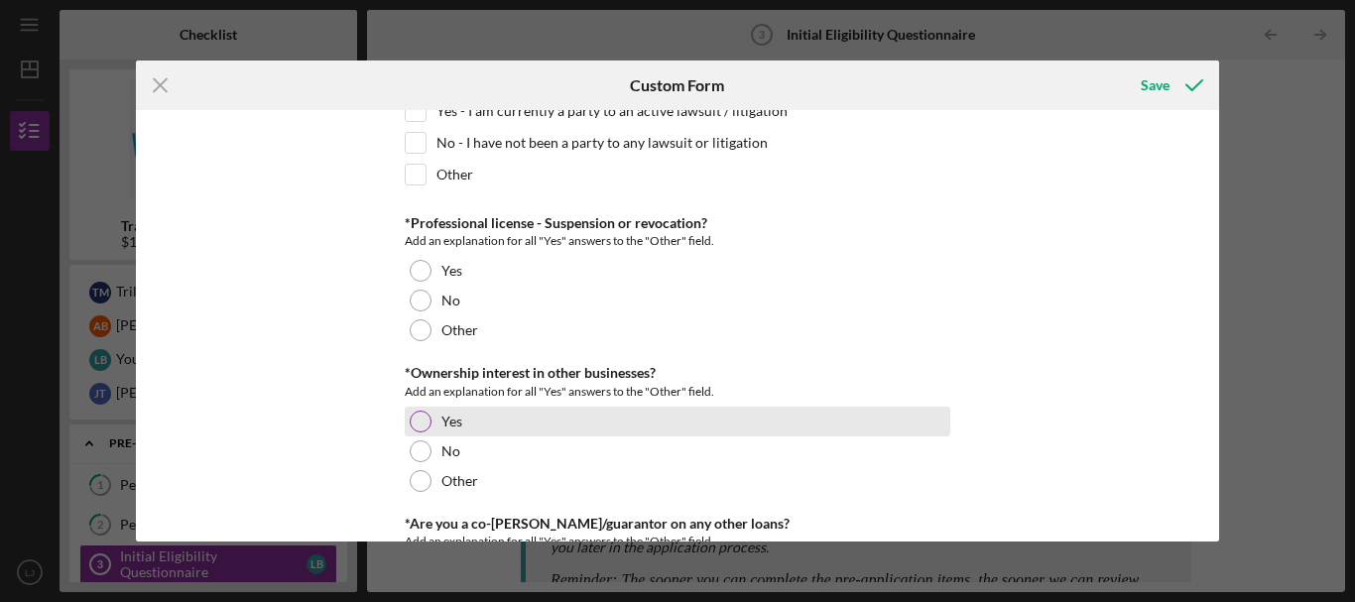
scroll to position [2580, 0]
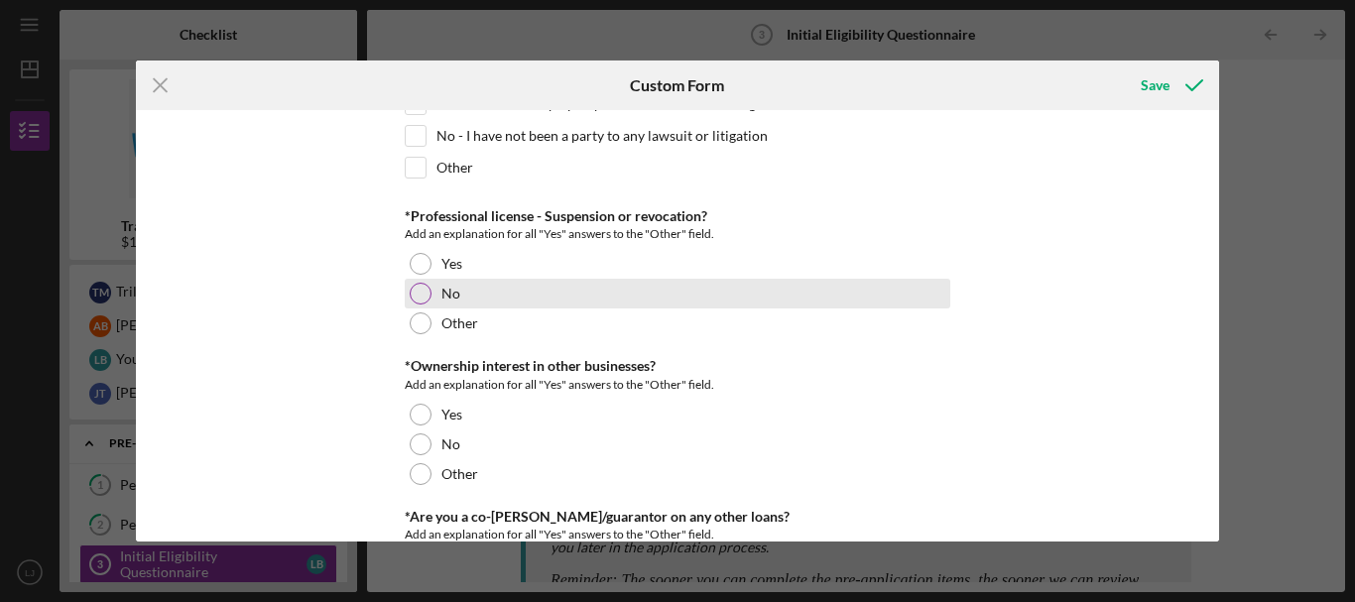
click at [418, 290] on div at bounding box center [421, 294] width 22 height 22
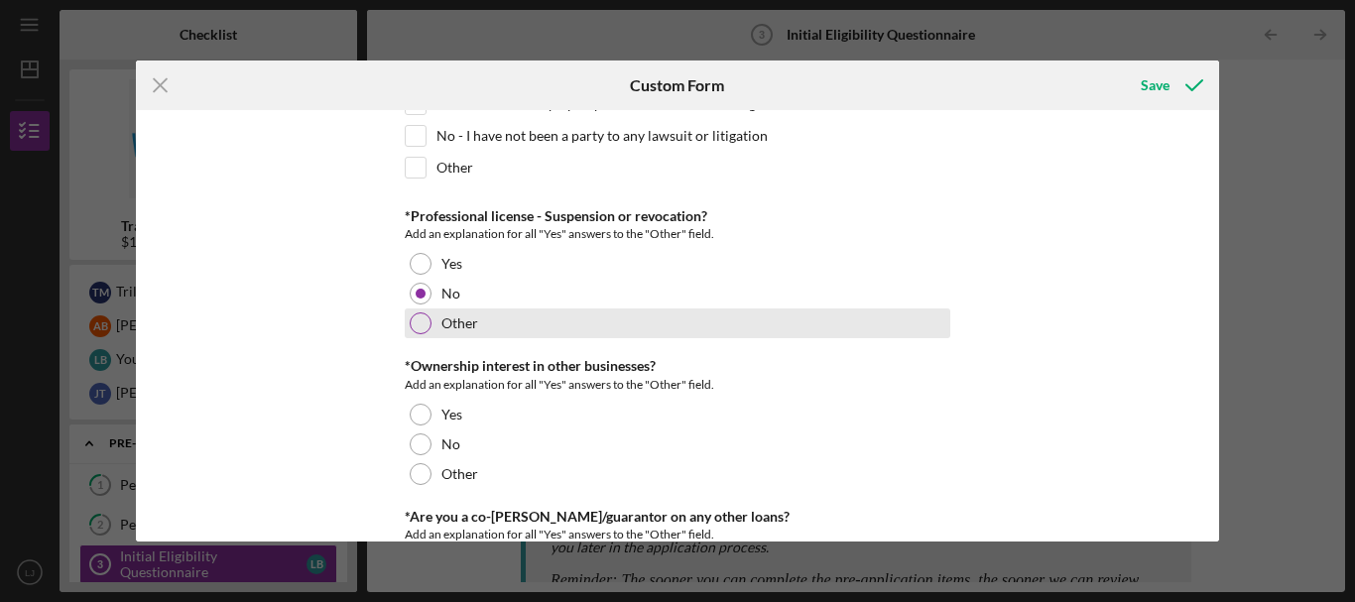
scroll to position [2679, 0]
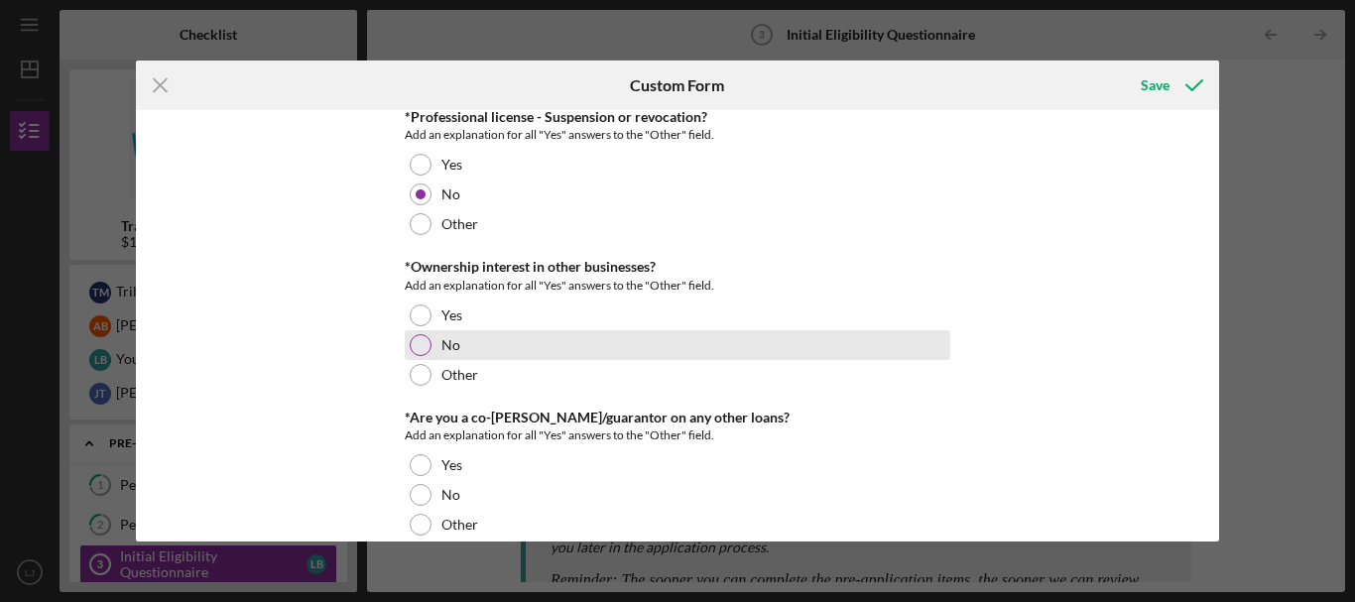
click at [411, 343] on div at bounding box center [421, 345] width 22 height 22
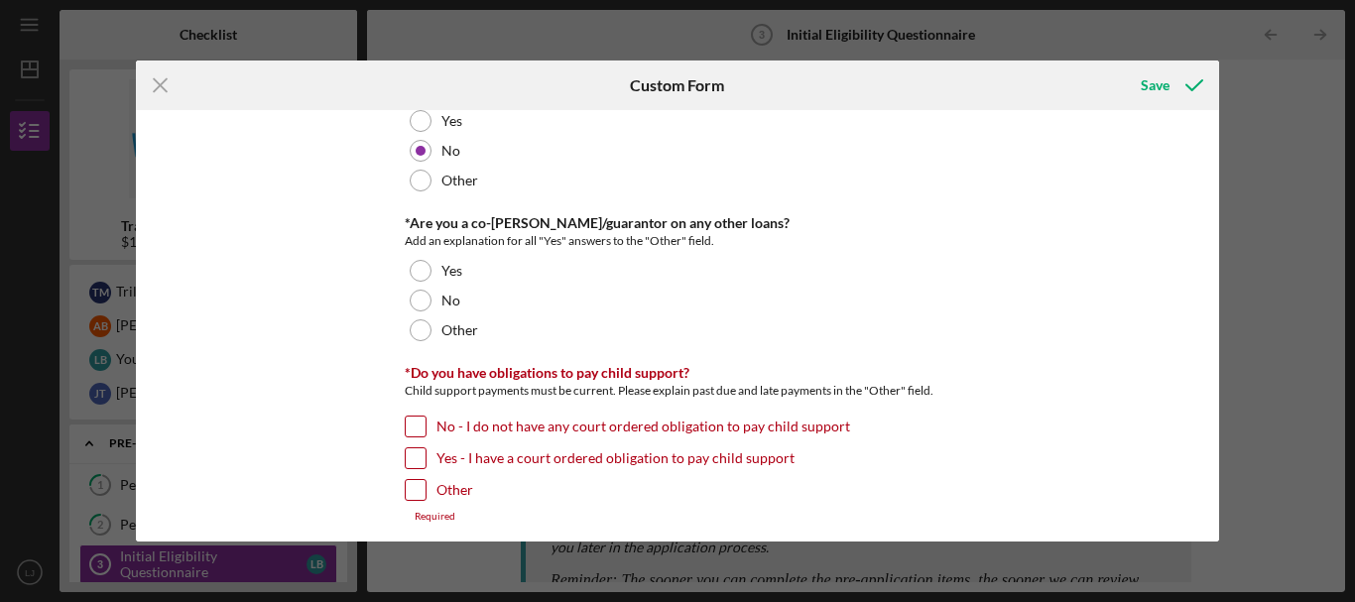
scroll to position [2878, 0]
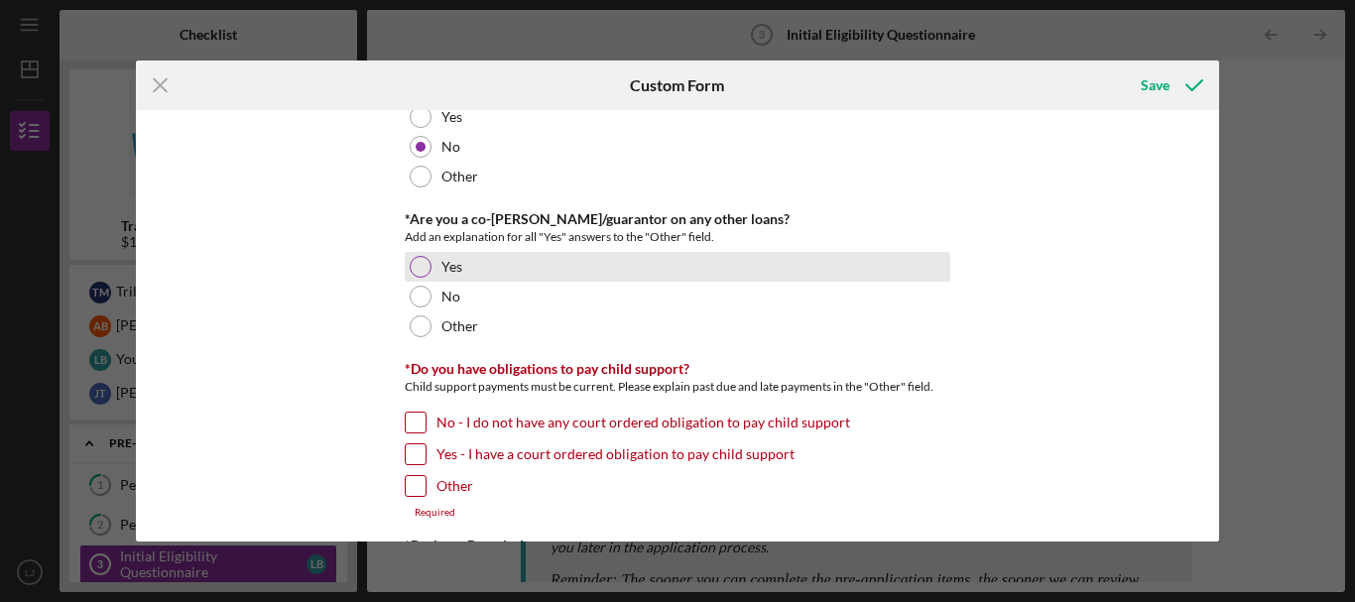
click at [414, 261] on div at bounding box center [421, 267] width 22 height 22
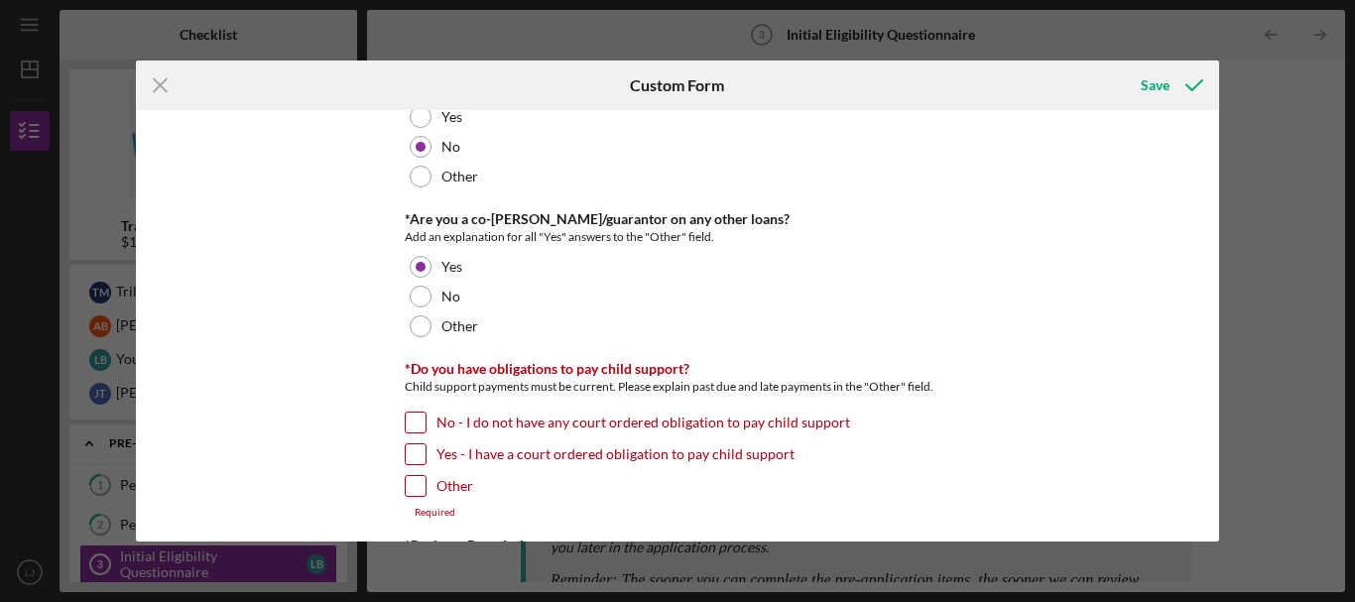
scroll to position [2977, 0]
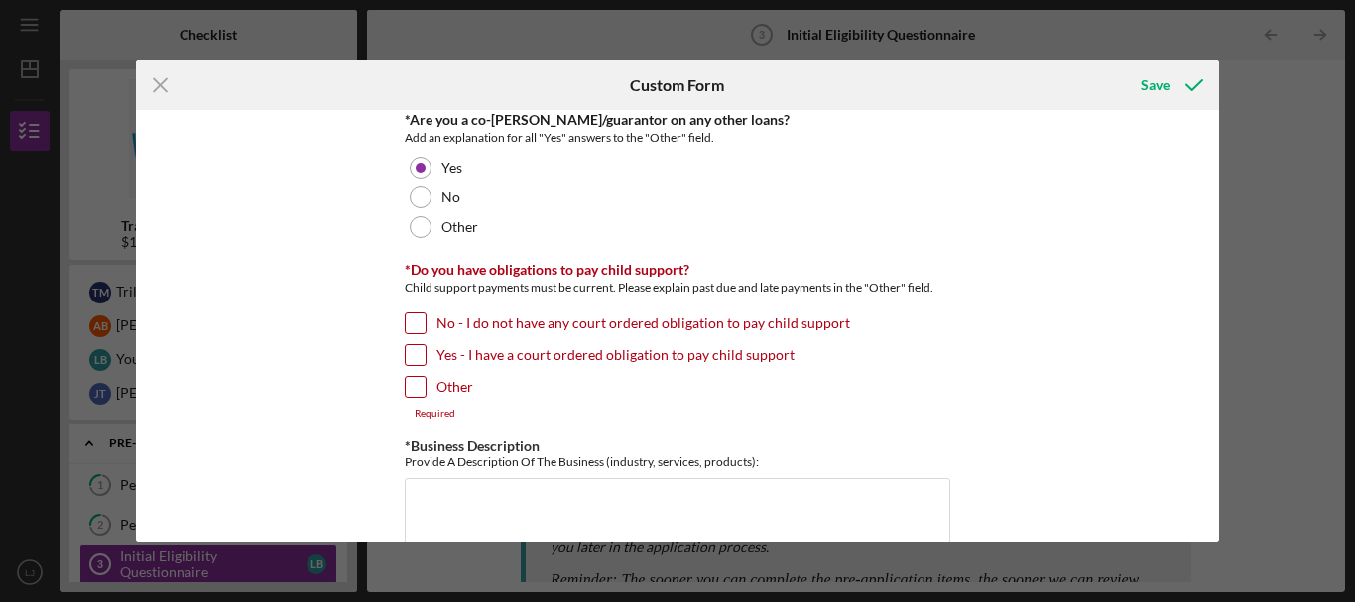
click at [406, 325] on input "No - I do not have any court ordered obligation to pay child support" at bounding box center [416, 324] width 20 height 20
checkbox input "true"
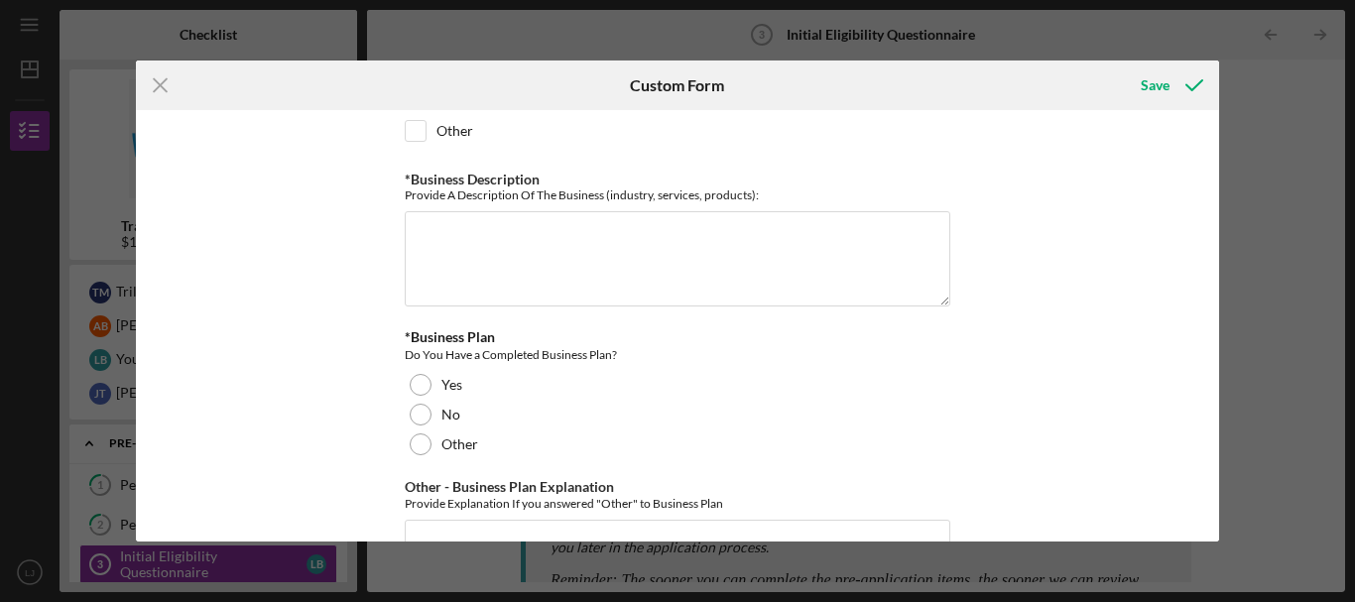
scroll to position [3275, 0]
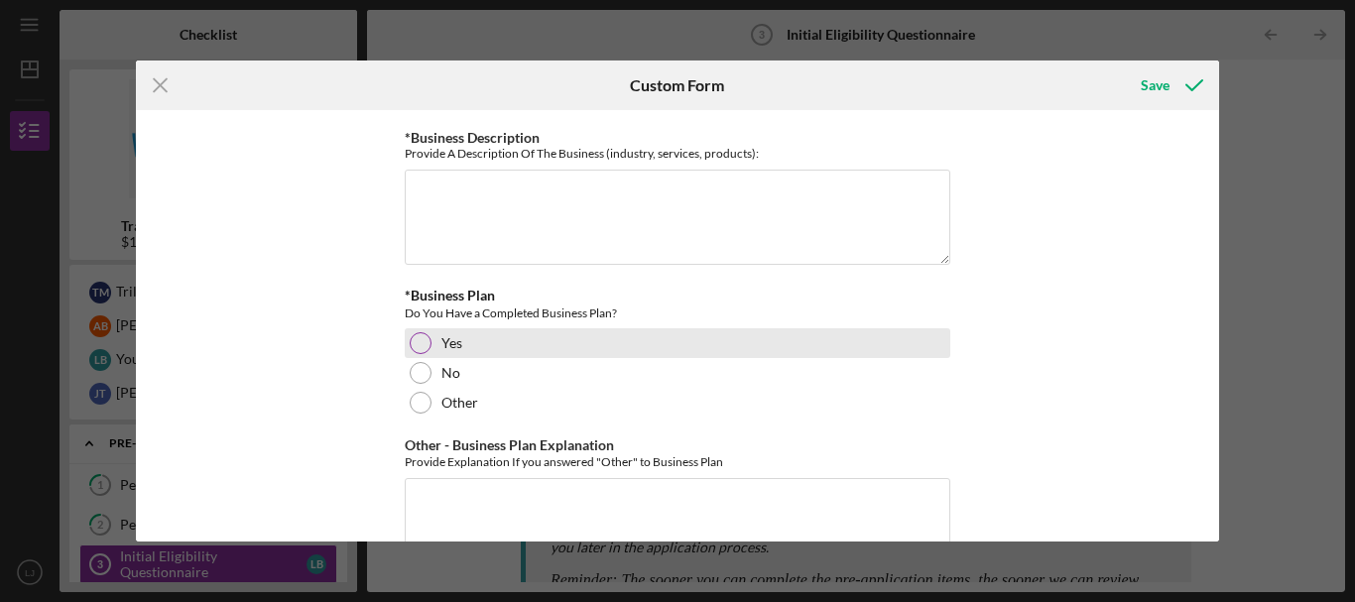
click at [413, 342] on div at bounding box center [421, 343] width 22 height 22
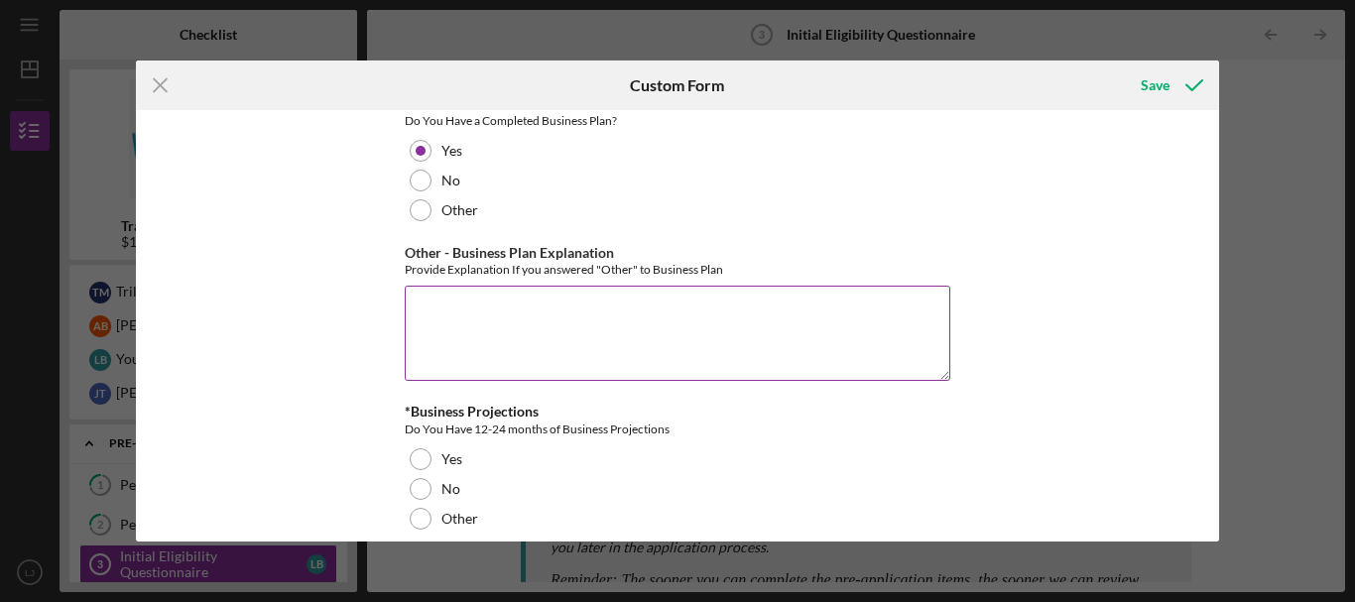
scroll to position [3572, 0]
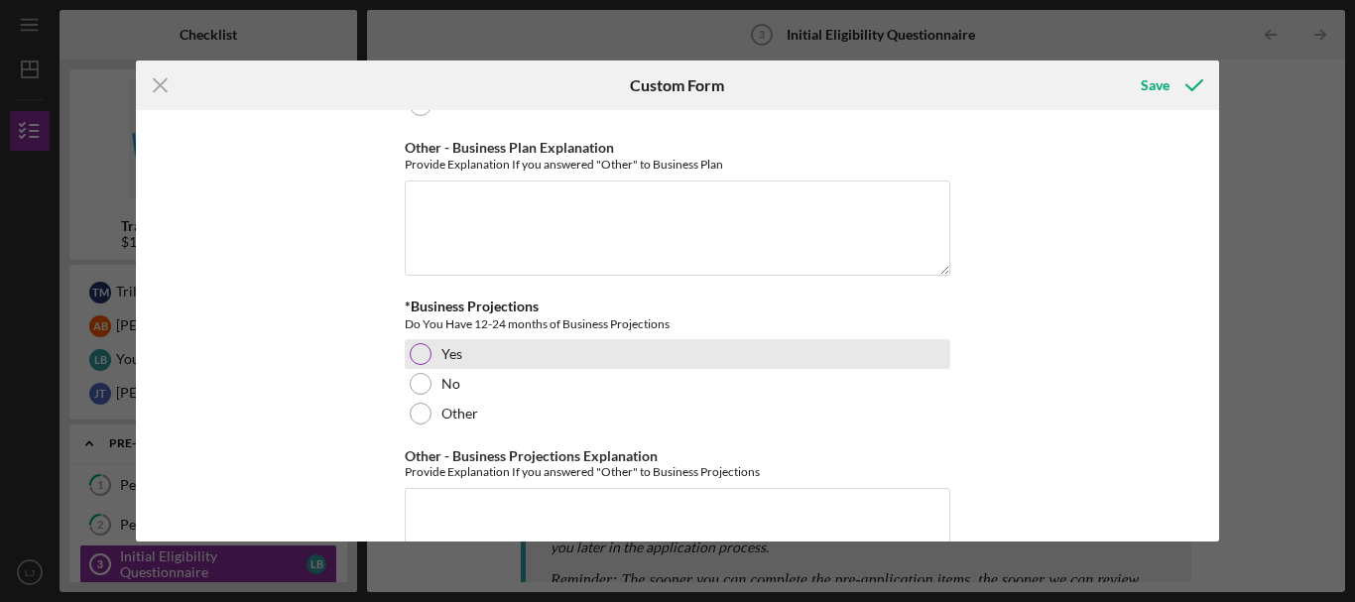
click at [411, 356] on div at bounding box center [421, 354] width 22 height 22
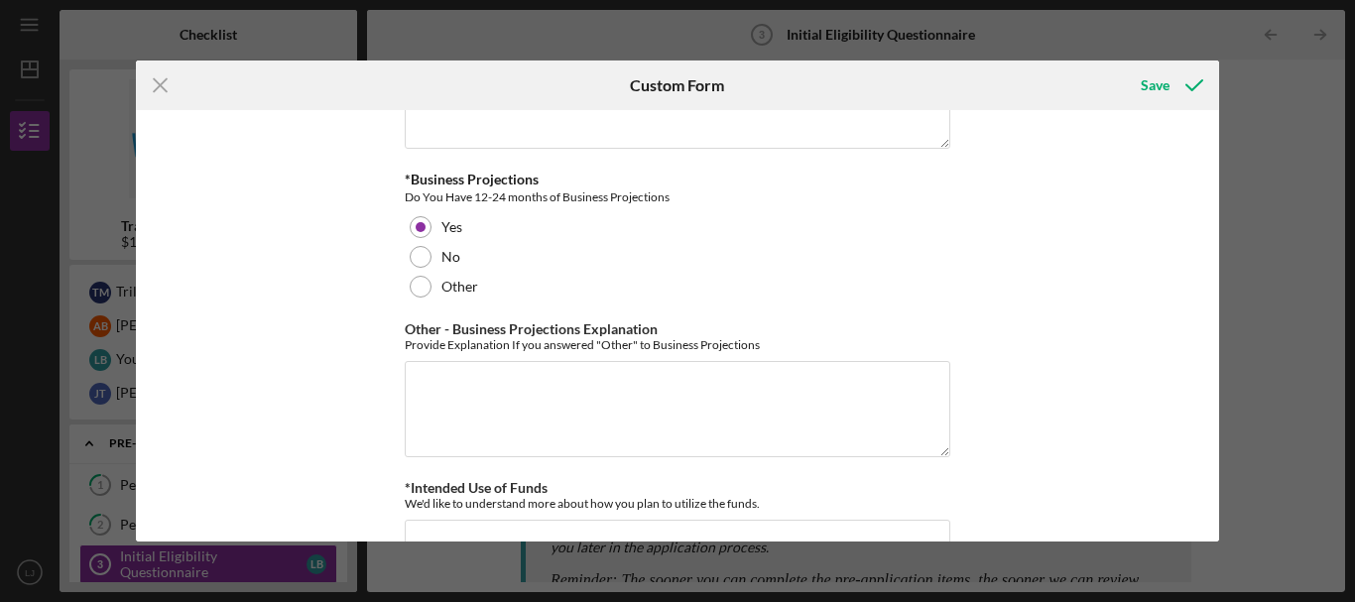
scroll to position [3806, 0]
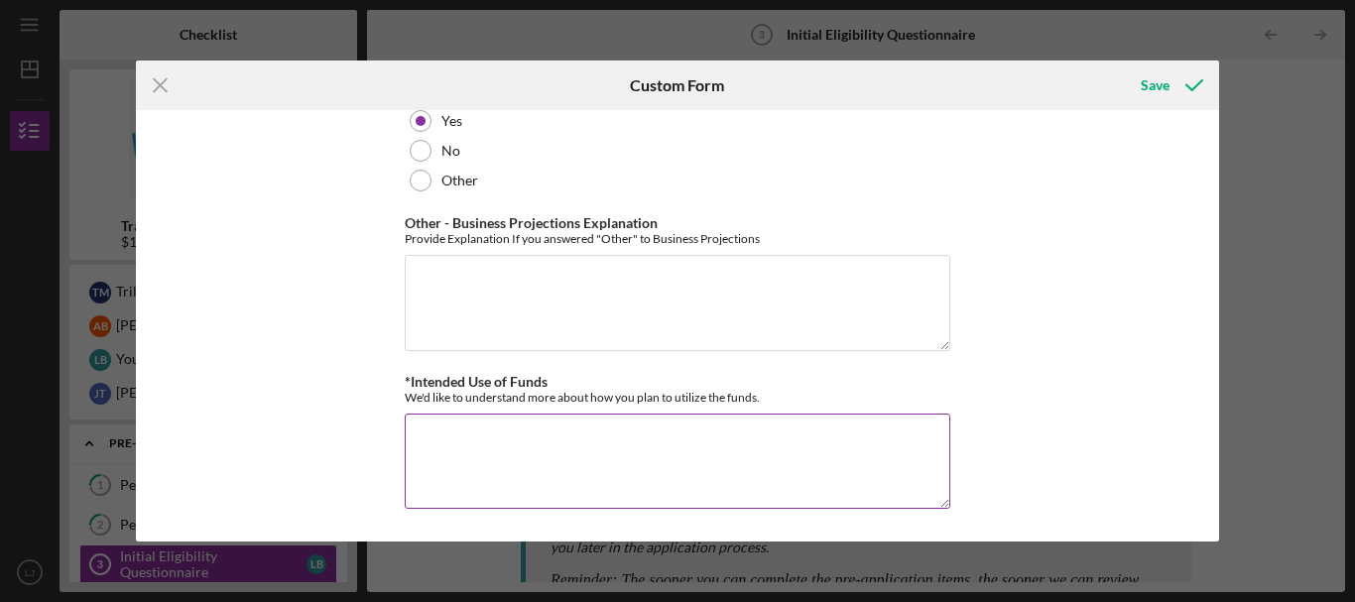
click at [531, 425] on textarea "*Intended Use of Funds" at bounding box center [678, 461] width 546 height 95
type textarea "Working Capitol"
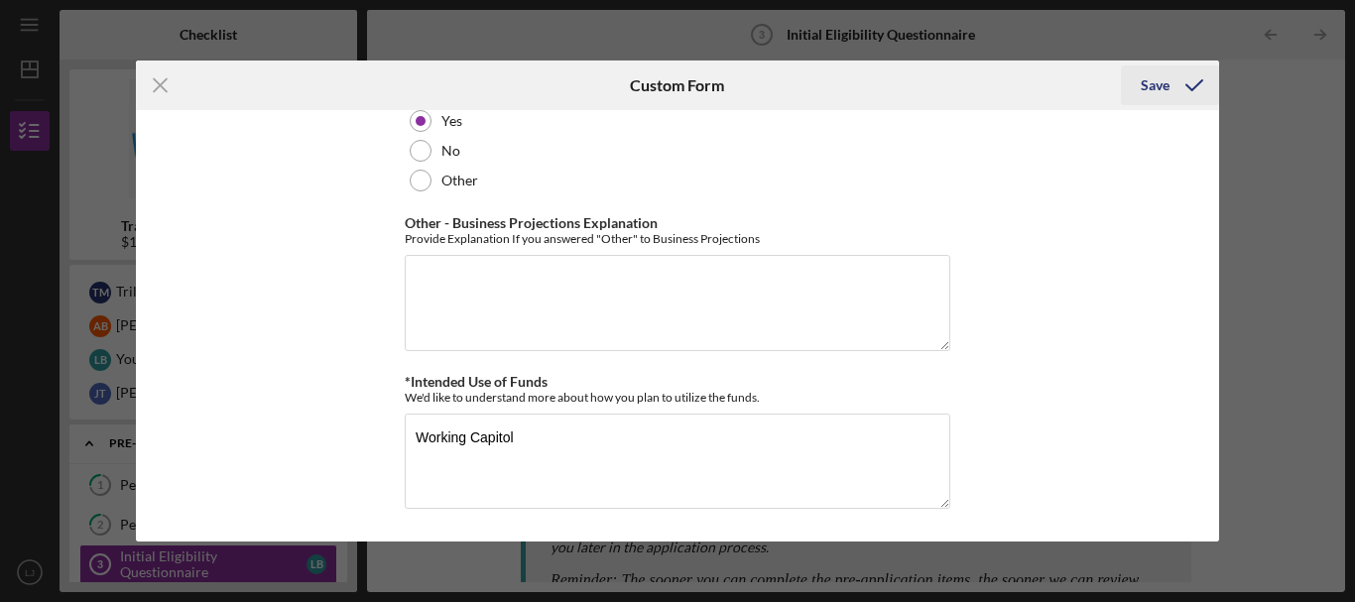
click at [1168, 87] on div "Save" at bounding box center [1155, 85] width 29 height 40
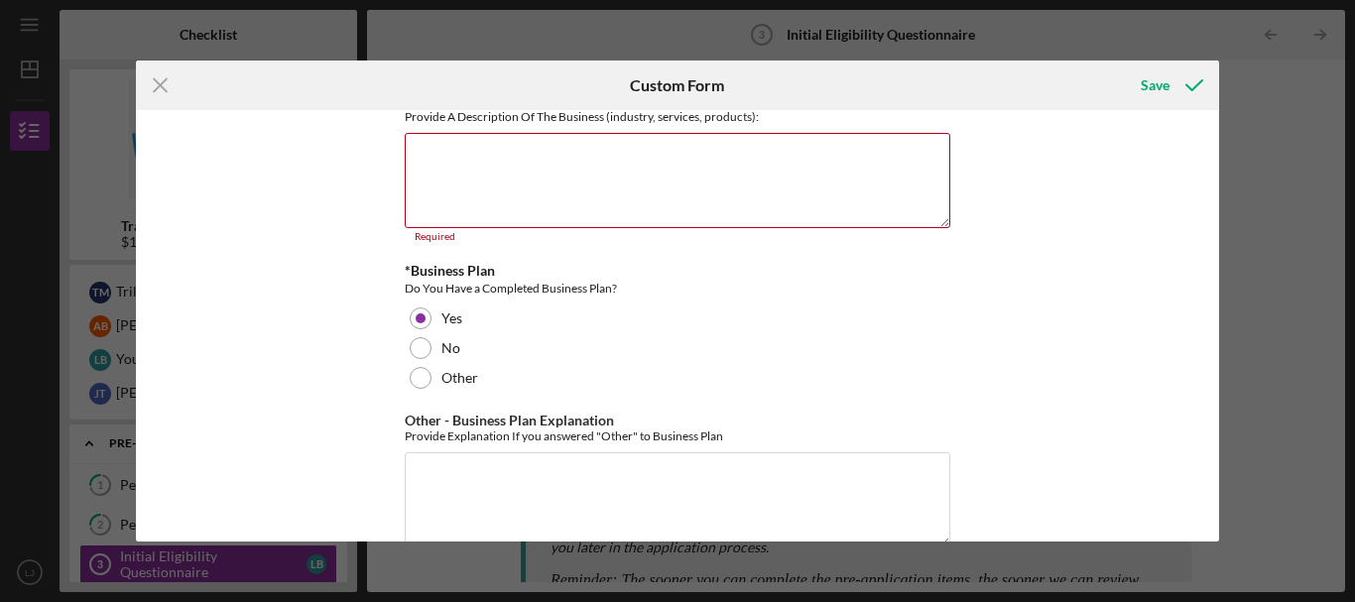
scroll to position [3294, 0]
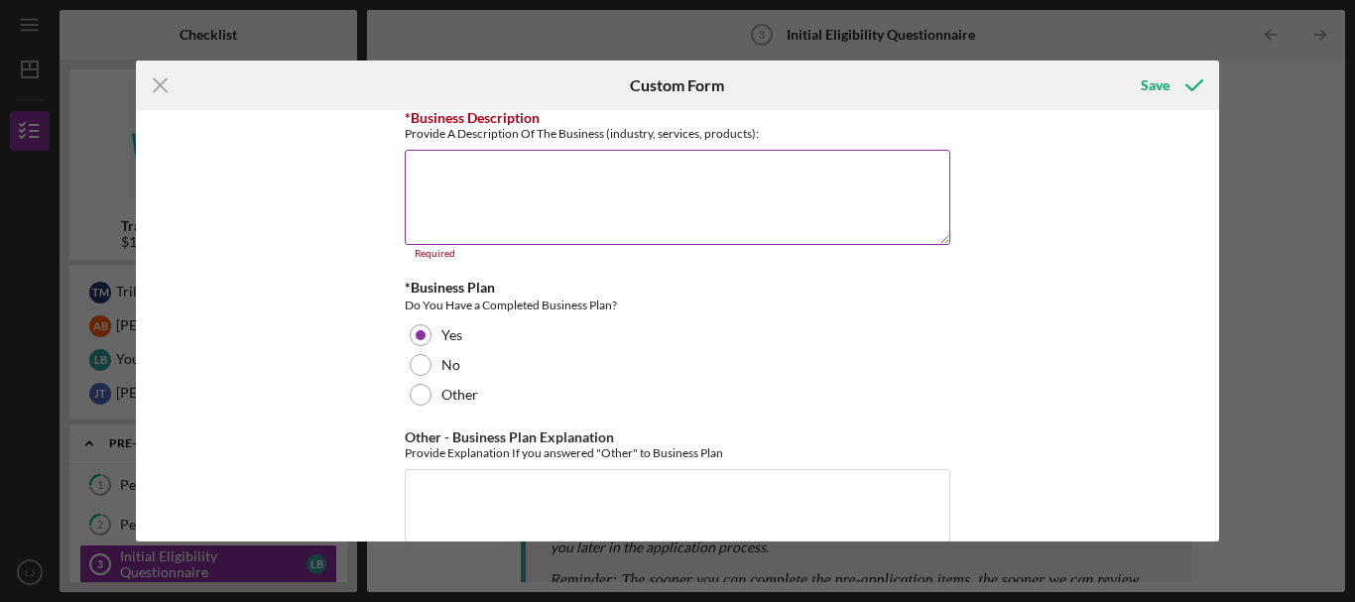
click at [493, 196] on textarea "*Business Description" at bounding box center [678, 197] width 546 height 95
type textarea "S"
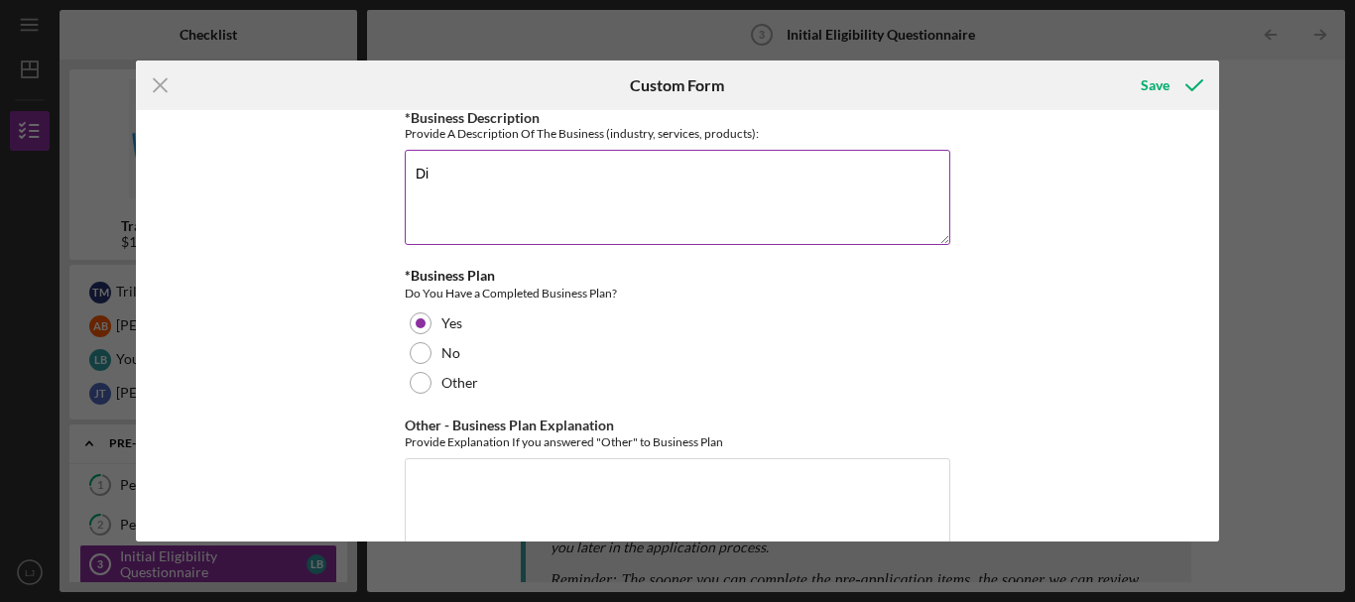
type textarea "D"
type textarea "S"
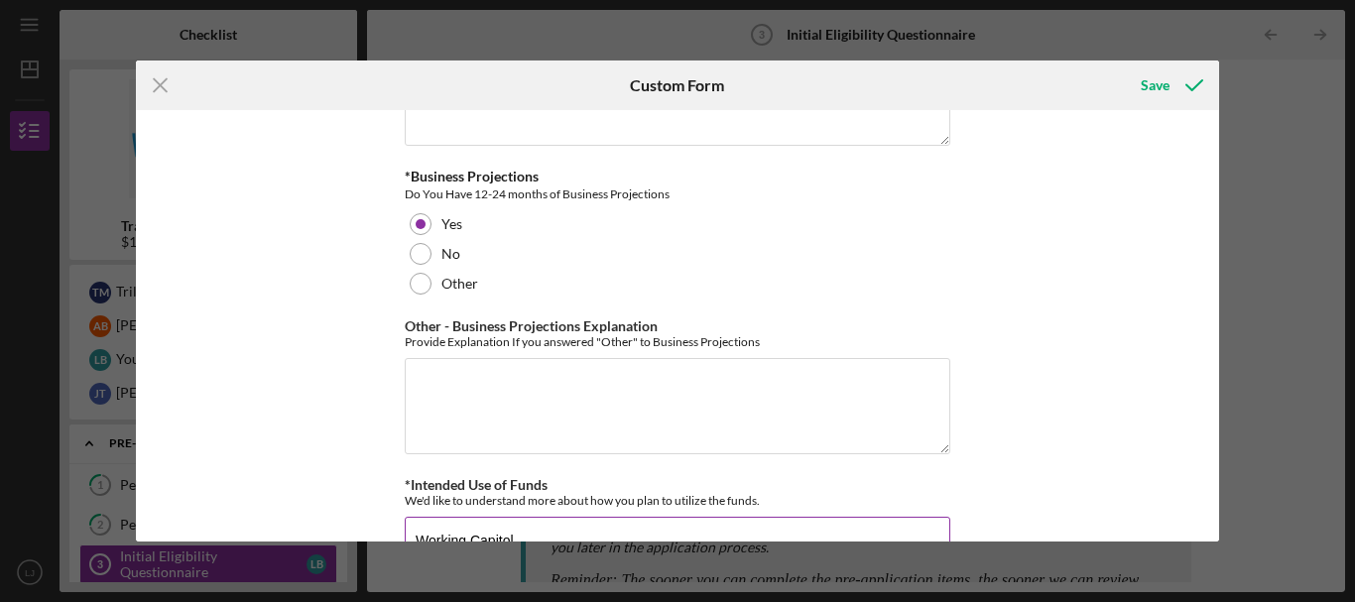
scroll to position [3806, 0]
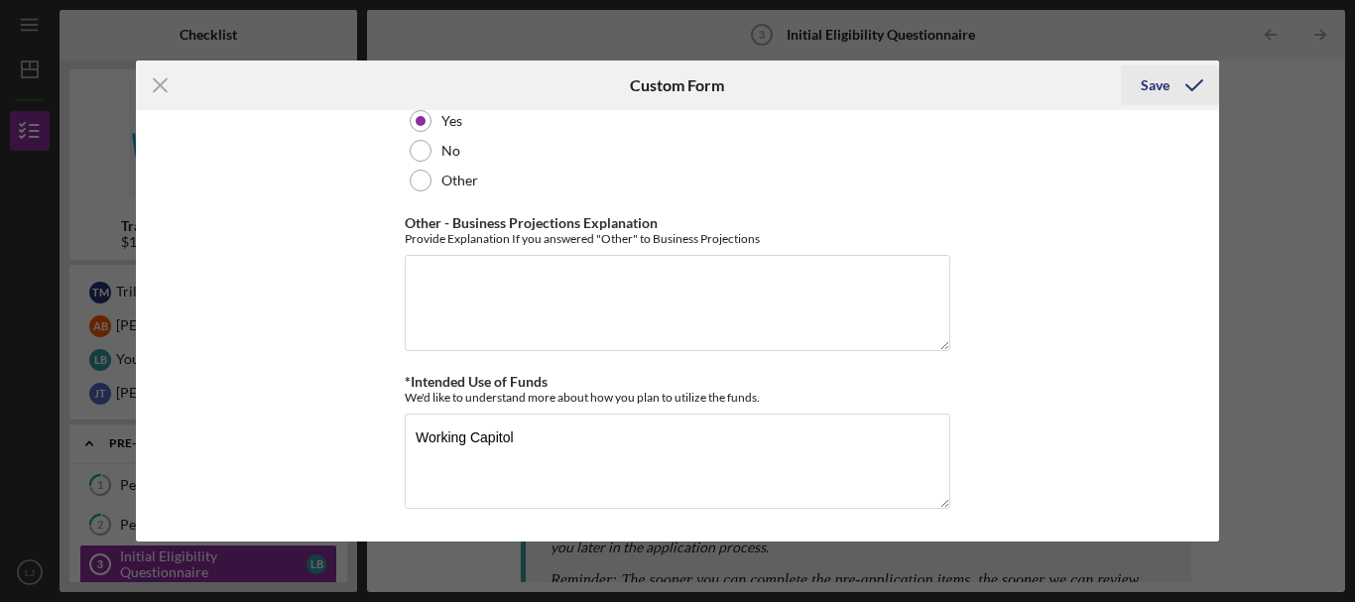
type textarea "Chore Services Meal Prep Transportation Services"
click at [1146, 80] on div "Save" at bounding box center [1155, 85] width 29 height 40
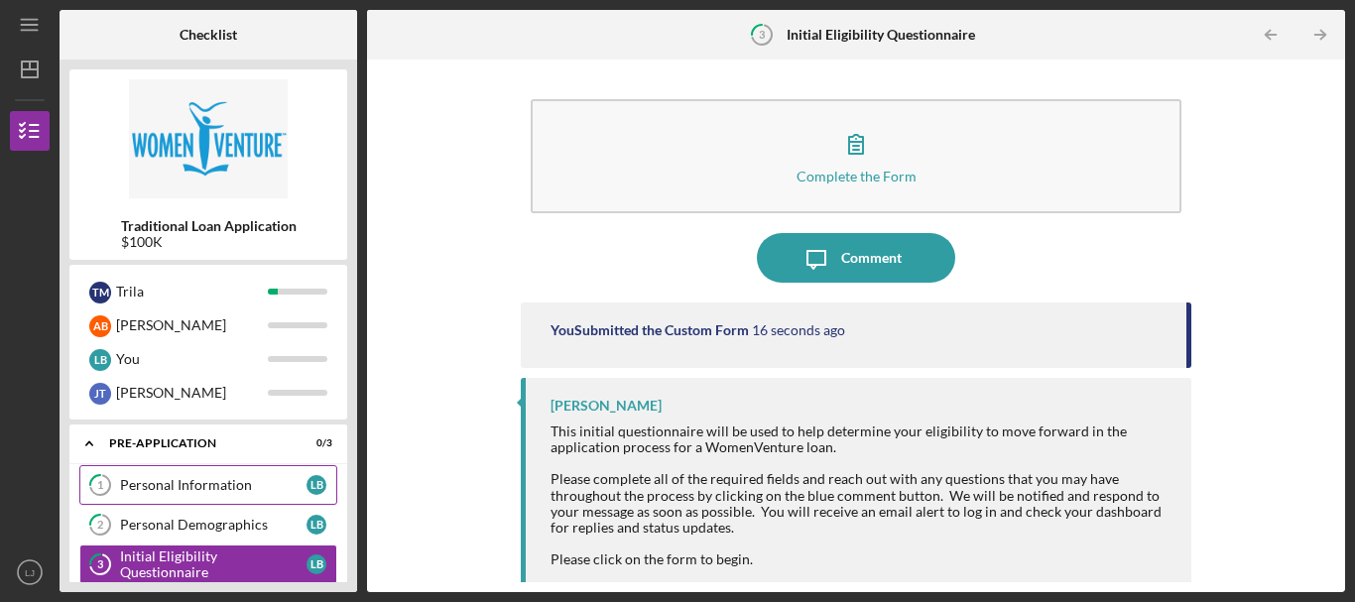
click at [201, 486] on div "Personal Information" at bounding box center [213, 485] width 187 height 16
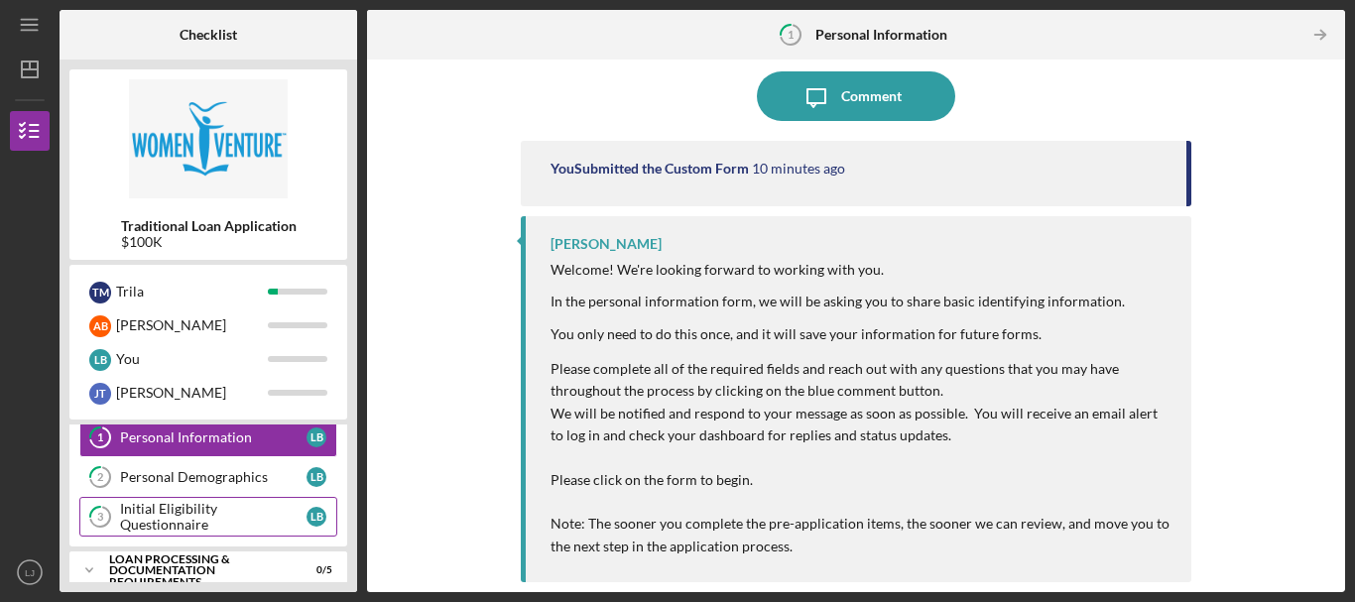
scroll to position [66, 0]
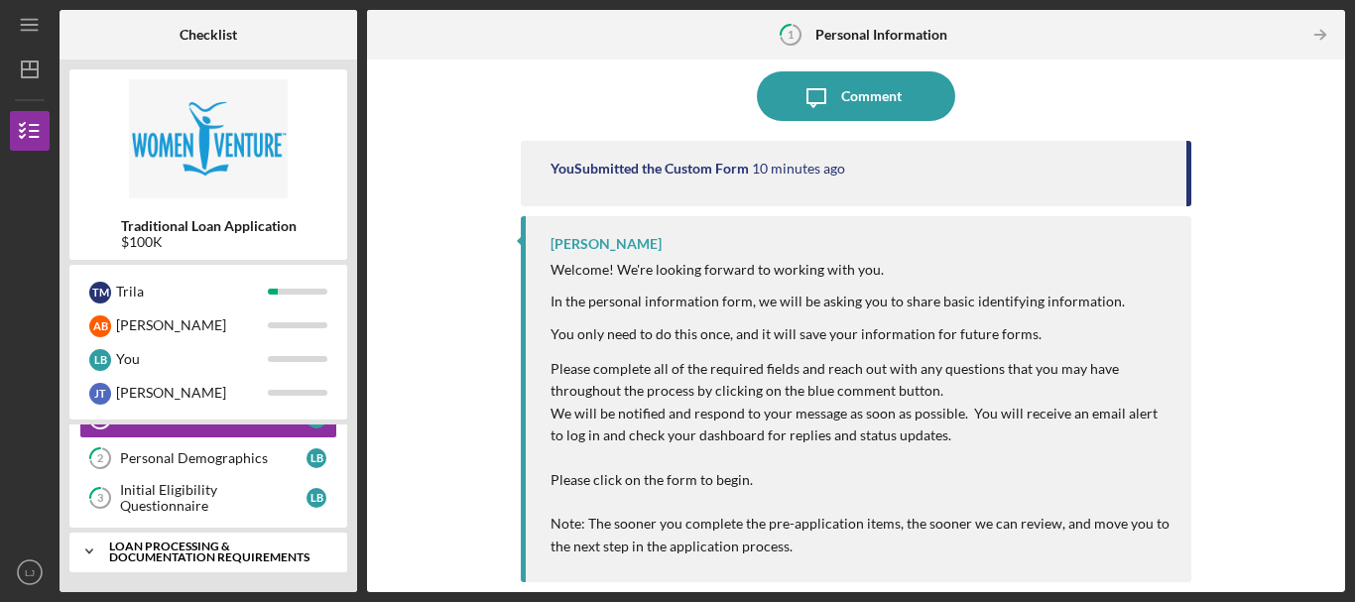
click at [265, 546] on div "Loan Processing & Documentation Requirements" at bounding box center [215, 552] width 213 height 23
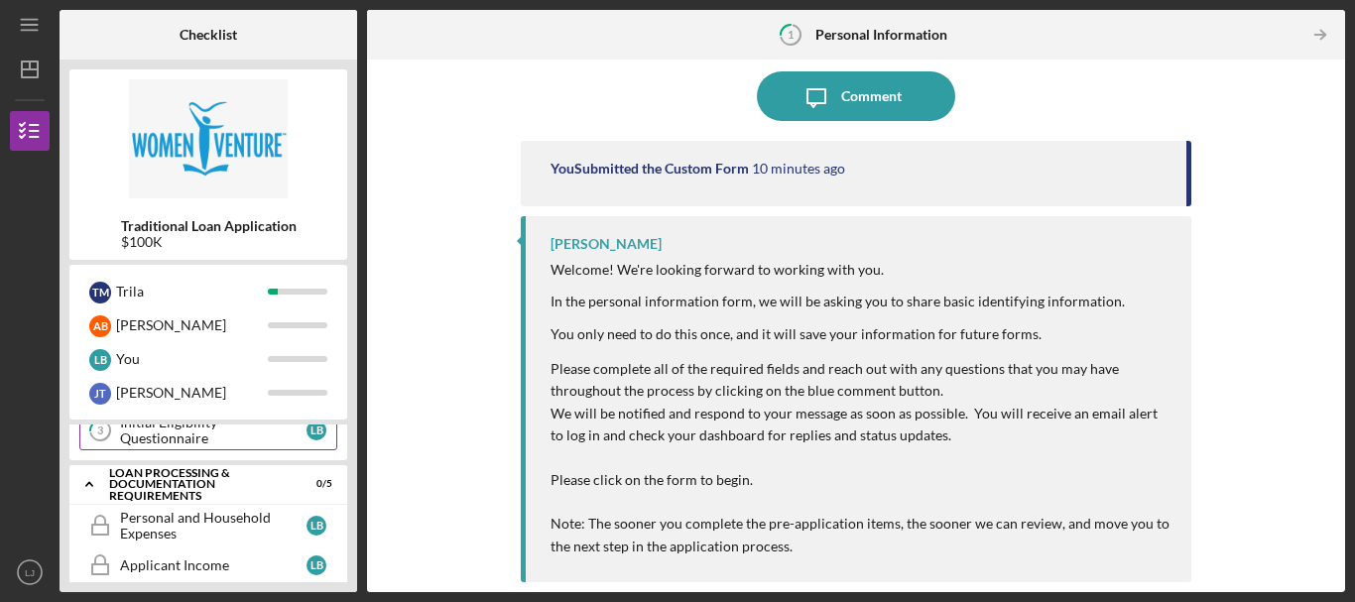
scroll to position [177, 0]
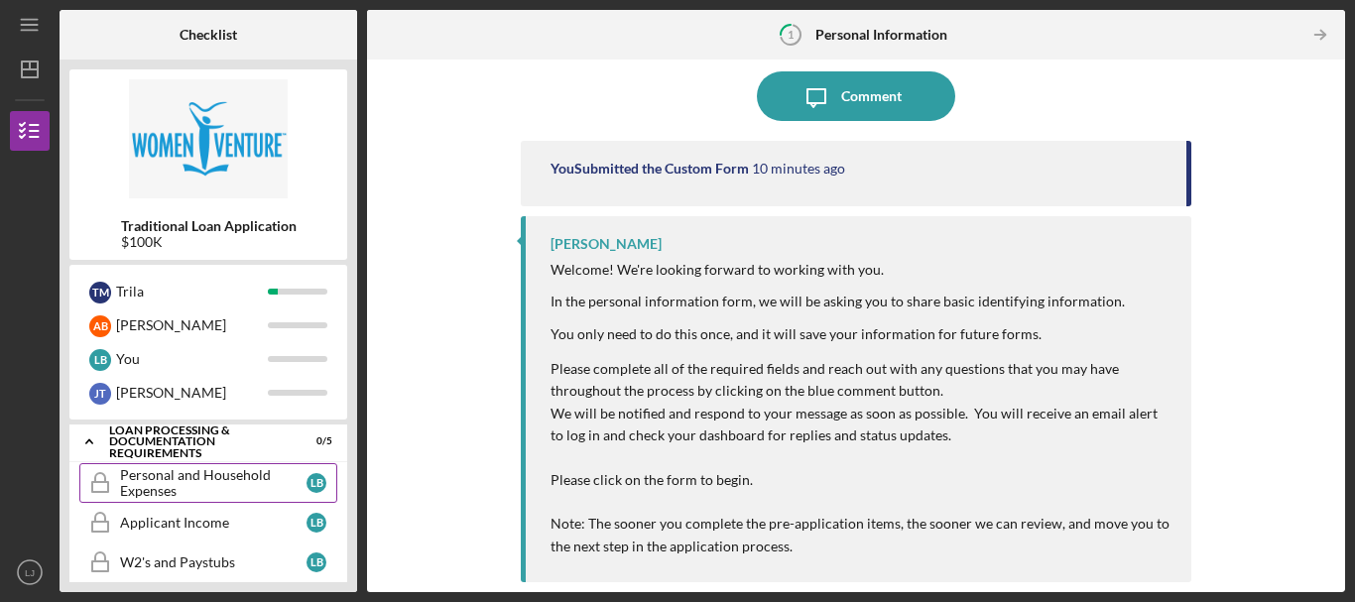
click at [243, 484] on div "Personal and Household Expenses" at bounding box center [213, 483] width 187 height 32
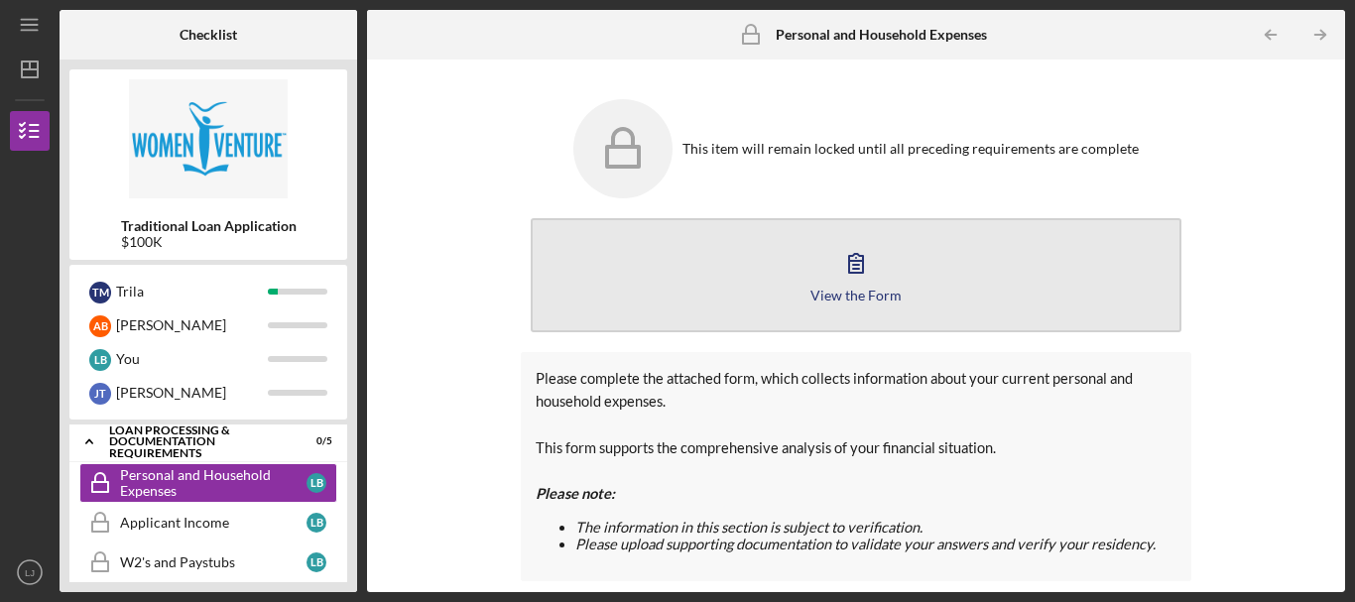
click at [659, 289] on button "View the Form Form" at bounding box center [856, 275] width 651 height 114
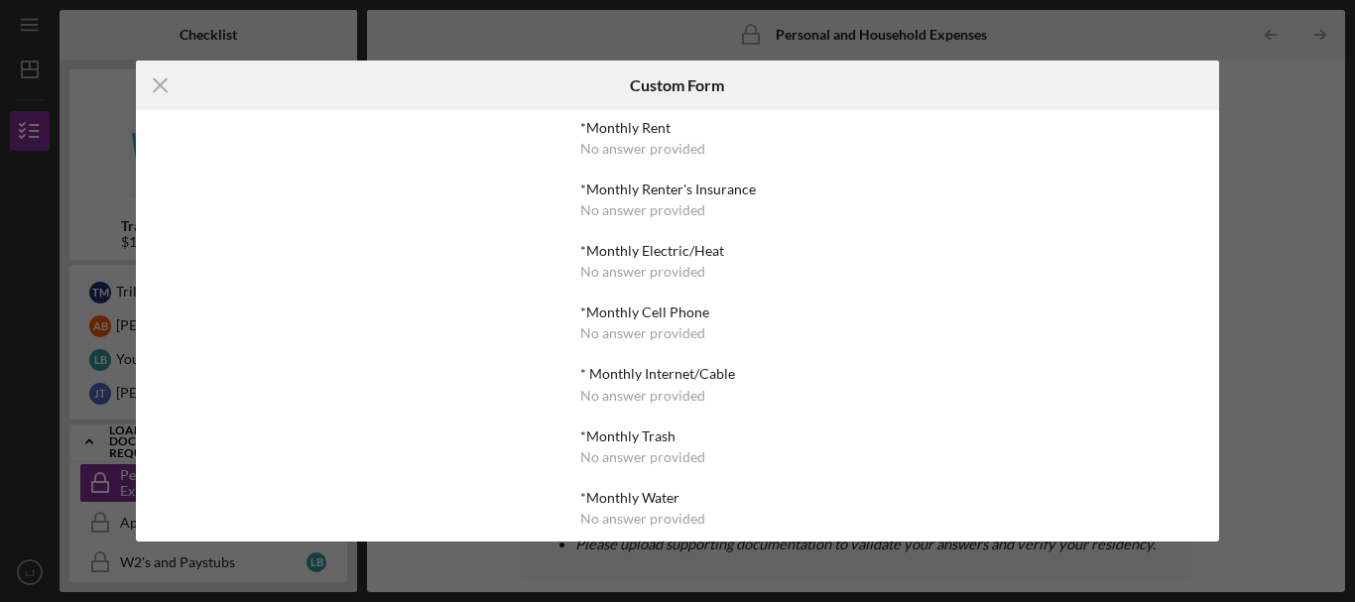
click at [634, 156] on div "No answer provided" at bounding box center [643, 149] width 125 height 16
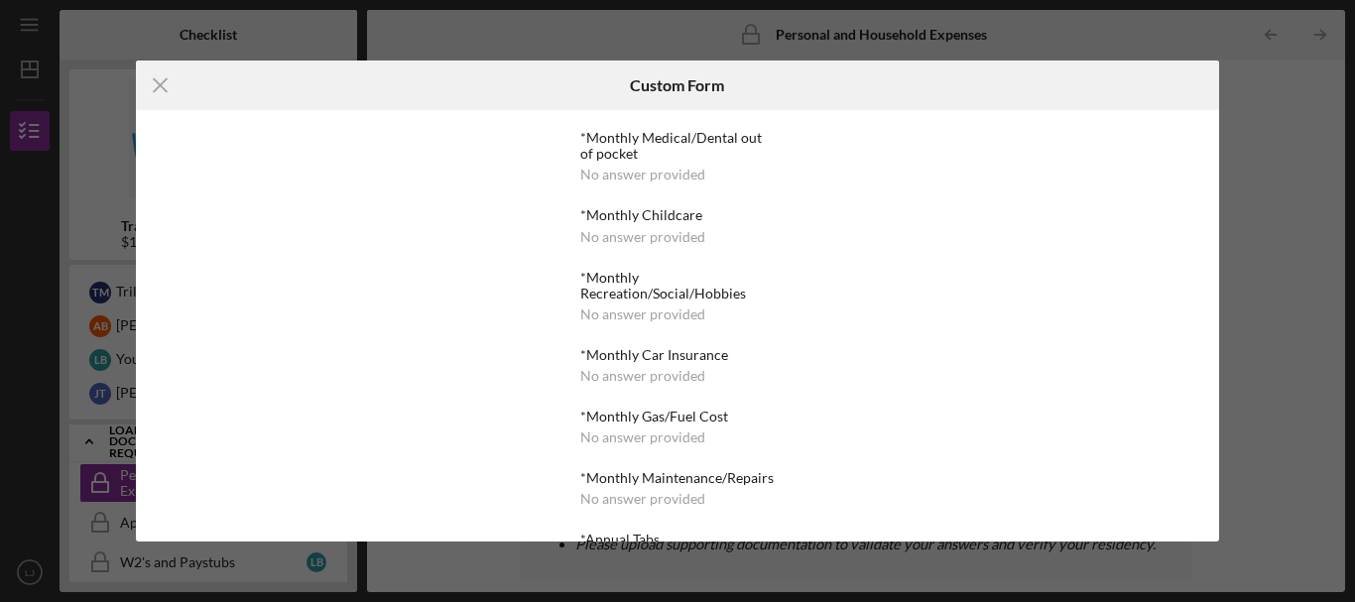
scroll to position [699, 0]
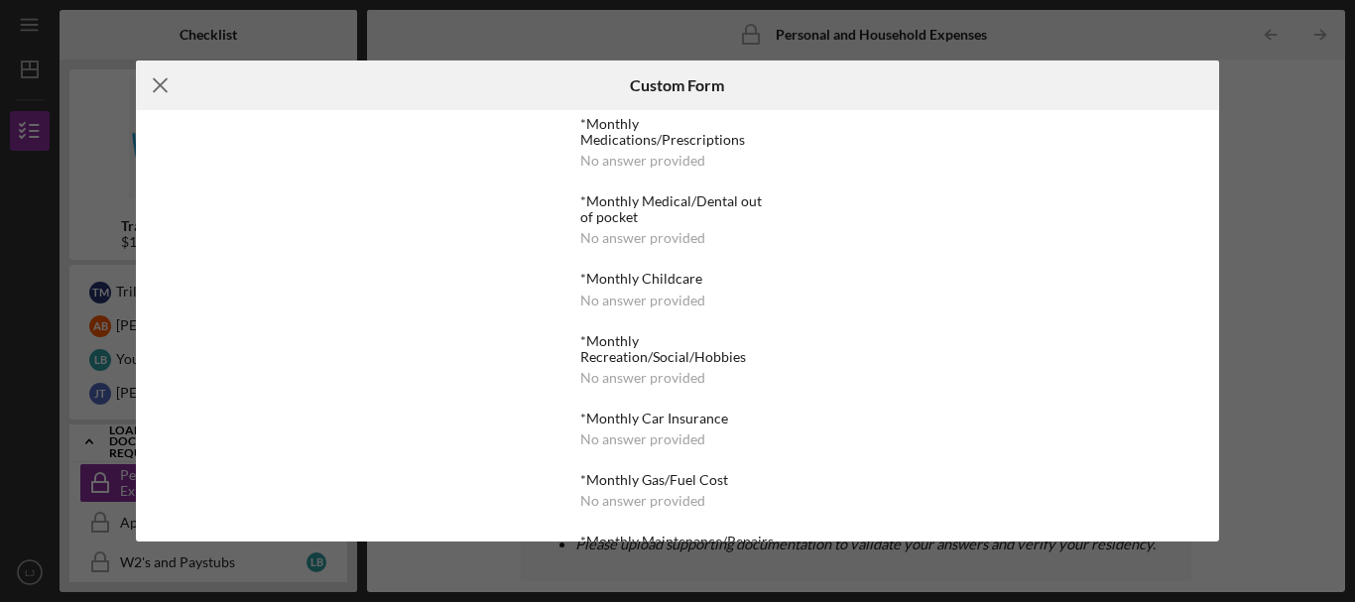
click at [177, 61] on icon "Icon/Menu Close" at bounding box center [161, 86] width 50 height 50
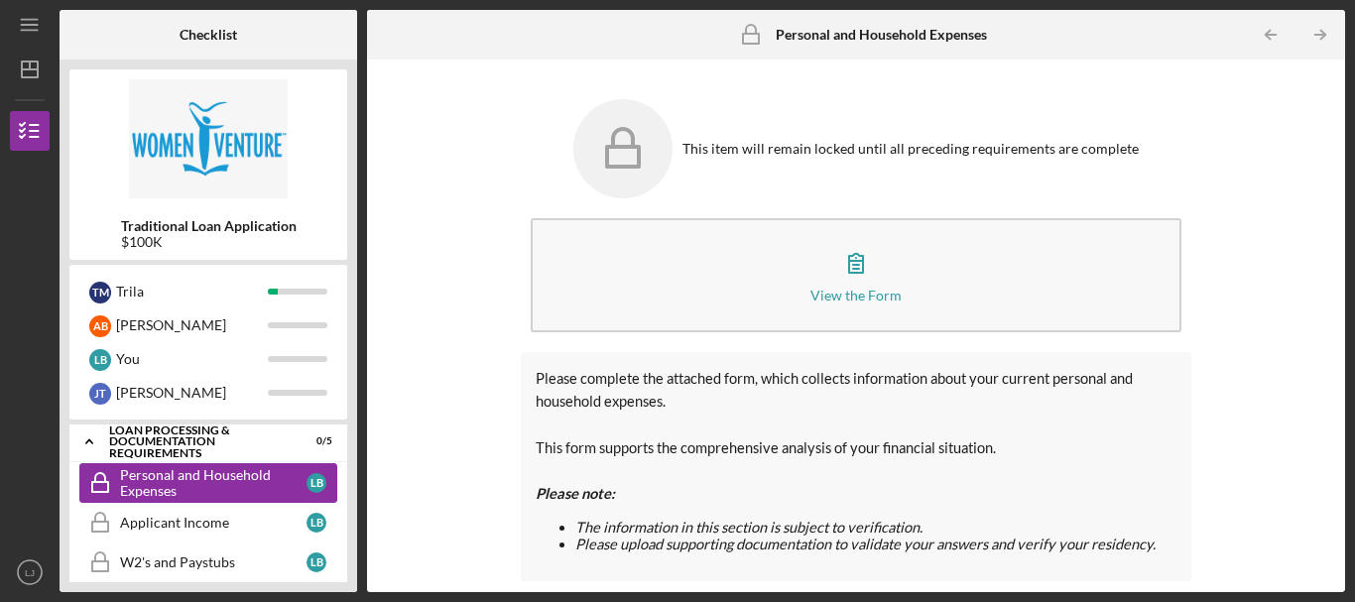
scroll to position [77, 0]
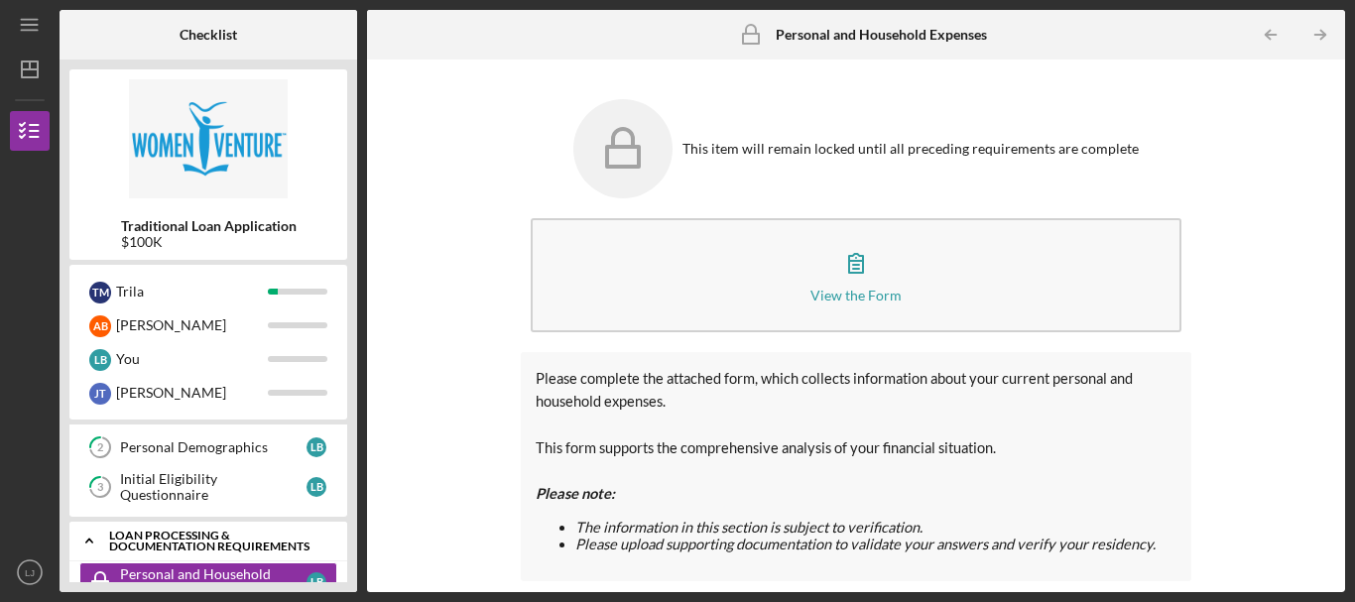
click at [129, 533] on div "Loan Processing & Documentation Requirements" at bounding box center [215, 541] width 213 height 23
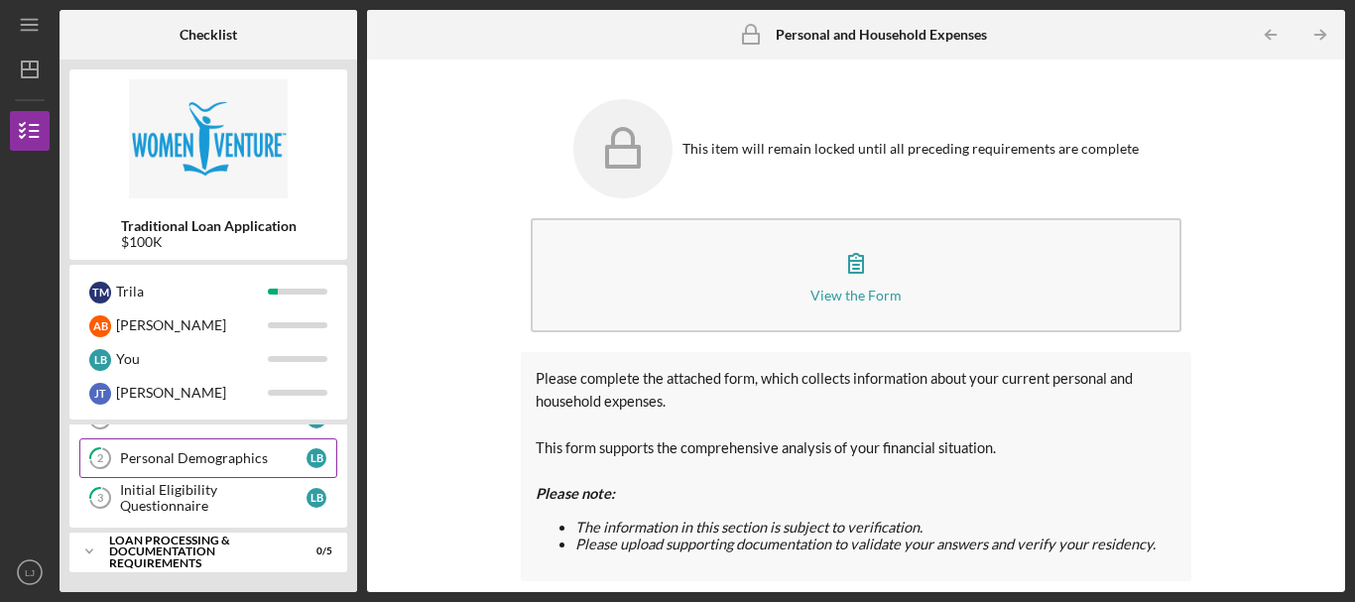
scroll to position [0, 0]
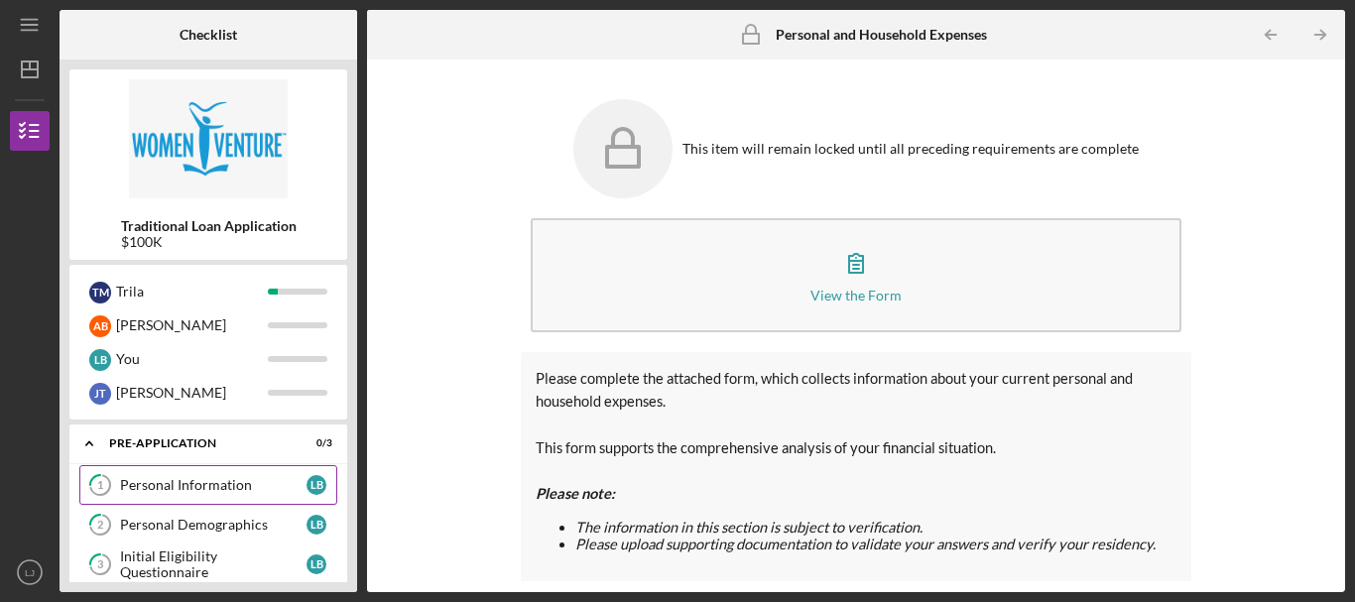
click at [142, 489] on div "Personal Information" at bounding box center [213, 485] width 187 height 16
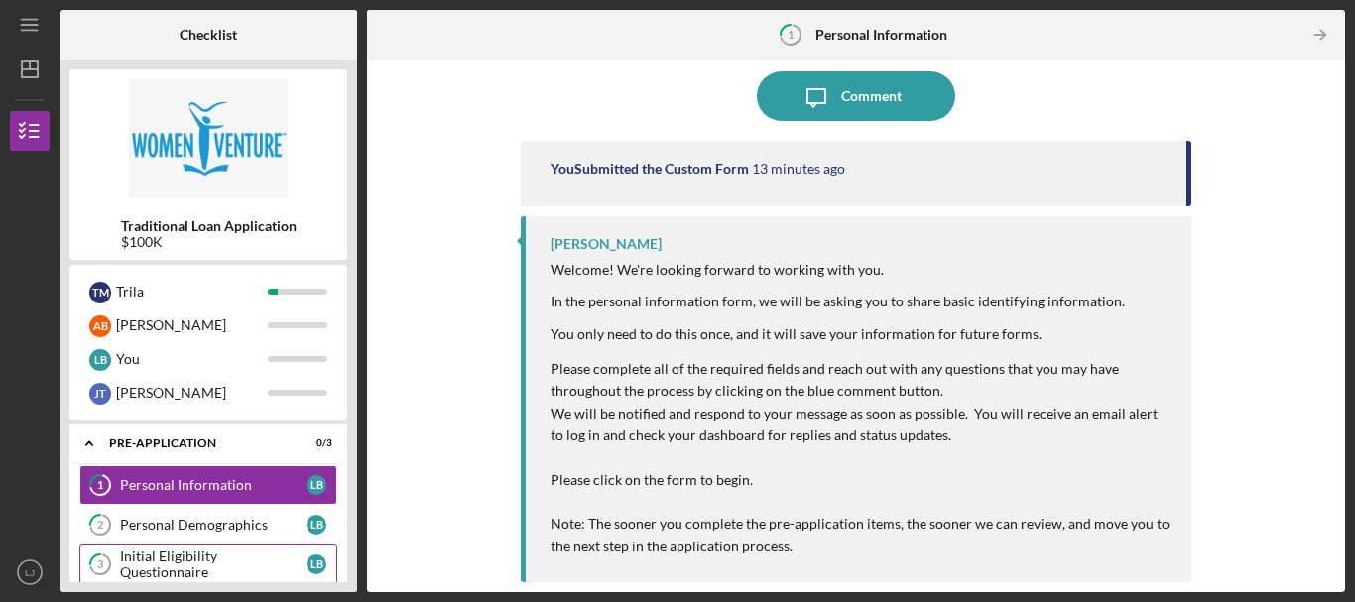
scroll to position [66, 0]
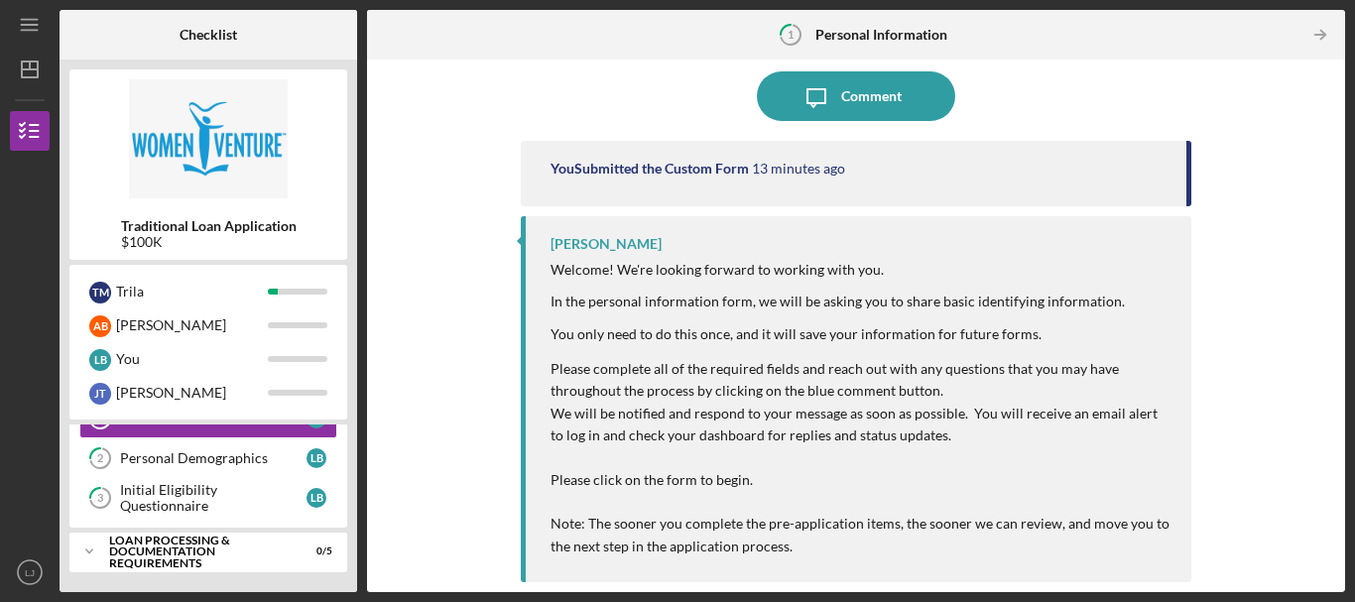
click at [1318, 33] on icon "Icon/Table Pagination Arrow" at bounding box center [1321, 35] width 45 height 45
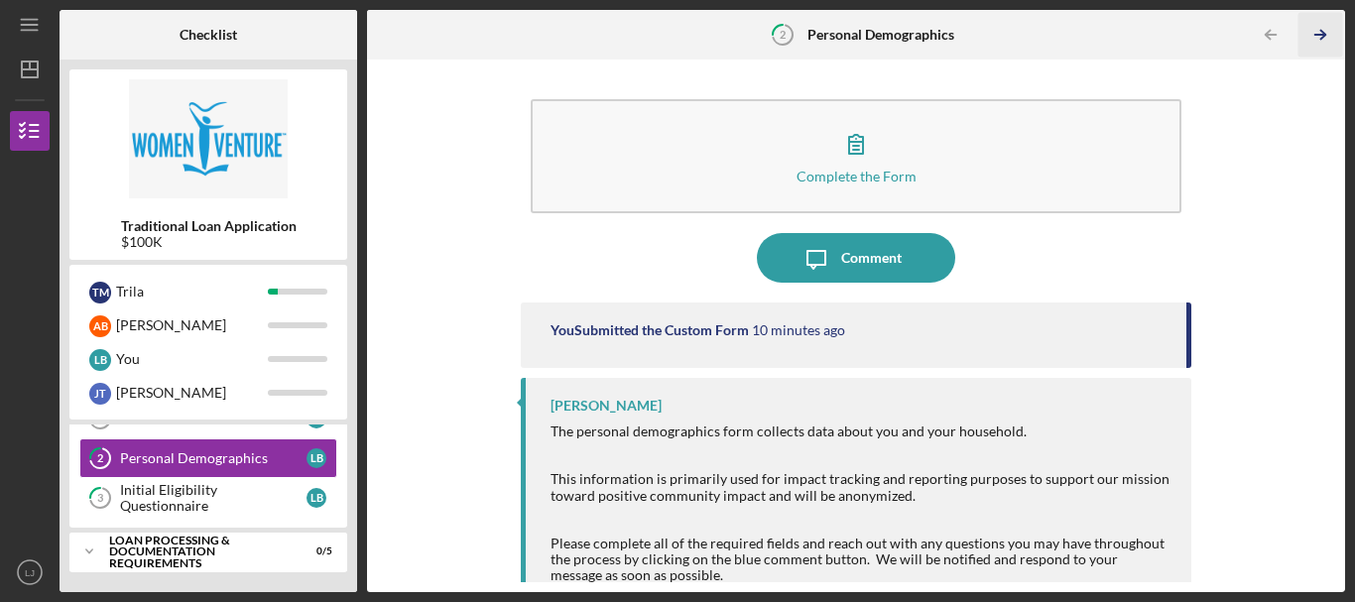
click at [1322, 38] on polyline "button" at bounding box center [1323, 35] width 5 height 9
